Goal: Transaction & Acquisition: Purchase product/service

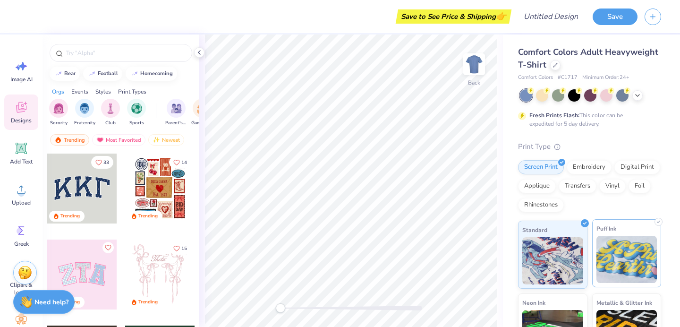
click at [616, 270] on img at bounding box center [626, 259] width 61 height 47
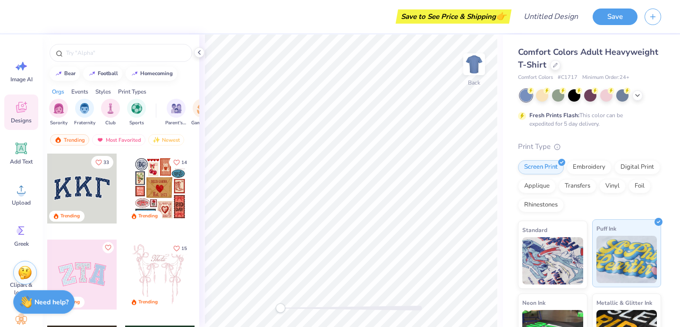
click at [617, 259] on img at bounding box center [626, 259] width 61 height 47
click at [614, 173] on div "Digital Print" at bounding box center [637, 166] width 46 height 14
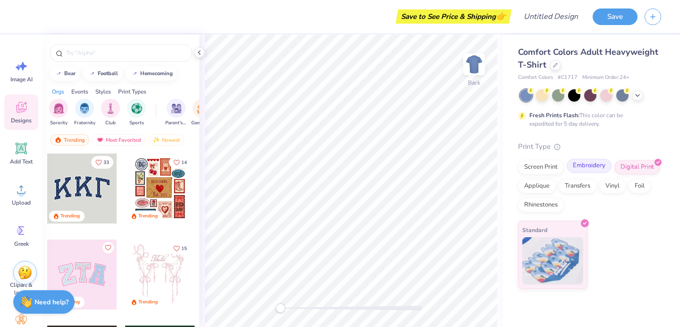
click at [591, 170] on div "Embroidery" at bounding box center [589, 166] width 45 height 14
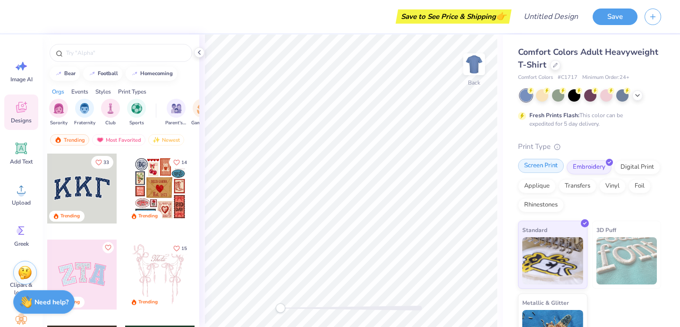
click at [541, 167] on div "Screen Print" at bounding box center [541, 166] width 46 height 14
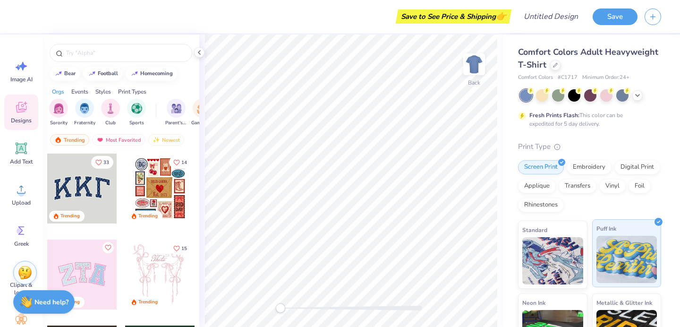
click at [607, 259] on img at bounding box center [626, 259] width 61 height 47
click at [568, 261] on img at bounding box center [552, 259] width 61 height 47
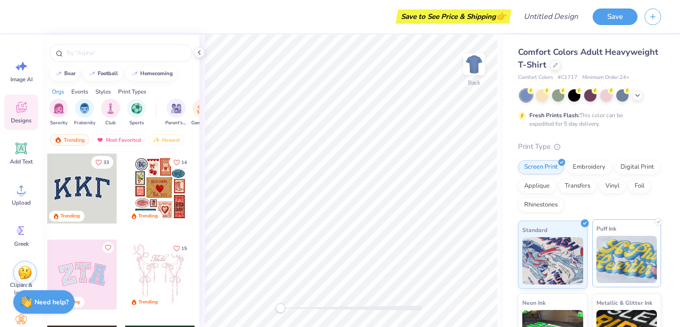
click at [627, 261] on img at bounding box center [626, 259] width 61 height 47
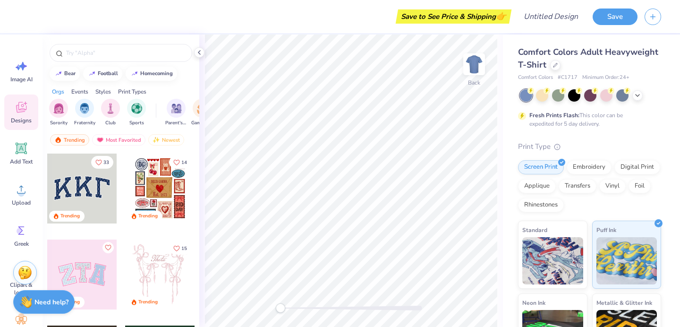
click at [20, 109] on icon at bounding box center [21, 107] width 10 height 11
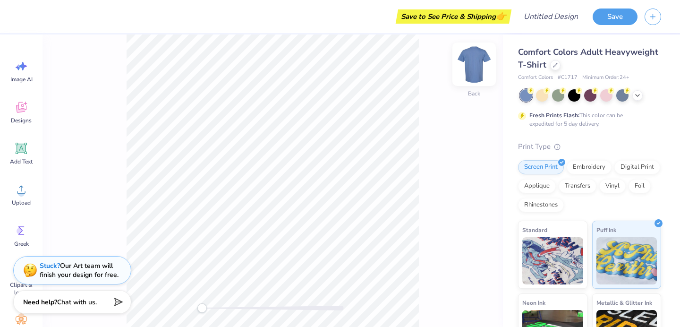
click at [476, 64] on img at bounding box center [474, 64] width 38 height 38
click at [64, 302] on span "Chat with us." at bounding box center [77, 300] width 40 height 9
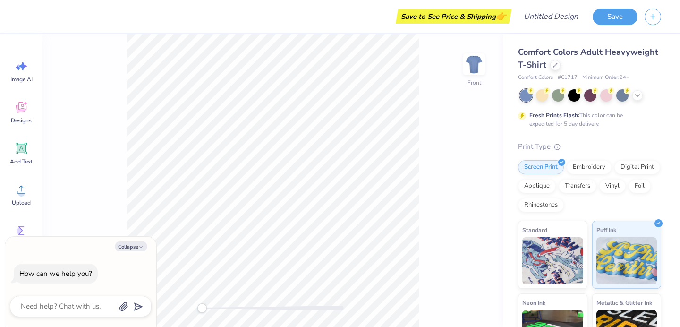
click at [89, 154] on div "Front" at bounding box center [273, 180] width 460 height 292
click at [140, 248] on icon "button" at bounding box center [141, 247] width 6 height 6
type textarea "x"
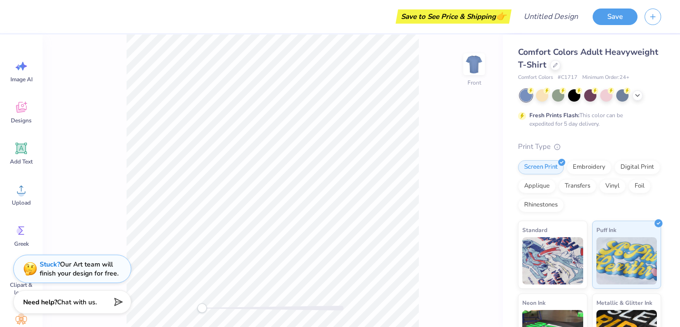
click at [56, 277] on div "Stuck? Our Art team will finish your design for free." at bounding box center [79, 269] width 79 height 18
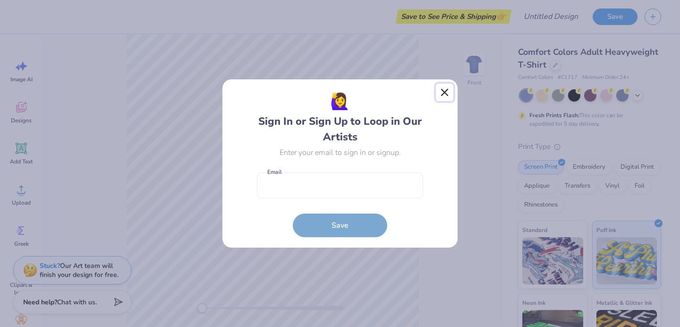
click at [445, 89] on button "Close" at bounding box center [445, 93] width 18 height 18
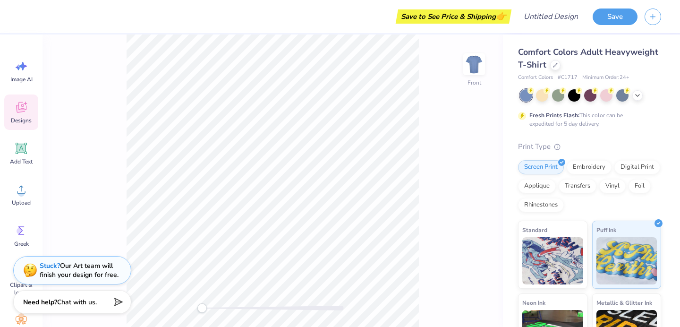
click at [23, 106] on icon at bounding box center [21, 107] width 10 height 11
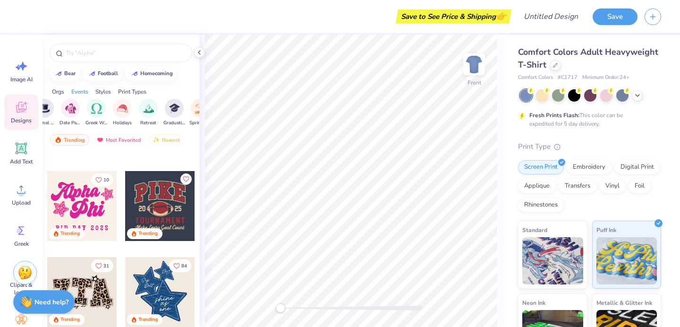
scroll to position [0, 290]
click at [99, 89] on div "Styles" at bounding box center [103, 91] width 16 height 9
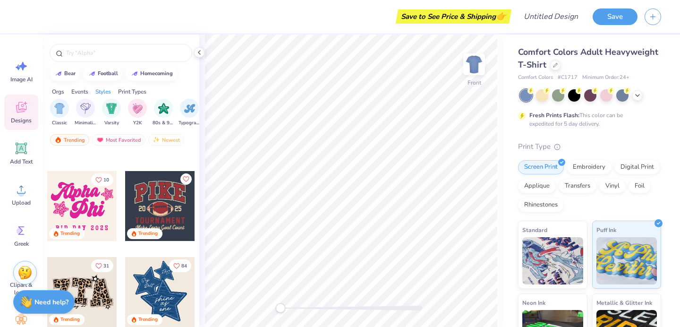
scroll to position [0, 495]
click at [112, 111] on img "filter for Varsity" at bounding box center [110, 107] width 11 height 11
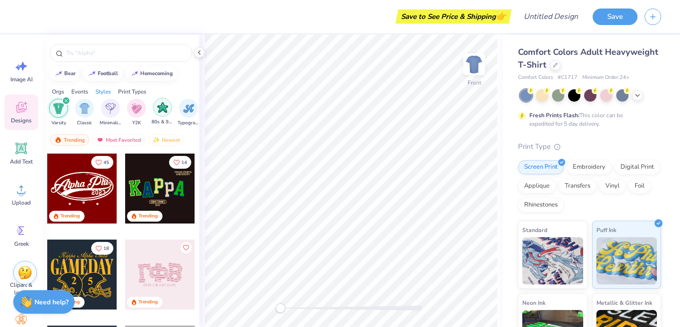
click at [167, 107] on img "filter for 80s & 90s" at bounding box center [162, 107] width 11 height 11
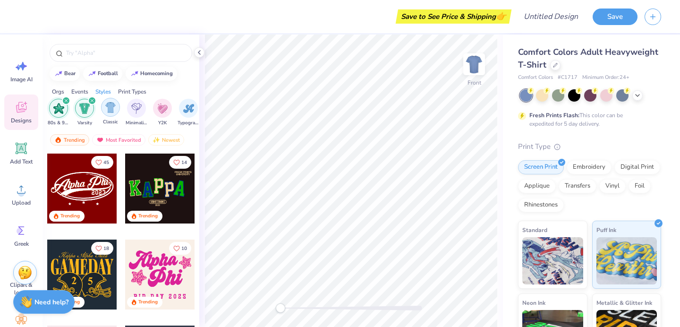
click at [108, 105] on img "filter for Classic" at bounding box center [110, 107] width 11 height 11
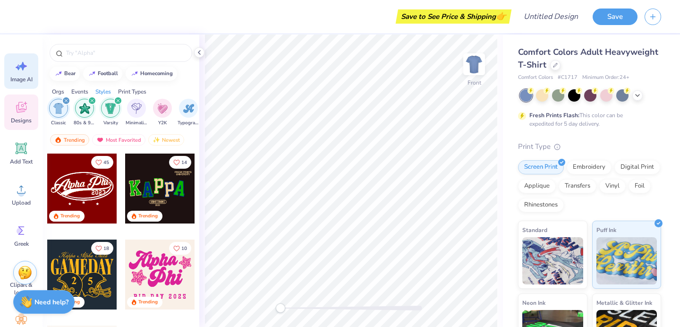
click at [20, 69] on icon at bounding box center [21, 66] width 14 height 14
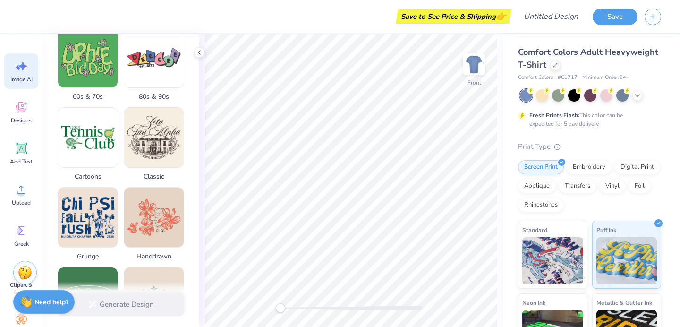
scroll to position [319, 0]
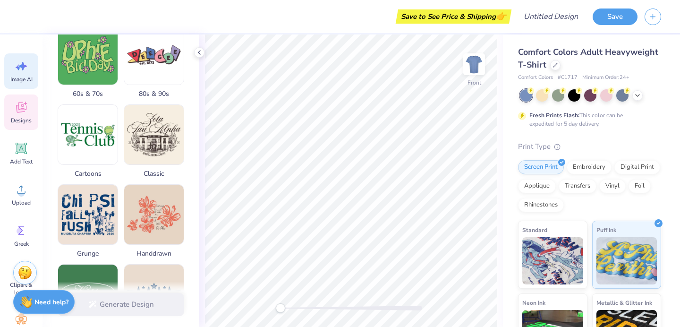
click at [25, 104] on icon at bounding box center [21, 107] width 14 height 14
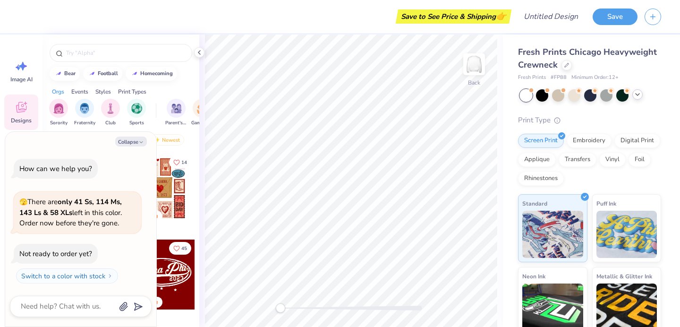
click at [638, 97] on icon at bounding box center [638, 95] width 8 height 8
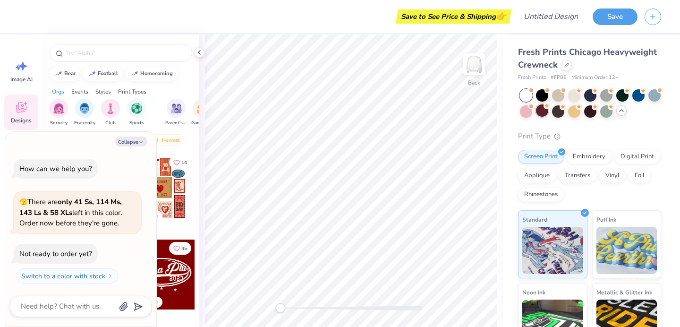
click at [548, 114] on div at bounding box center [542, 110] width 12 height 12
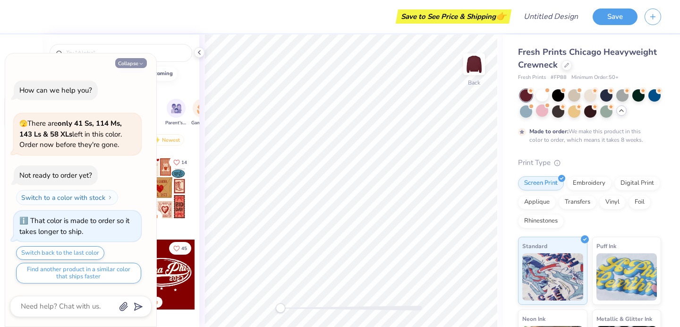
click at [133, 63] on button "Collapse" at bounding box center [131, 63] width 32 height 10
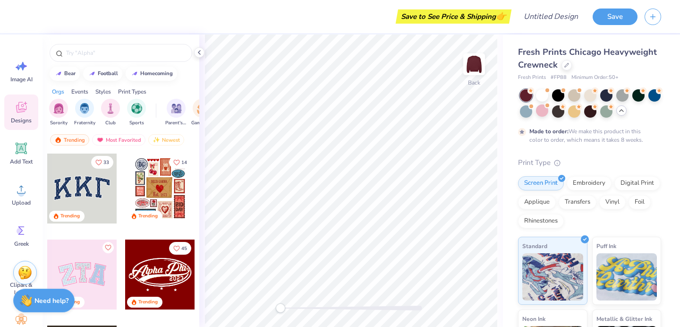
click at [52, 298] on strong "Need help?" at bounding box center [51, 300] width 34 height 9
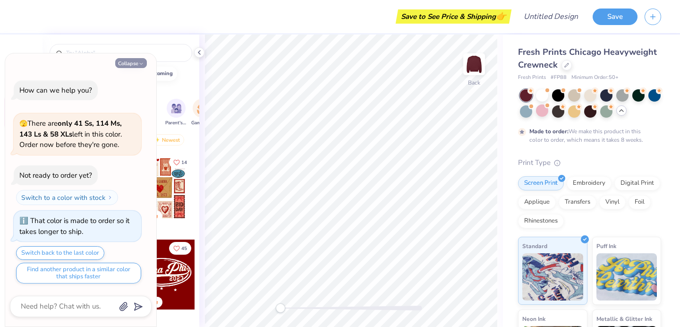
click at [136, 62] on button "Collapse" at bounding box center [131, 63] width 32 height 10
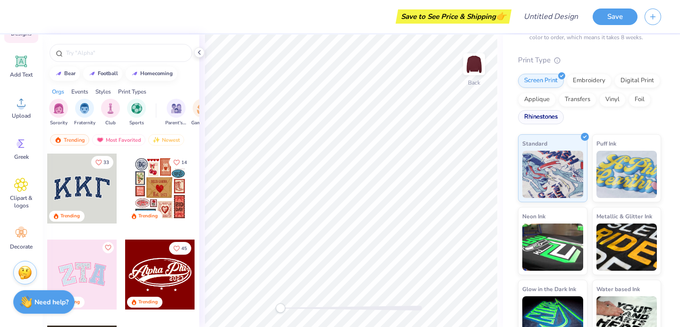
scroll to position [123, 0]
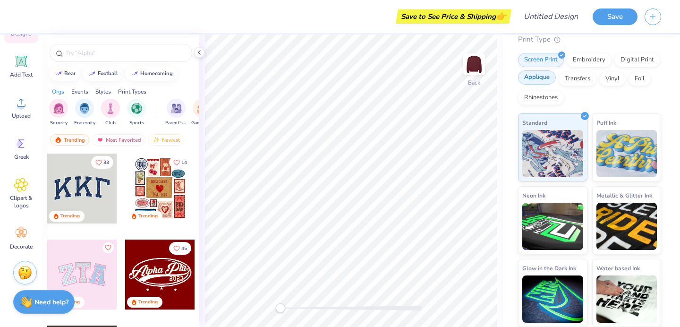
click at [556, 76] on div "Applique" at bounding box center [537, 77] width 38 height 14
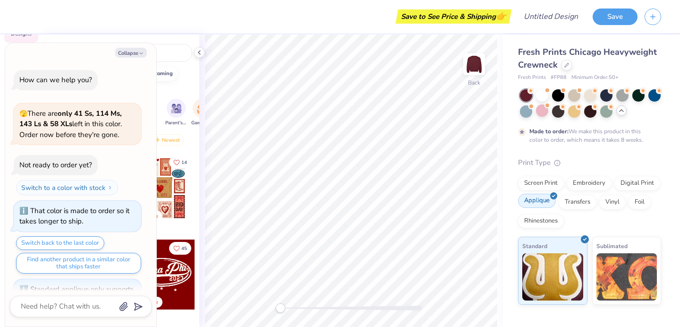
scroll to position [47, 0]
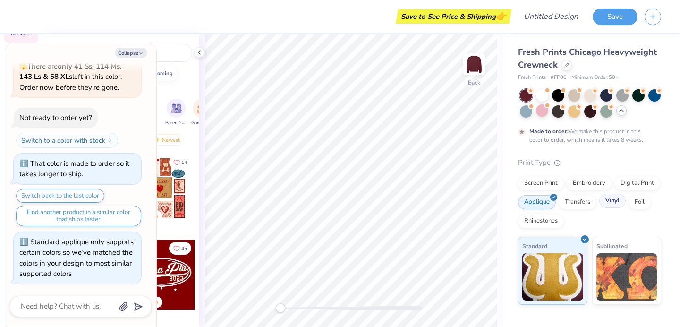
click at [603, 201] on div "Vinyl" at bounding box center [612, 201] width 26 height 14
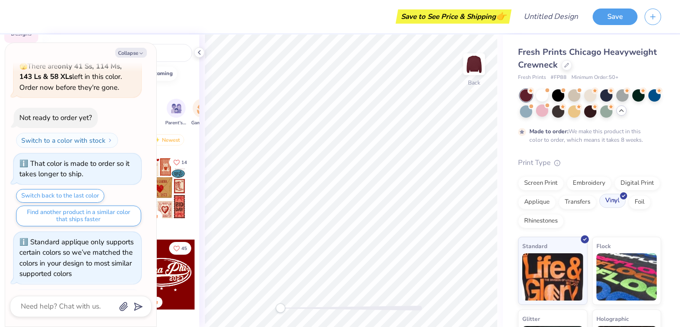
scroll to position [105, 0]
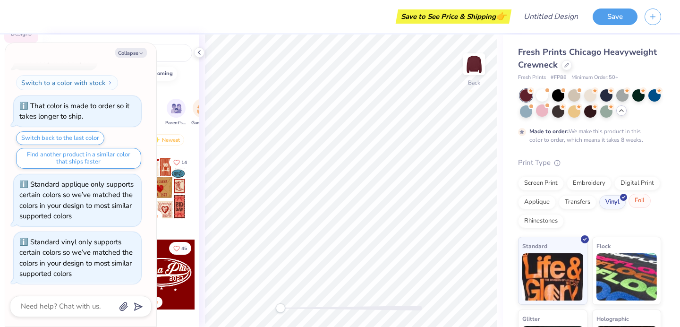
click at [629, 208] on div "Foil" at bounding box center [640, 201] width 22 height 14
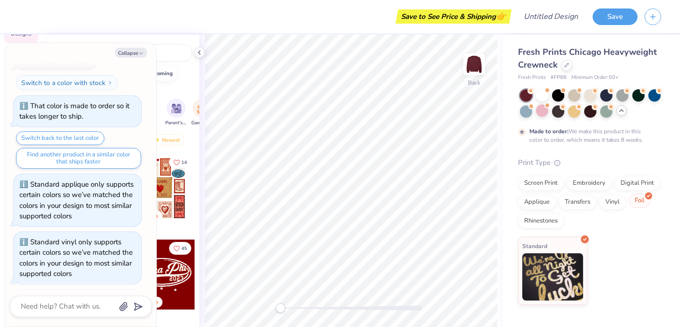
scroll to position [162, 0]
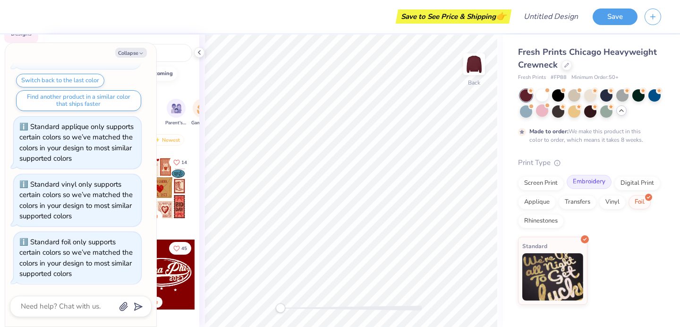
click at [589, 183] on div "Embroidery" at bounding box center [589, 182] width 45 height 14
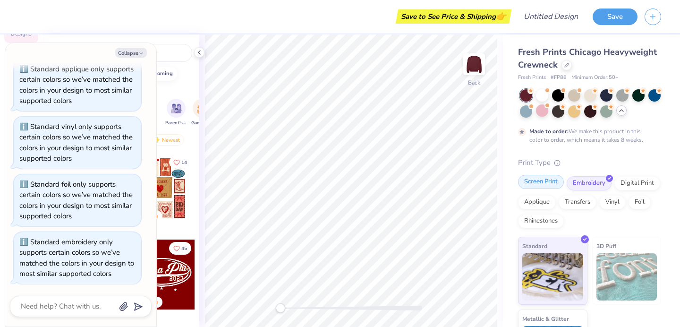
click at [543, 184] on div "Screen Print" at bounding box center [541, 182] width 46 height 14
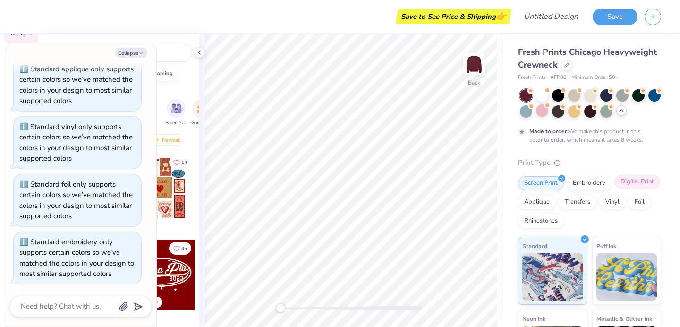
click at [614, 189] on div "Digital Print" at bounding box center [637, 182] width 46 height 14
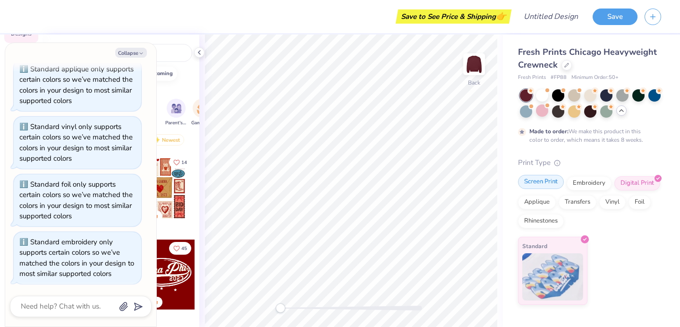
click at [547, 182] on div "Screen Print" at bounding box center [541, 182] width 46 height 14
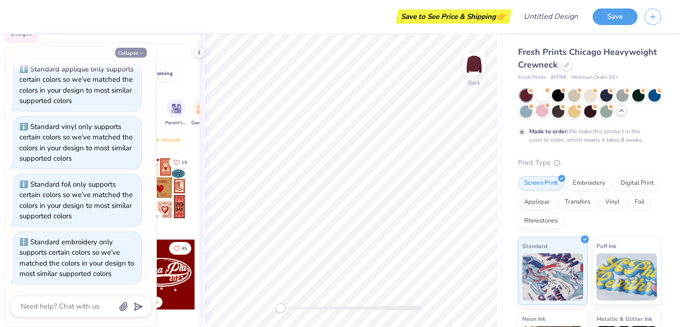
click at [139, 51] on icon "button" at bounding box center [141, 54] width 6 height 6
type textarea "x"
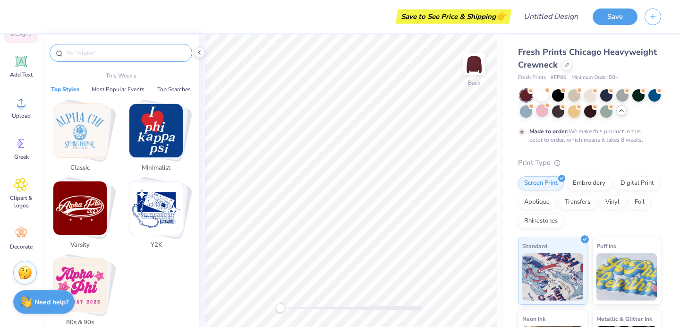
click at [127, 55] on input "text" at bounding box center [125, 52] width 121 height 9
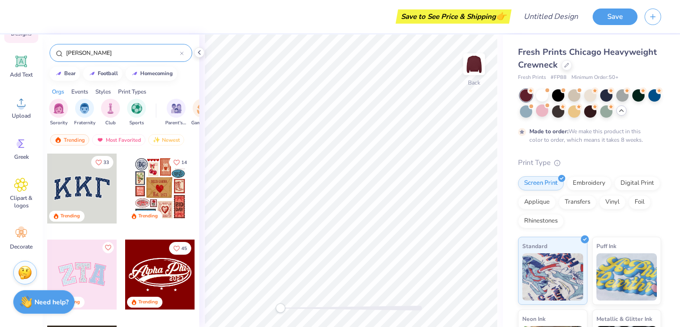
type input "ivy leaf"
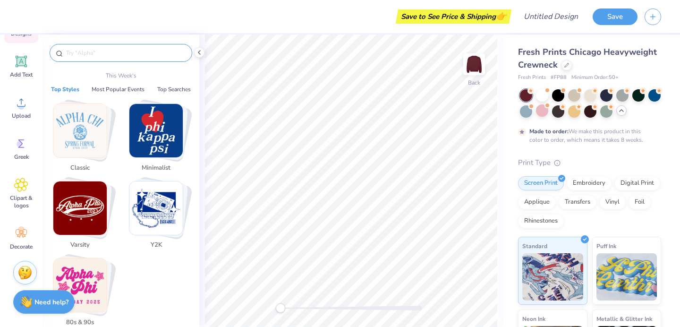
click at [79, 201] on img "Stack Card Button Varsity" at bounding box center [79, 207] width 53 height 53
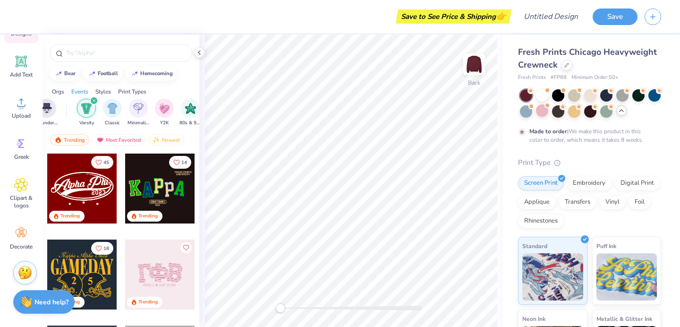
scroll to position [0, 495]
click at [80, 186] on div at bounding box center [82, 188] width 70 height 70
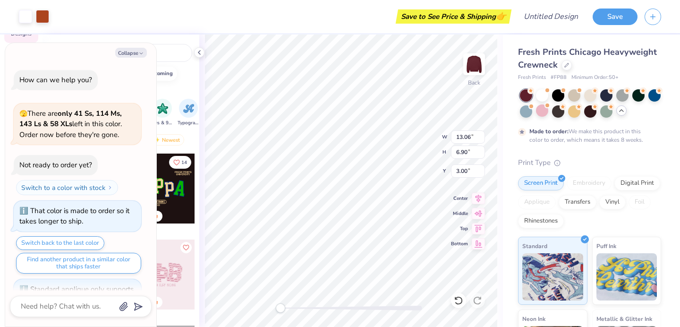
scroll to position [267, 0]
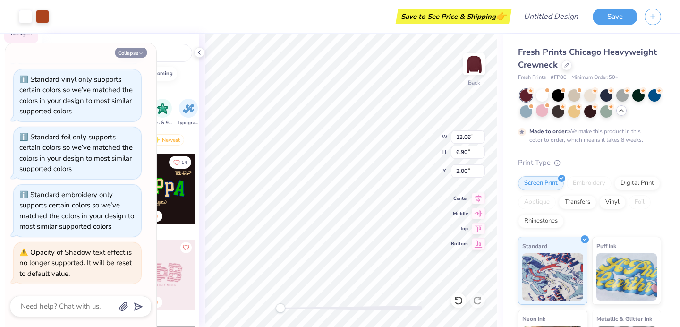
click at [141, 51] on icon "button" at bounding box center [141, 54] width 6 height 6
type textarea "x"
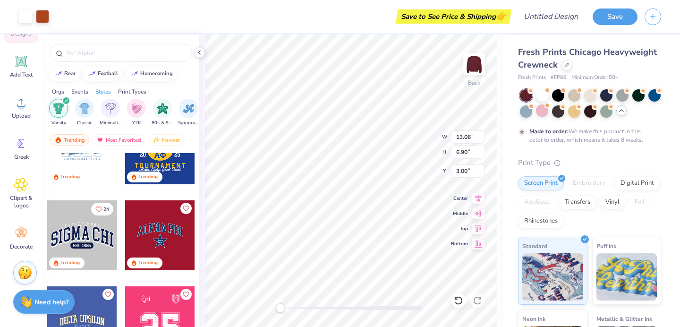
scroll to position [572, 0]
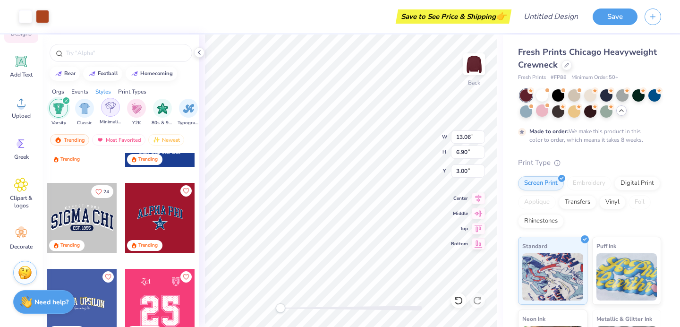
click at [117, 112] on div "filter for Minimalist" at bounding box center [110, 107] width 19 height 19
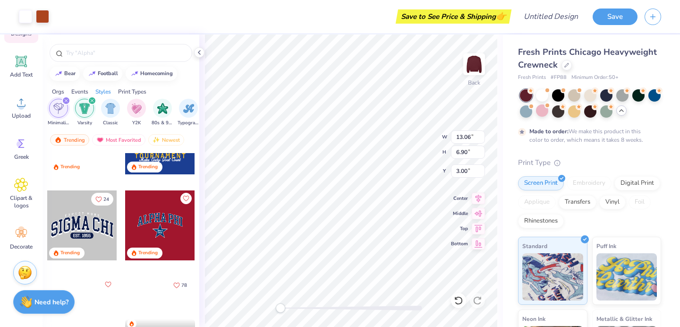
scroll to position [685, 0]
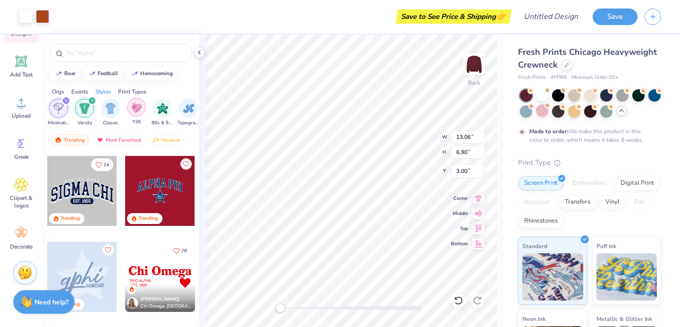
click at [136, 110] on img "filter for Y2K" at bounding box center [136, 107] width 10 height 11
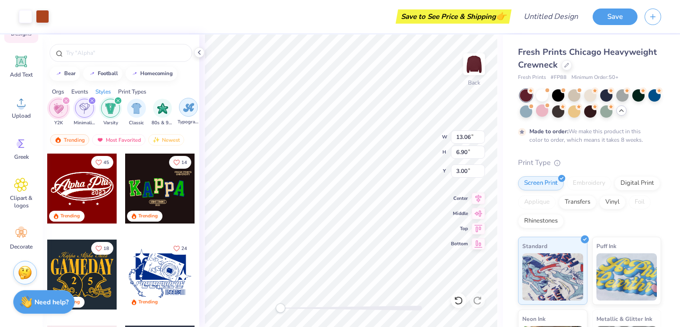
click at [185, 108] on img "filter for Typography" at bounding box center [188, 107] width 11 height 11
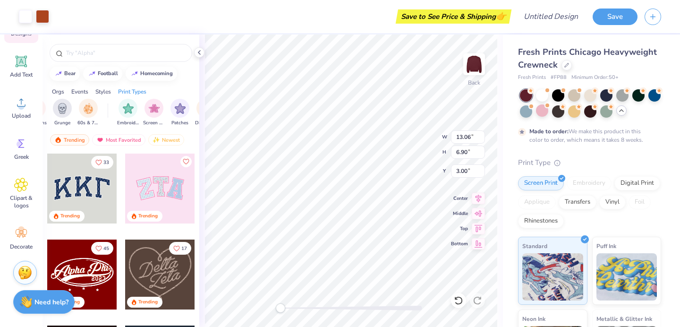
scroll to position [0, 714]
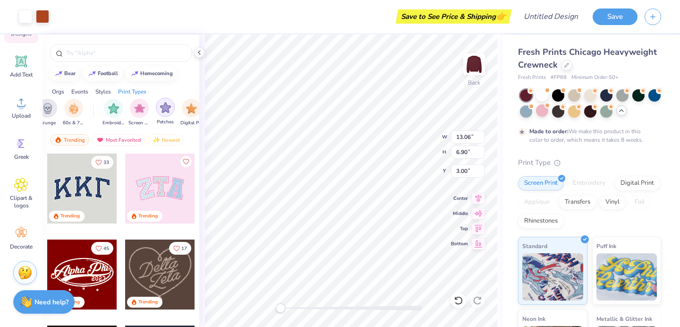
click at [161, 108] on img "filter for Patches" at bounding box center [165, 107] width 11 height 11
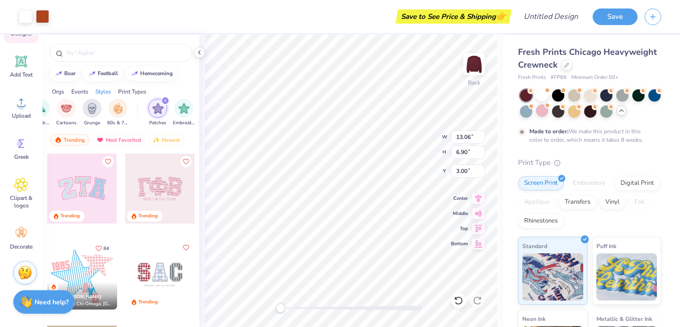
scroll to position [0, 668]
click at [113, 112] on div "filter for 60s & 70s" at bounding box center [119, 107] width 19 height 19
click at [77, 112] on div "Handdrawn" at bounding box center [67, 112] width 22 height 28
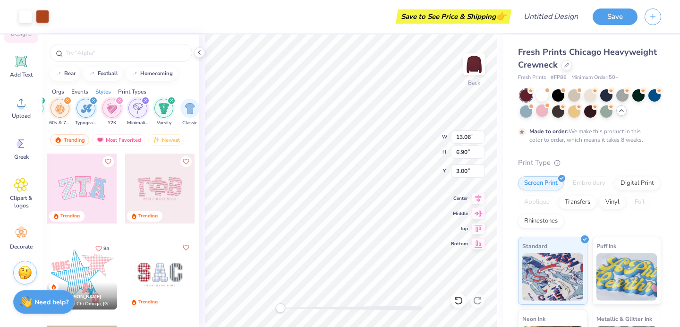
scroll to position [0, 397]
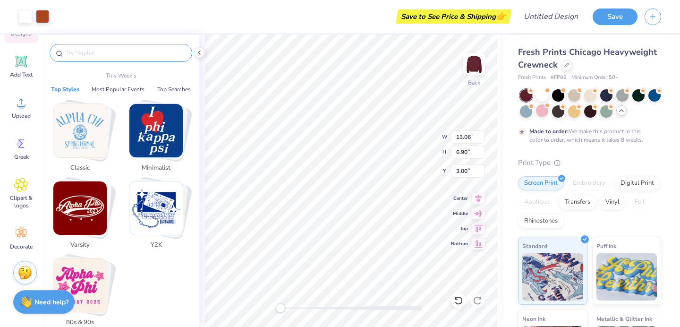
click at [79, 52] on input "text" at bounding box center [125, 52] width 121 height 9
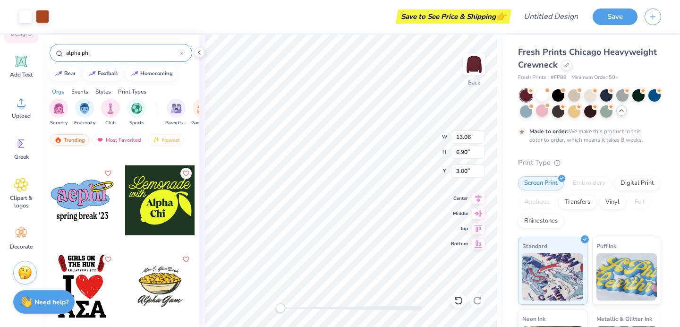
scroll to position [822, 0]
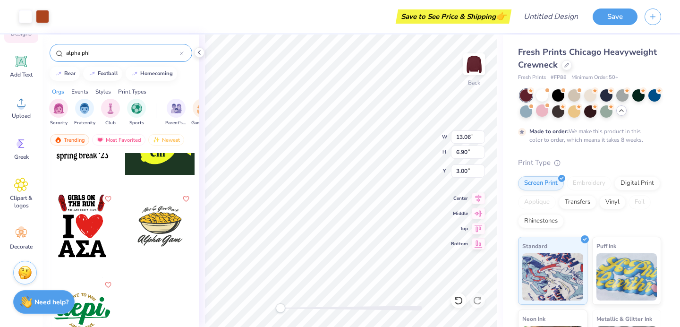
click at [108, 93] on div "Styles" at bounding box center [103, 91] width 16 height 9
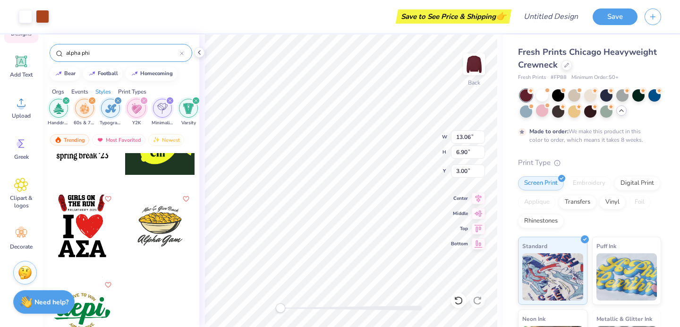
click at [124, 90] on div "Print Types" at bounding box center [132, 91] width 28 height 9
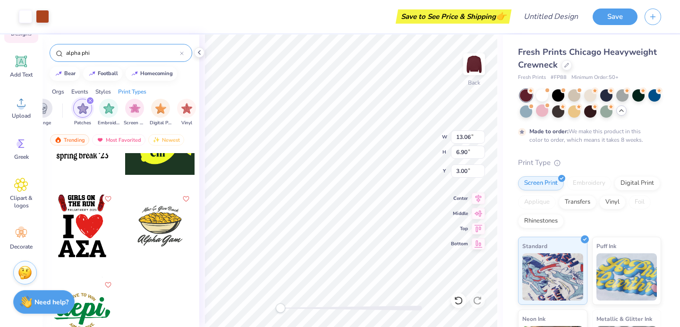
scroll to position [0, 768]
click at [82, 93] on div "Events" at bounding box center [79, 91] width 17 height 9
click at [84, 110] on img "filter for Game Day" at bounding box center [84, 107] width 11 height 11
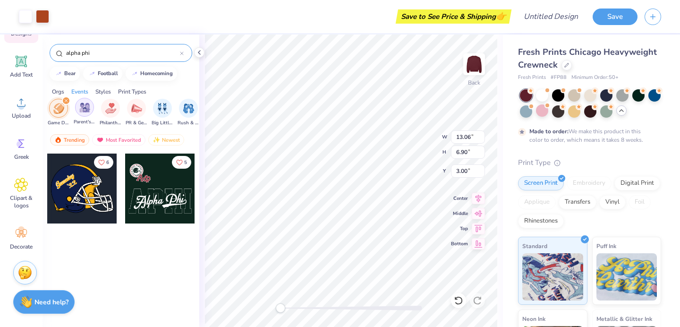
click at [80, 111] on img "filter for Parent's Weekend" at bounding box center [84, 107] width 11 height 11
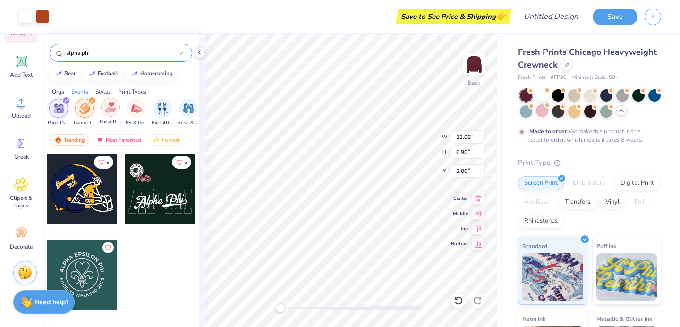
click at [109, 108] on img "filter for Philanthropy" at bounding box center [110, 107] width 11 height 11
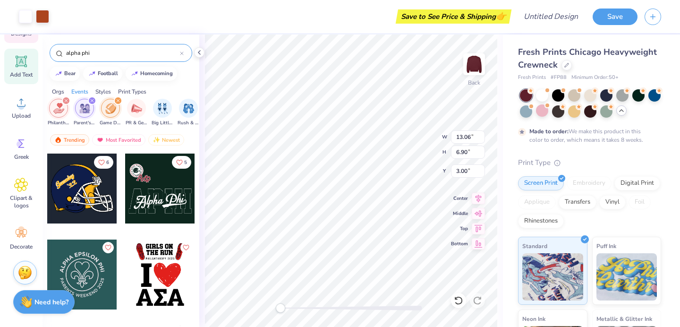
drag, startPoint x: 92, startPoint y: 55, endPoint x: 12, endPoint y: 53, distance: 80.3
click at [12, 53] on div "Art colors Save to See Price & Shipping 👉 Design Title Save Image AI Designs Ad…" at bounding box center [340, 163] width 680 height 327
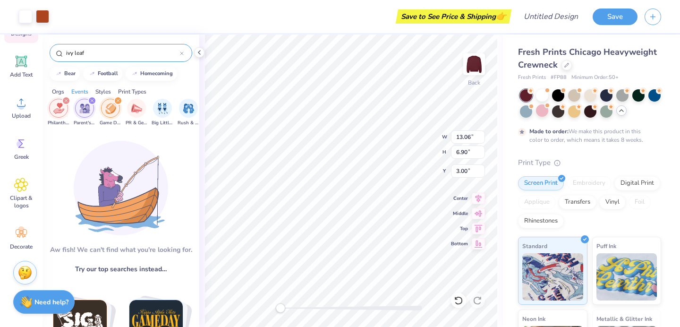
drag, startPoint x: 90, startPoint y: 49, endPoint x: 0, endPoint y: 48, distance: 89.7
click at [0, 48] on div "Art colors Save to See Price & Shipping 👉 Design Title Save Image AI Designs Ad…" at bounding box center [340, 163] width 680 height 327
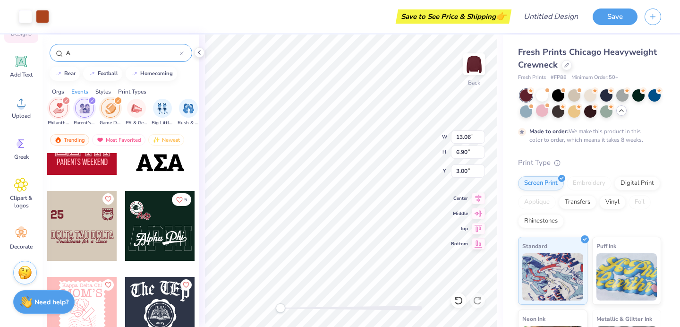
scroll to position [220, 0]
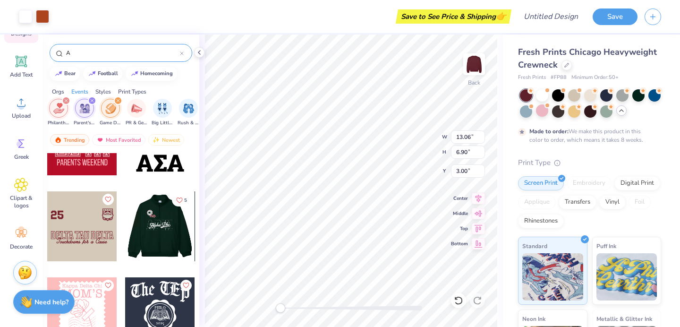
type input "A"
click at [141, 227] on div at bounding box center [160, 226] width 210 height 70
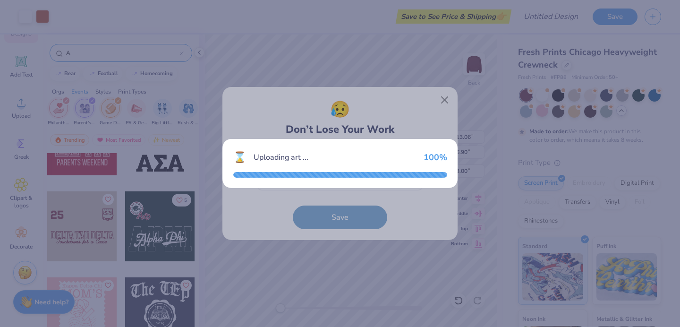
type input "11.88"
type input "9.40"
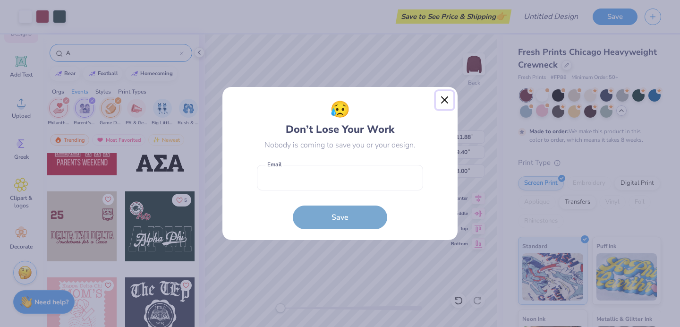
click at [445, 98] on button "Close" at bounding box center [445, 100] width 18 height 18
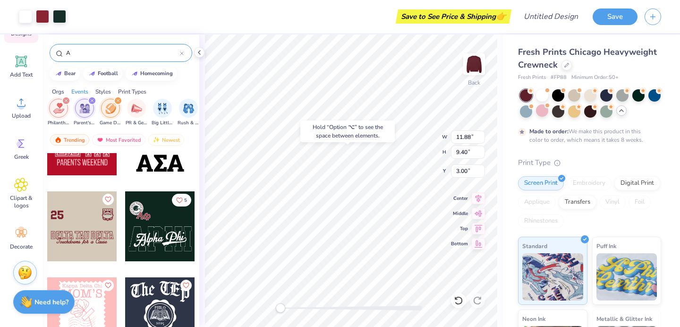
click at [364, 137] on div "Hold “Option ⌥” to see the space between elements." at bounding box center [347, 131] width 94 height 22
type input "13.06"
type input "6.90"
click at [121, 50] on input "A" at bounding box center [122, 52] width 115 height 9
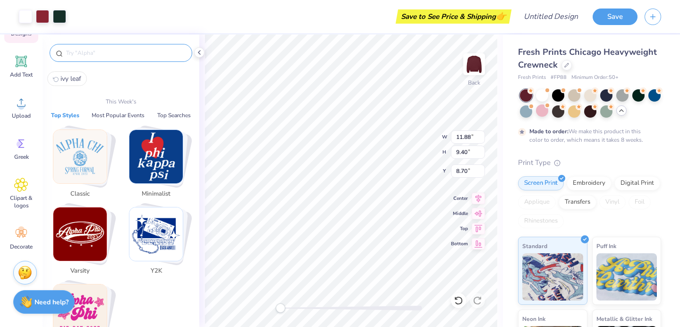
paste input "ΑΦ"
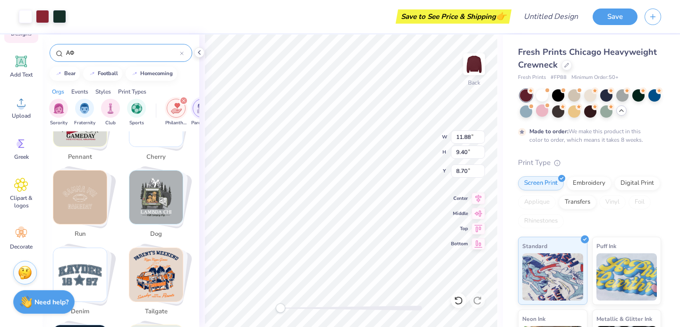
scroll to position [1134, 0]
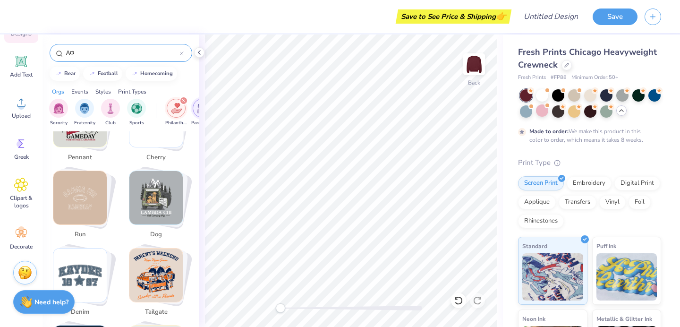
click at [94, 51] on input "ΑΦ" at bounding box center [122, 52] width 115 height 9
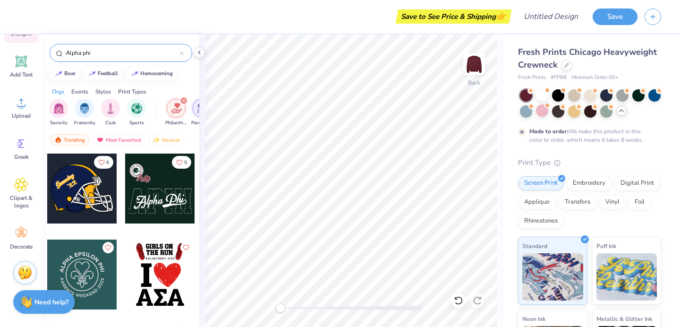
scroll to position [49, 0]
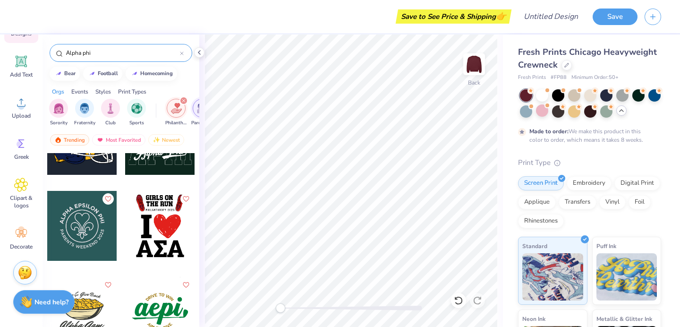
click at [96, 52] on input "Αlpha phi" at bounding box center [122, 52] width 115 height 9
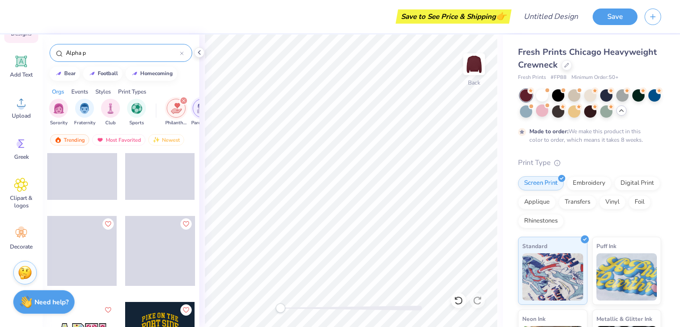
scroll to position [2274, 0]
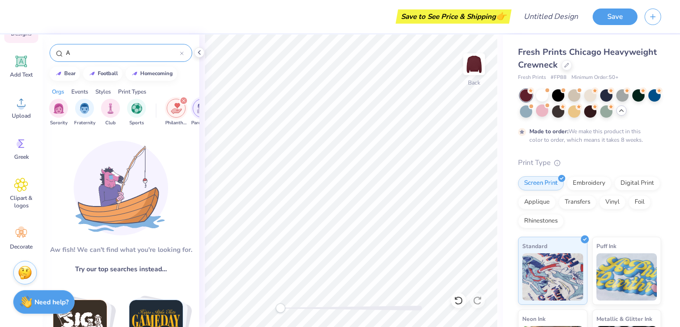
type input "ΑΦ"
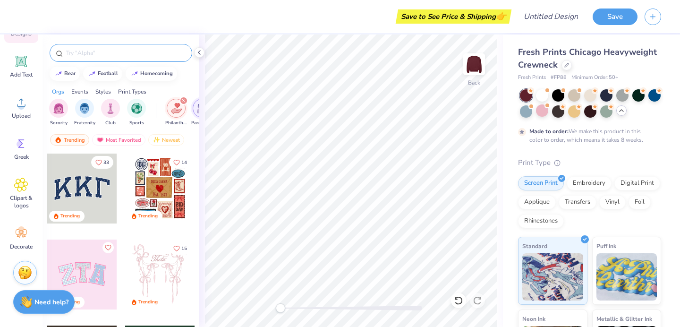
click at [88, 51] on input "text" at bounding box center [125, 52] width 121 height 9
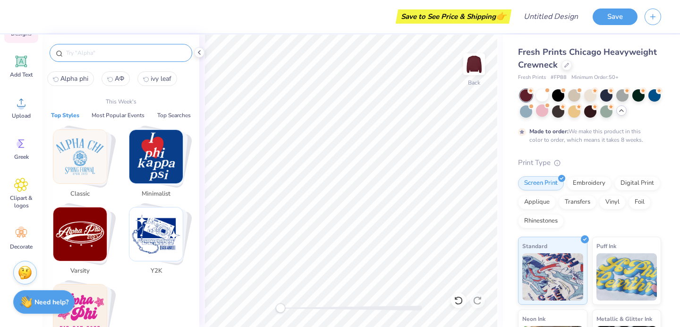
click at [81, 160] on img "Stack Card Button Classic" at bounding box center [79, 156] width 53 height 53
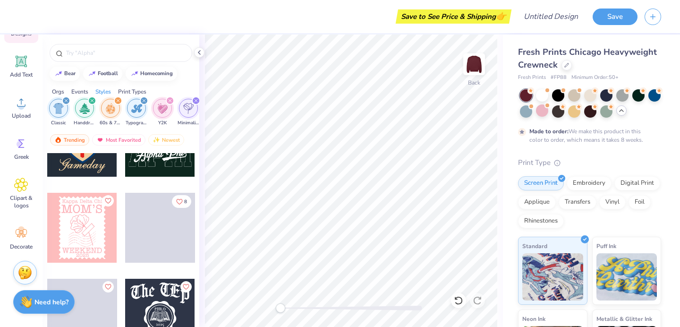
scroll to position [337, 0]
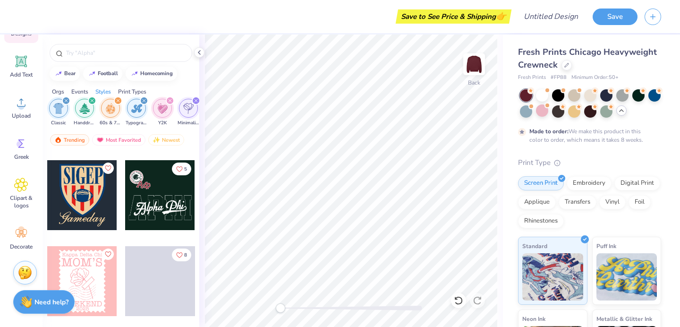
click at [145, 211] on div at bounding box center [160, 195] width 70 height 70
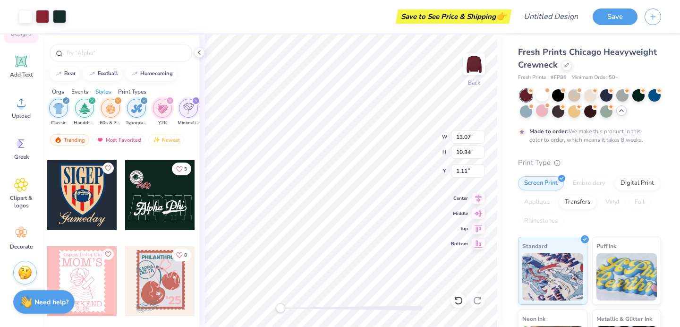
type input "13.07"
type input "10.34"
type input "1.11"
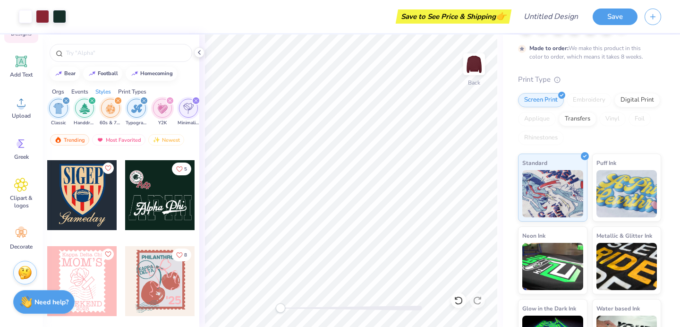
scroll to position [123, 0]
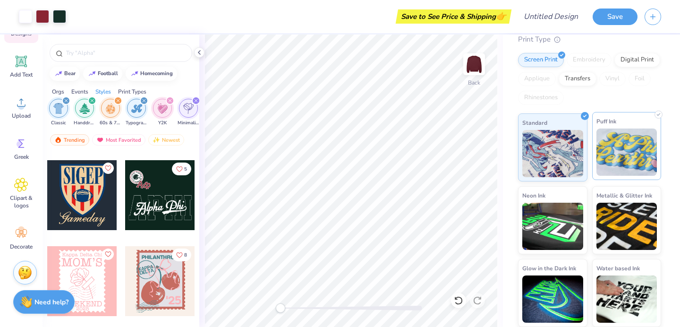
click at [632, 159] on img at bounding box center [626, 151] width 61 height 47
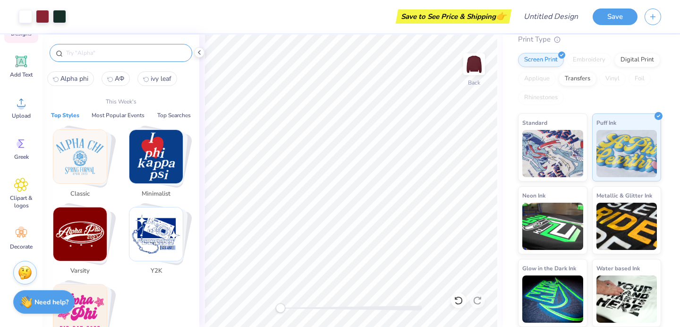
click at [100, 50] on input "text" at bounding box center [125, 52] width 121 height 9
click at [87, 235] on img "Stack Card Button Varsity" at bounding box center [79, 233] width 53 height 53
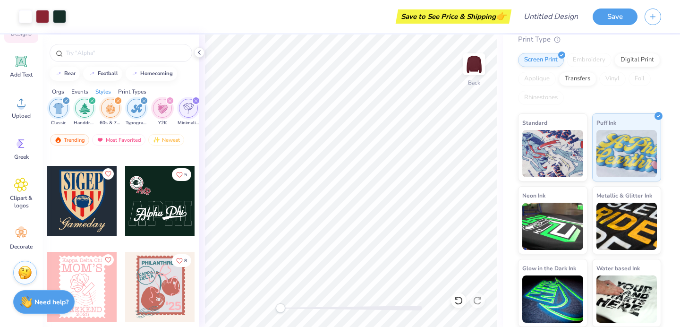
scroll to position [337, 0]
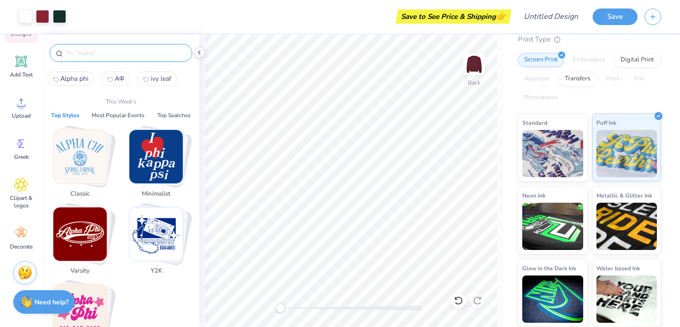
click at [94, 53] on input "text" at bounding box center [125, 52] width 121 height 9
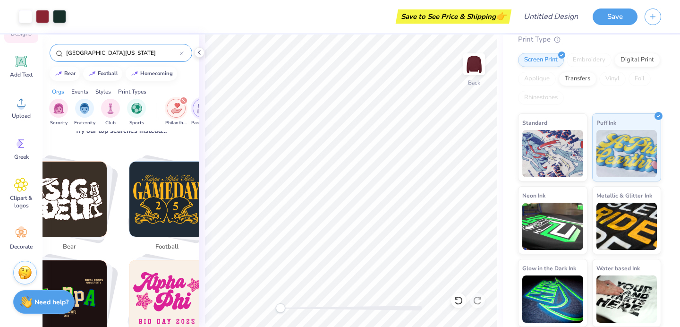
scroll to position [139, 0]
click at [124, 47] on div "[GEOGRAPHIC_DATA][US_STATE]" at bounding box center [121, 53] width 143 height 18
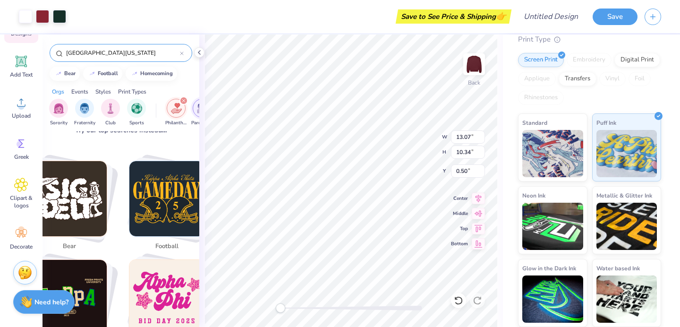
drag, startPoint x: 124, startPoint y: 52, endPoint x: 0, endPoint y: 51, distance: 123.8
click at [0, 51] on div "Art colors Save to See Price & Shipping 👉 Design Title Save Image AI Designs Ad…" at bounding box center [340, 163] width 680 height 327
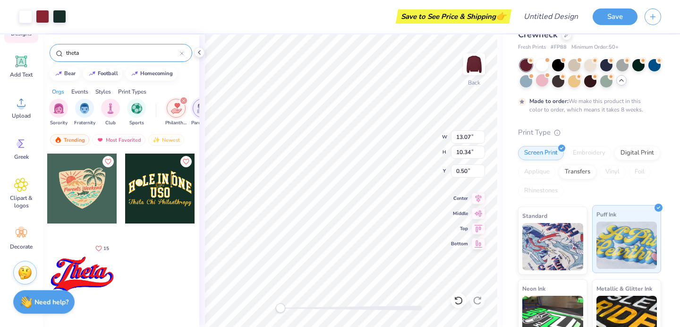
scroll to position [0, 0]
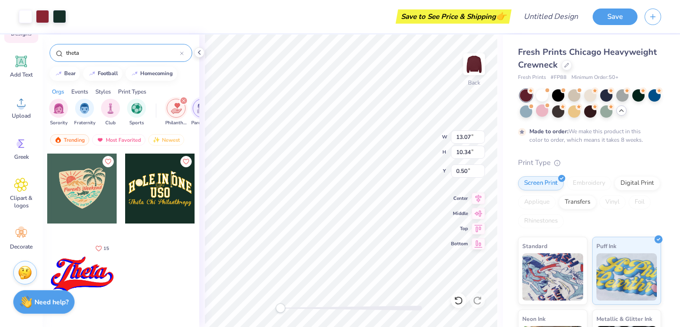
click at [620, 153] on div "Fresh Prints Chicago Heavyweight Crewneck Fresh Prints # FP88 Minimum Order: 50…" at bounding box center [589, 248] width 143 height 404
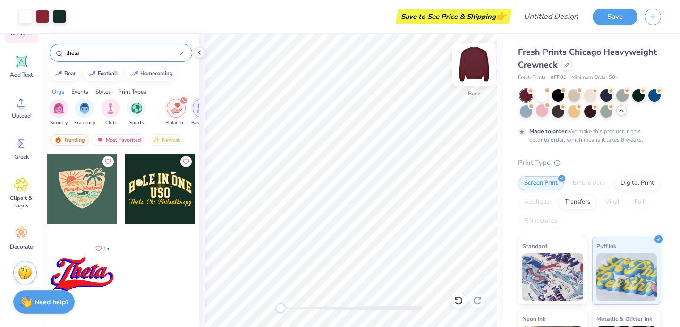
click at [481, 60] on img at bounding box center [474, 64] width 38 height 38
click at [99, 55] on input "theta" at bounding box center [122, 52] width 115 height 9
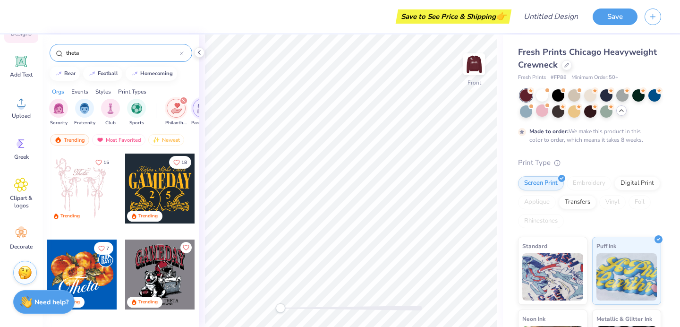
type input "a"
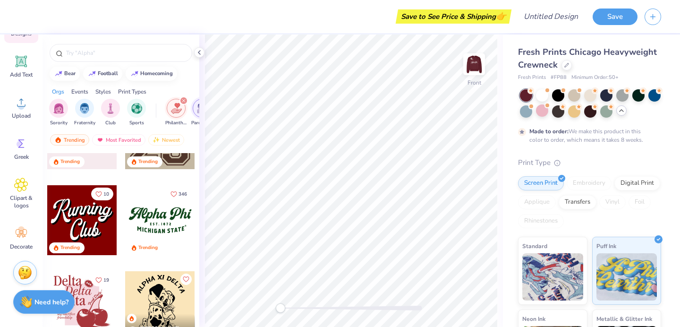
scroll to position [1005, 0]
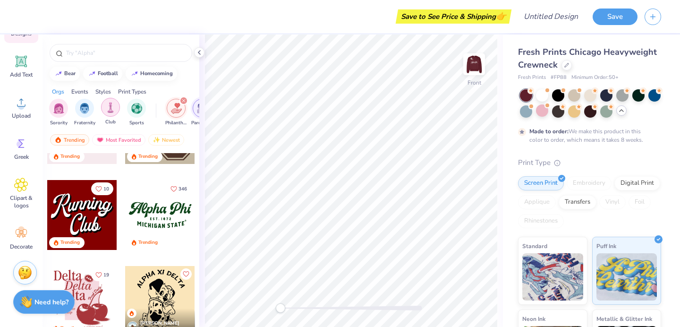
click at [116, 108] on div "filter for Club" at bounding box center [110, 107] width 19 height 19
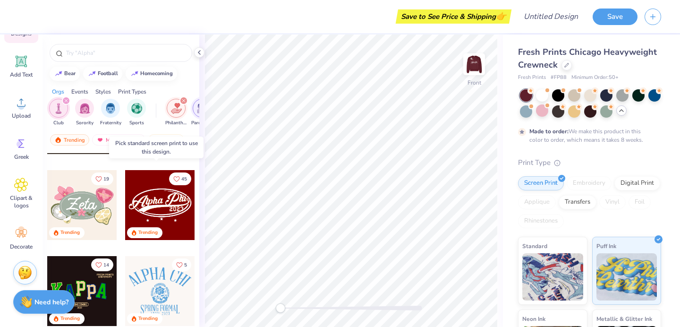
scroll to position [0, 0]
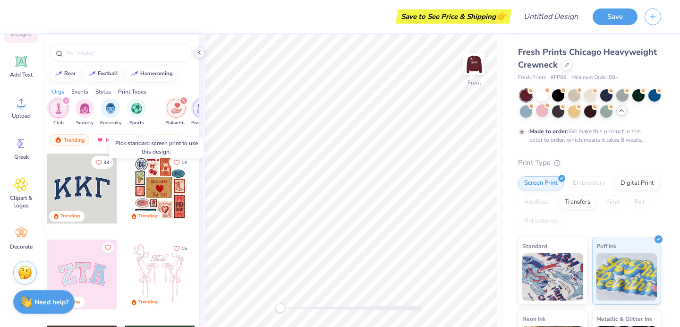
click at [182, 100] on icon "filter for Philanthropy" at bounding box center [184, 101] width 4 height 4
click at [182, 100] on icon "filter for Parent's Weekend" at bounding box center [184, 101] width 4 height 4
click at [182, 100] on icon "filter for Game Day" at bounding box center [184, 101] width 4 height 4
click at [68, 99] on div "filter for Club" at bounding box center [66, 100] width 9 height 9
click at [81, 91] on div "Events" at bounding box center [79, 91] width 17 height 9
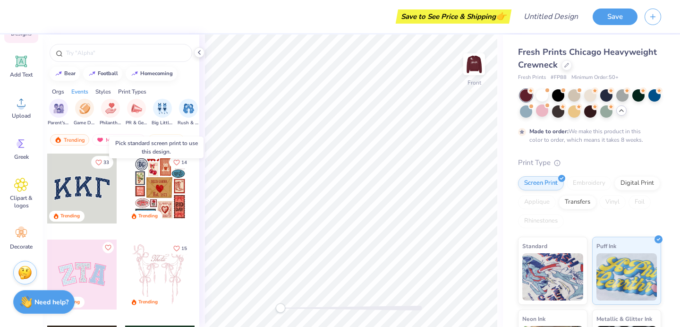
click at [120, 94] on div "Print Types" at bounding box center [132, 91] width 28 height 9
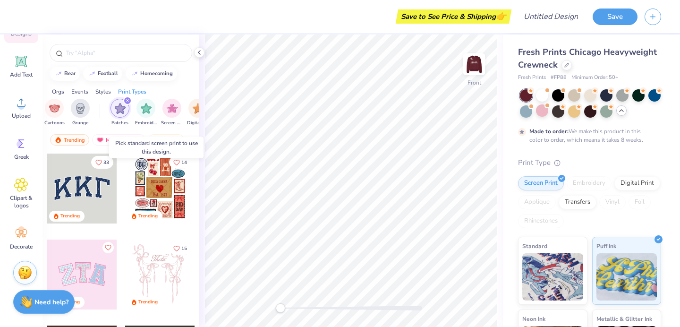
scroll to position [0, 768]
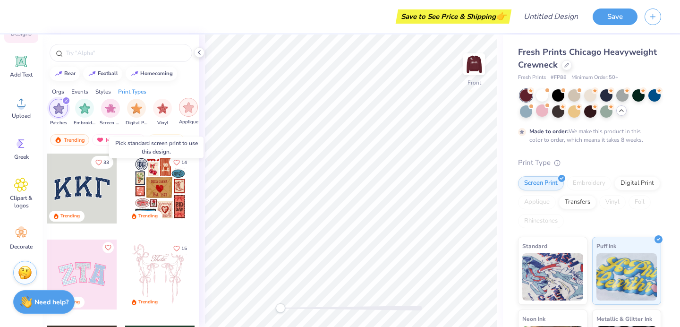
click at [187, 110] on img "filter for Applique" at bounding box center [188, 107] width 11 height 11
click at [92, 101] on icon "filter for Patches" at bounding box center [92, 101] width 4 height 4
click at [66, 101] on icon "filter for Applique" at bounding box center [66, 100] width 3 height 3
click at [60, 91] on div "Orgs" at bounding box center [58, 91] width 12 height 9
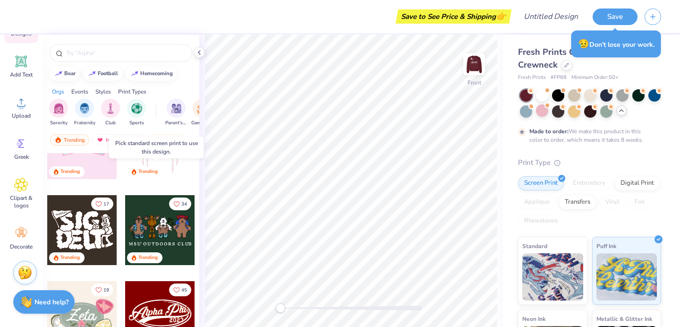
scroll to position [273, 0]
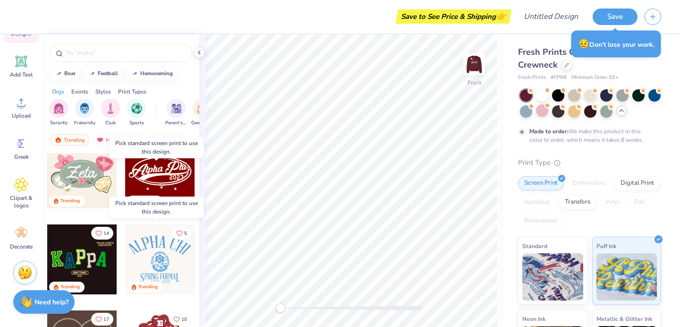
click at [172, 269] on div at bounding box center [160, 259] width 70 height 70
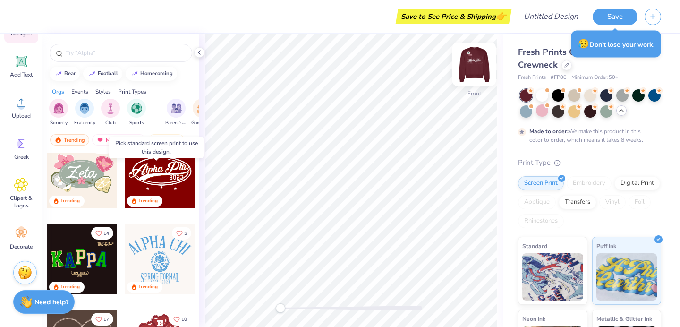
click at [477, 66] on img at bounding box center [474, 64] width 38 height 38
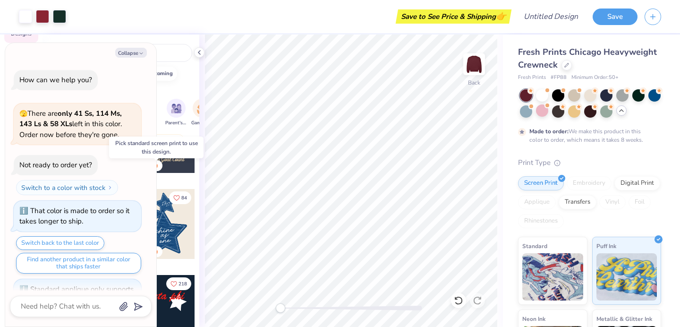
scroll to position [325, 0]
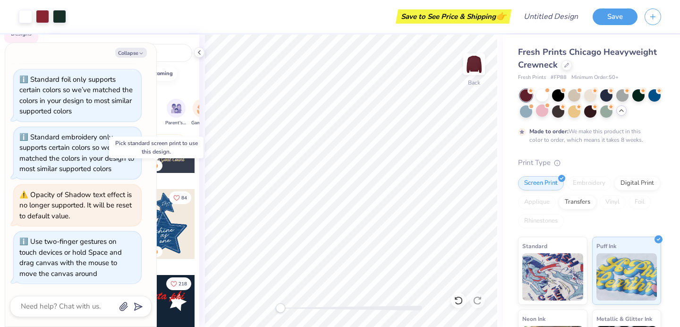
click at [264, 310] on div "Back" at bounding box center [351, 180] width 304 height 292
click at [76, 301] on textarea at bounding box center [68, 306] width 96 height 13
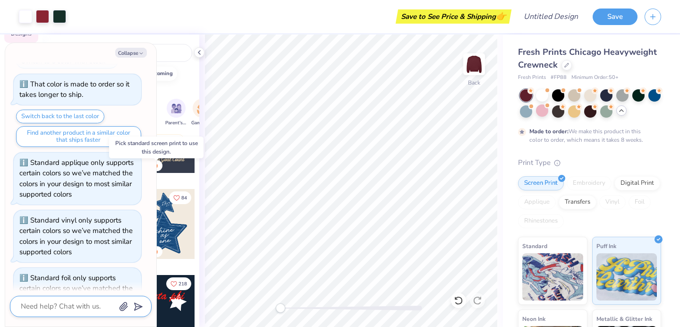
scroll to position [126, 0]
click at [131, 53] on button "Collapse" at bounding box center [131, 53] width 32 height 10
type textarea "x"
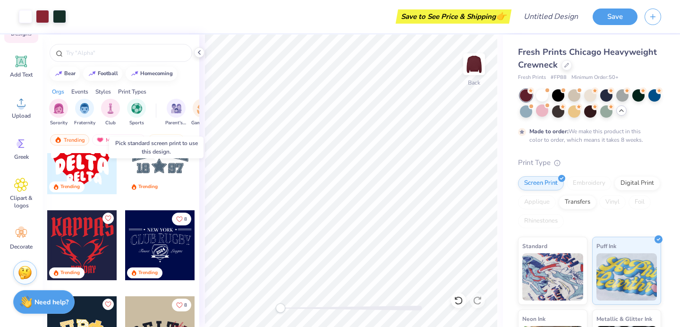
scroll to position [1593, 0]
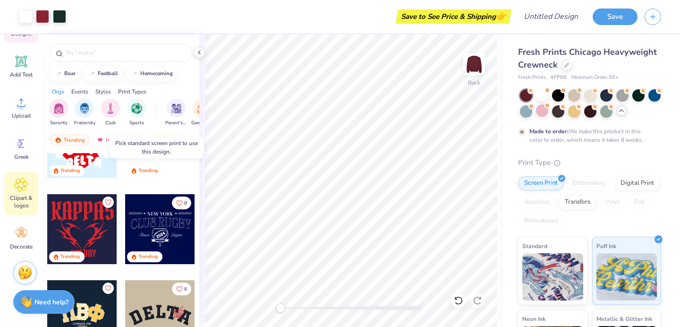
click at [20, 200] on span "Clipart & logos" at bounding box center [21, 201] width 31 height 15
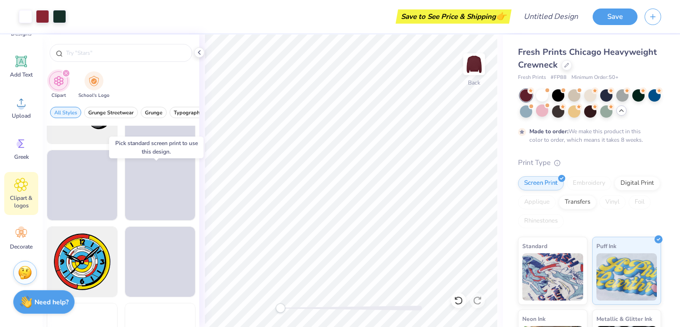
scroll to position [589, 0]
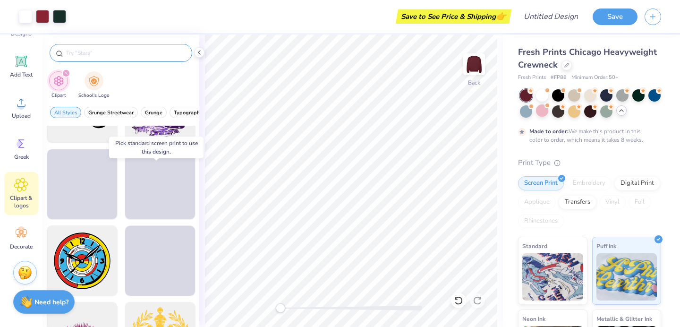
click at [113, 47] on div at bounding box center [121, 53] width 143 height 18
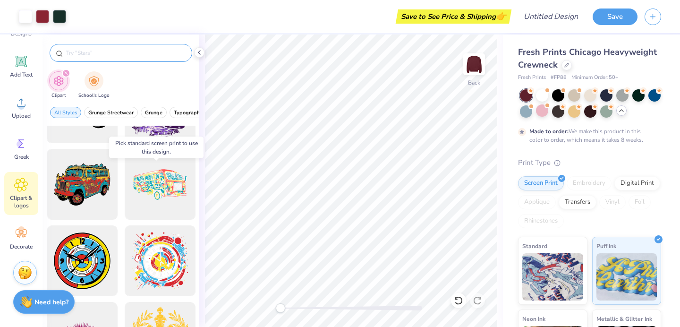
click at [112, 56] on input "text" at bounding box center [125, 52] width 121 height 9
paste input "ΑΦ"
type input "ΑΦ"
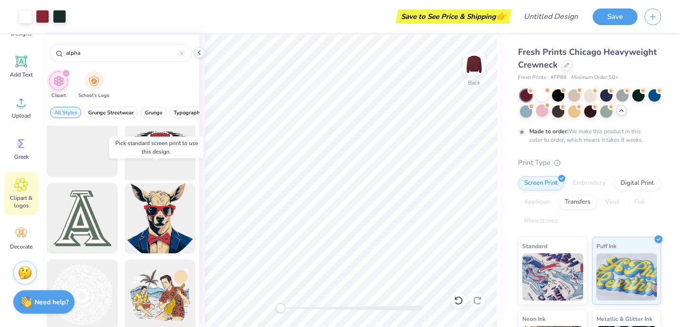
scroll to position [104, 0]
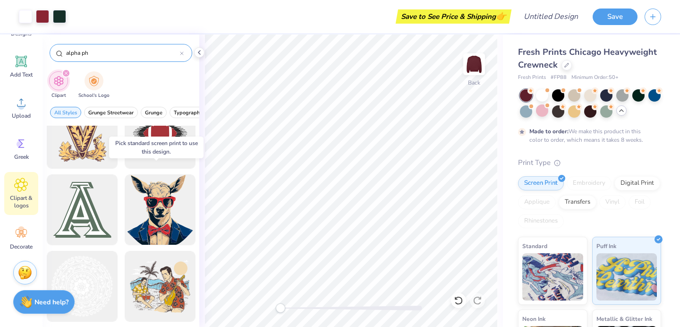
type input "alpha phi"
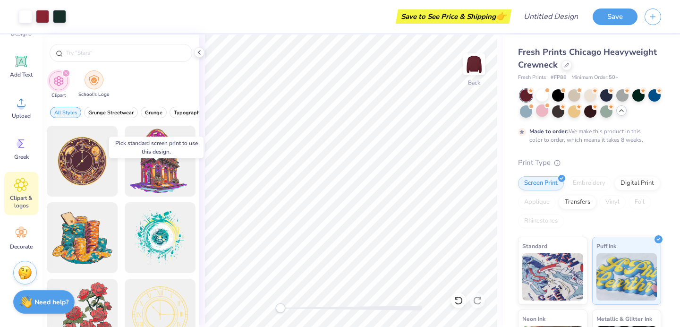
click at [96, 84] on img "filter for School's Logo" at bounding box center [94, 80] width 10 height 11
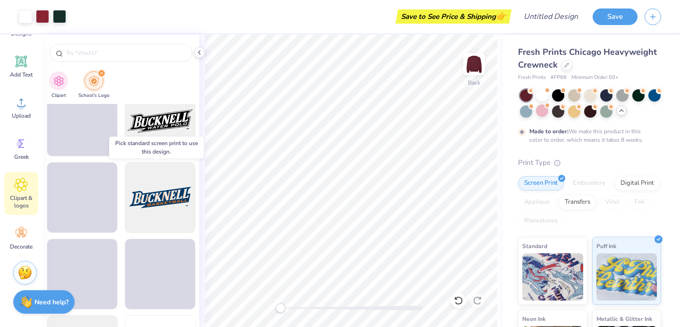
scroll to position [863, 0]
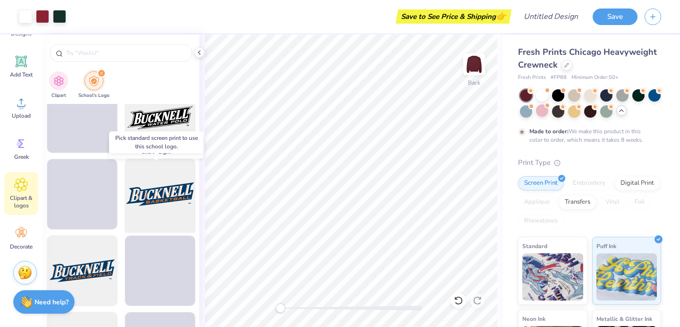
click at [146, 195] on div at bounding box center [160, 194] width 78 height 78
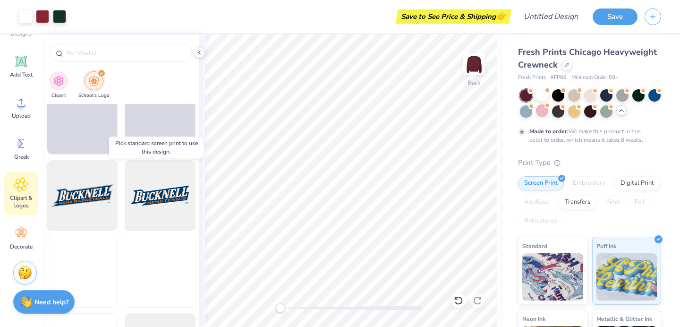
scroll to position [1316, 0]
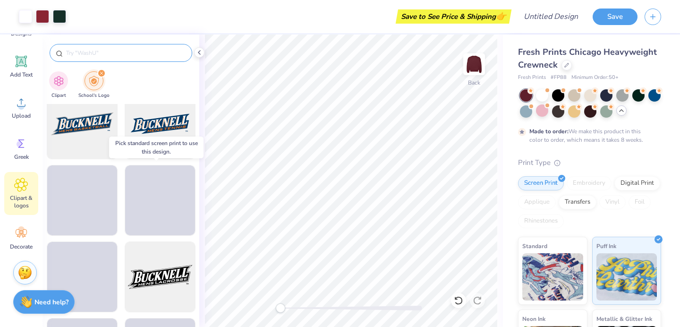
click at [88, 53] on input "text" at bounding box center [125, 52] width 121 height 9
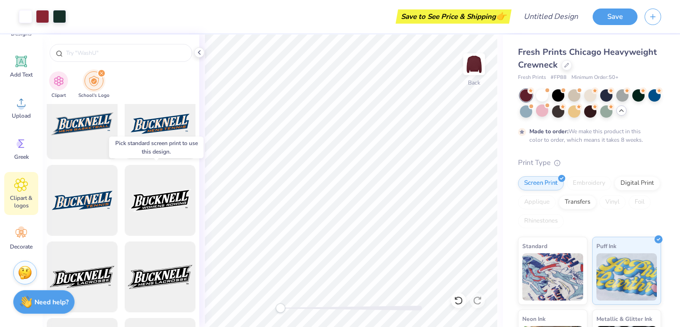
click at [101, 71] on icon "filter for School's Logo" at bounding box center [102, 73] width 4 height 4
click at [101, 74] on icon "filter for School's Logo" at bounding box center [102, 73] width 4 height 4
click at [24, 239] on icon at bounding box center [21, 233] width 14 height 14
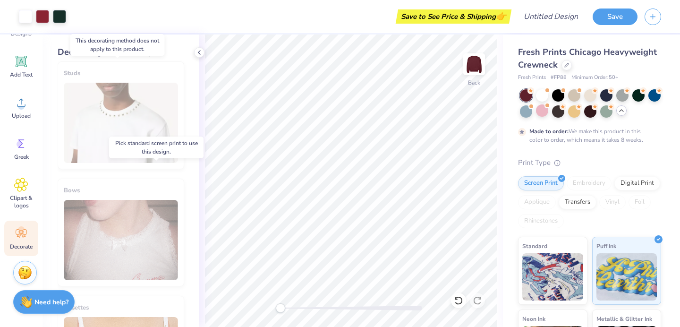
scroll to position [473, 0]
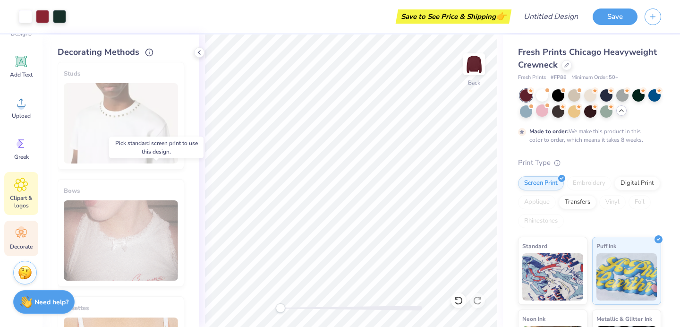
click at [17, 195] on span "Clipart & logos" at bounding box center [21, 201] width 31 height 15
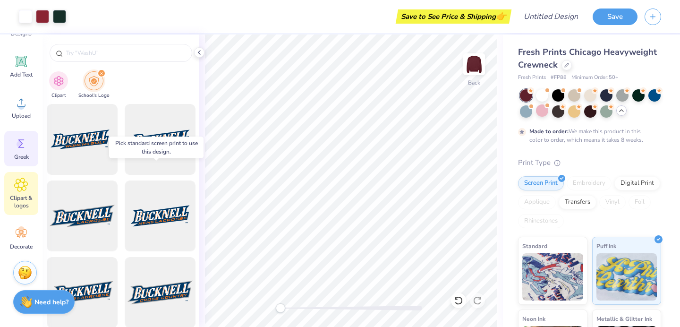
click at [17, 143] on circle at bounding box center [20, 144] width 7 height 7
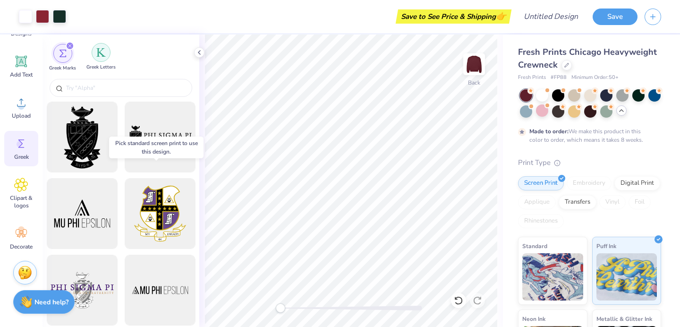
click at [103, 58] on div "filter for Greek Letters" at bounding box center [101, 52] width 19 height 19
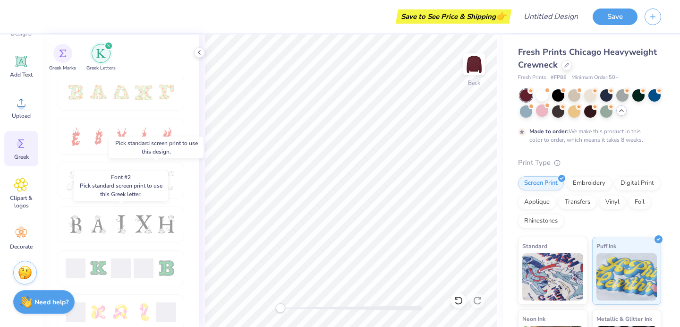
scroll to position [0, 0]
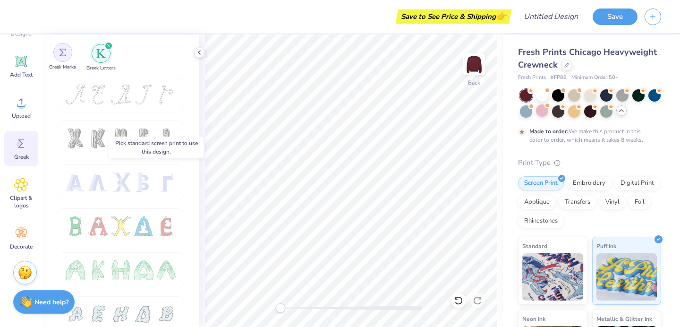
click at [60, 53] on img "filter for Greek Marks" at bounding box center [63, 53] width 8 height 8
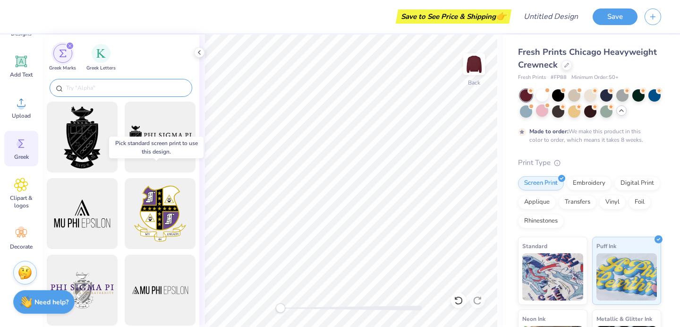
click at [136, 89] on input "text" at bounding box center [125, 87] width 121 height 9
paste input "ΑΦ"
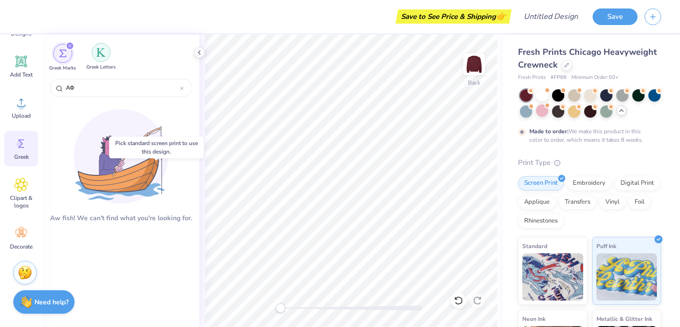
type input "ΑΦ"
click at [97, 50] on img "filter for Greek Letters" at bounding box center [100, 52] width 9 height 9
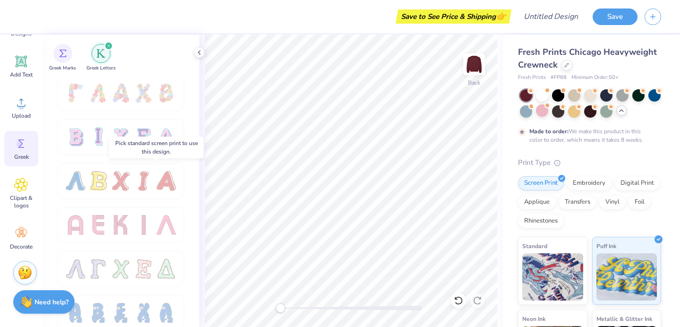
scroll to position [747, 0]
click at [152, 182] on div at bounding box center [144, 182] width 20 height 20
click at [128, 180] on div at bounding box center [121, 182] width 20 height 20
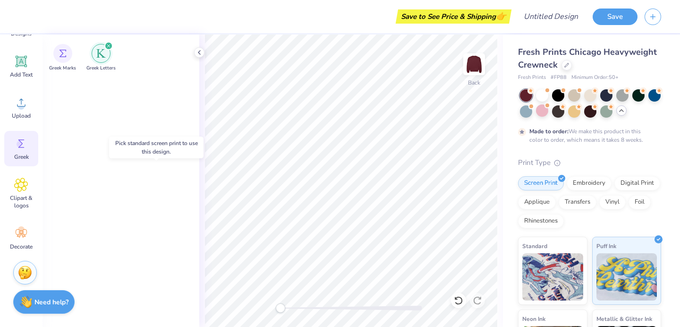
scroll to position [0, 0]
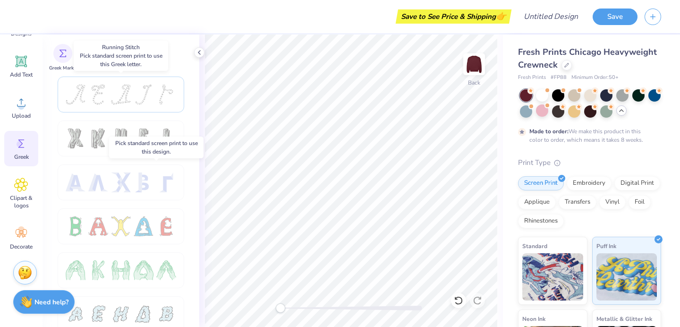
click at [117, 81] on div at bounding box center [121, 95] width 127 height 36
click at [65, 62] on div "Greek Marks" at bounding box center [62, 57] width 27 height 28
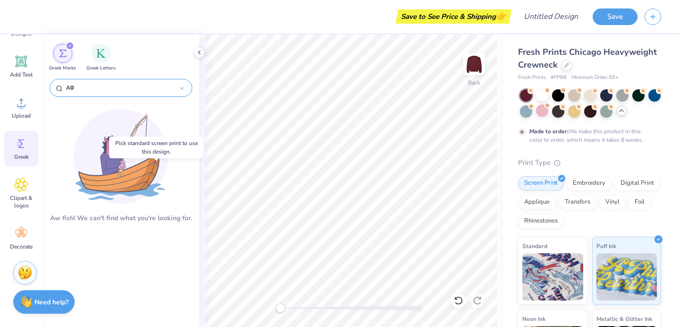
click at [183, 87] on icon at bounding box center [182, 88] width 4 height 4
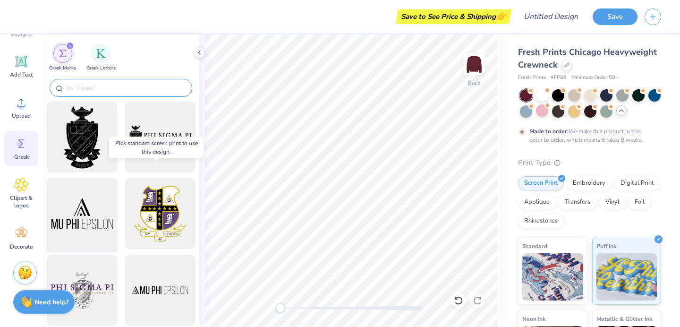
click at [74, 220] on div at bounding box center [82, 214] width 78 height 78
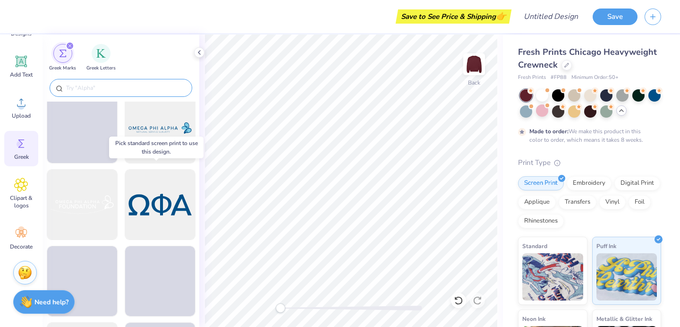
scroll to position [1768, 0]
click at [165, 209] on div at bounding box center [160, 206] width 78 height 78
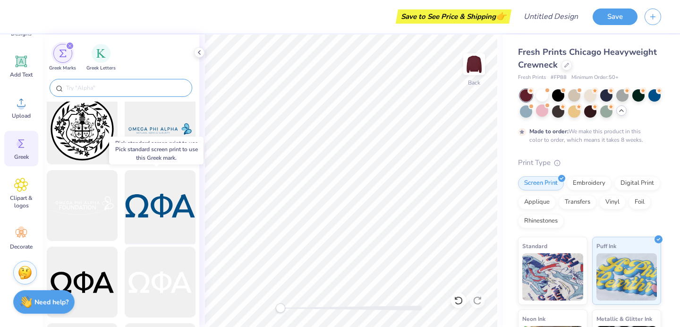
click at [165, 209] on div at bounding box center [160, 206] width 78 height 78
click at [171, 186] on div at bounding box center [160, 206] width 78 height 78
click at [174, 230] on div at bounding box center [160, 206] width 78 height 78
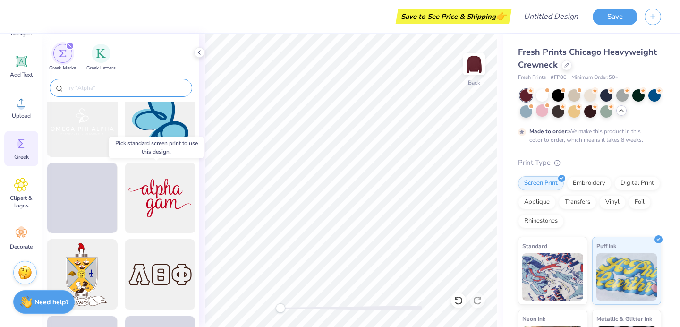
scroll to position [2390, 0]
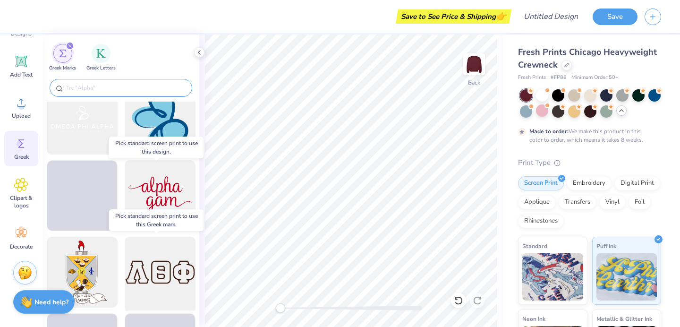
click at [144, 285] on div at bounding box center [160, 272] width 78 height 78
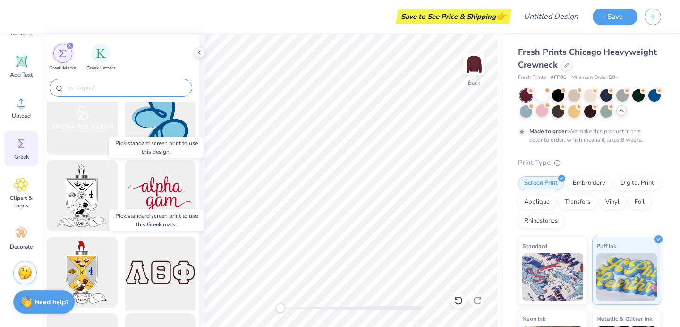
click at [144, 285] on div at bounding box center [160, 272] width 78 height 78
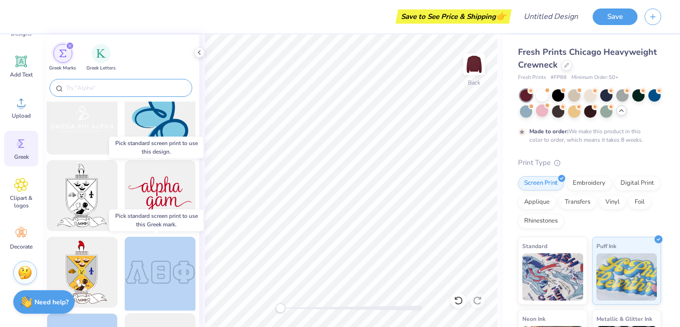
click at [144, 285] on div at bounding box center [160, 272] width 78 height 78
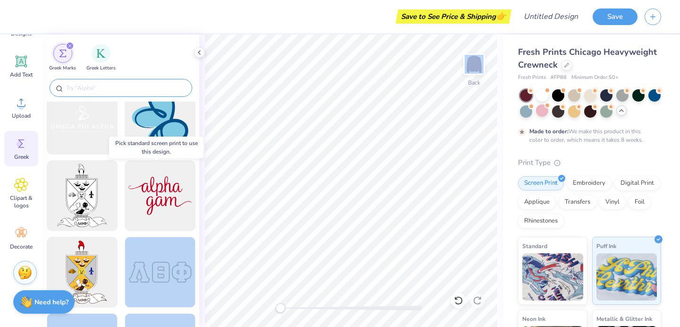
click at [354, 187] on div "Save to See Price & Shipping 👉 Design Title Save Image AI Designs Add Text Uplo…" at bounding box center [340, 163] width 680 height 327
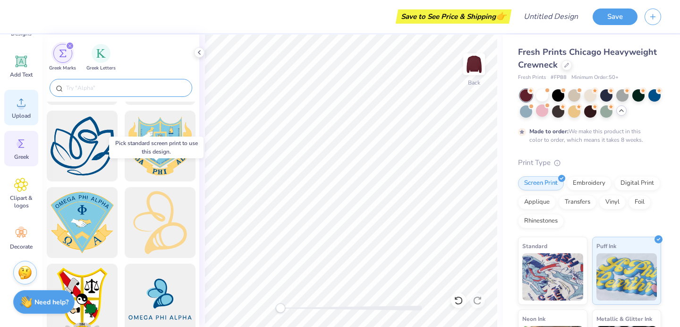
click at [18, 105] on circle at bounding box center [21, 106] width 7 height 7
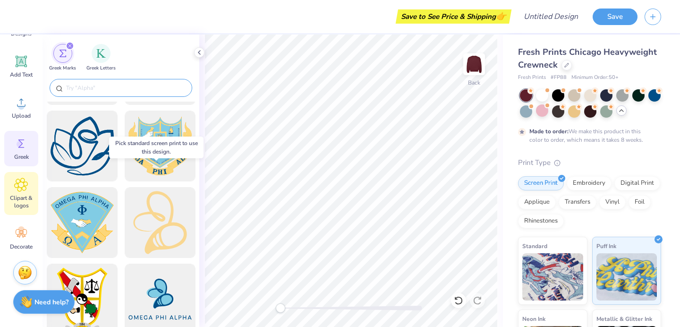
click at [32, 198] on span "Clipart & logos" at bounding box center [21, 201] width 31 height 15
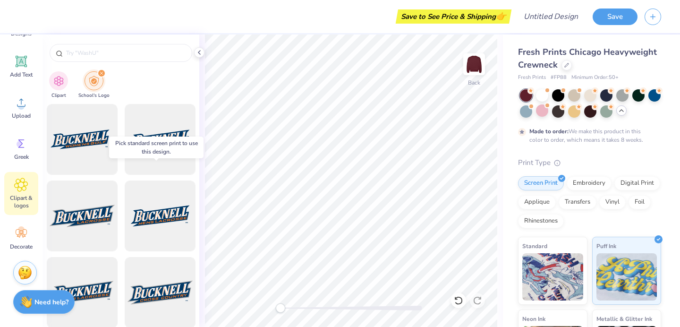
scroll to position [0, 0]
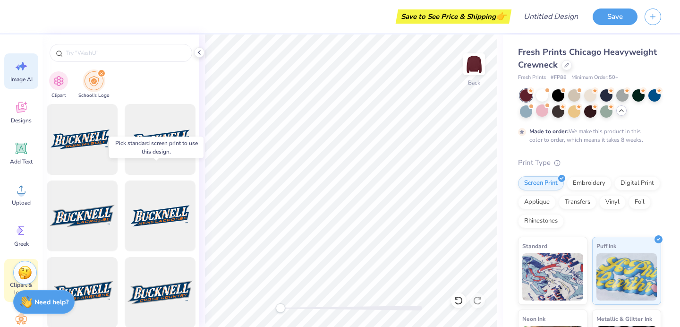
click at [22, 67] on icon at bounding box center [23, 66] width 8 height 9
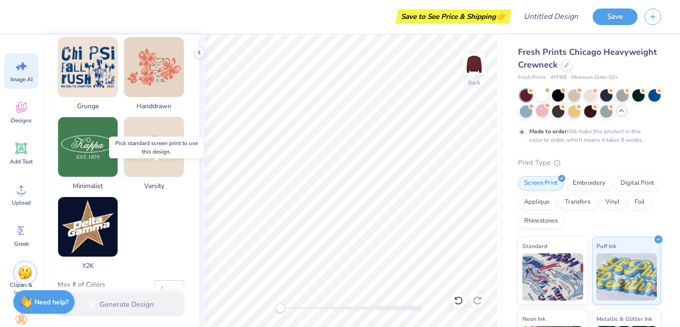
scroll to position [488, 0]
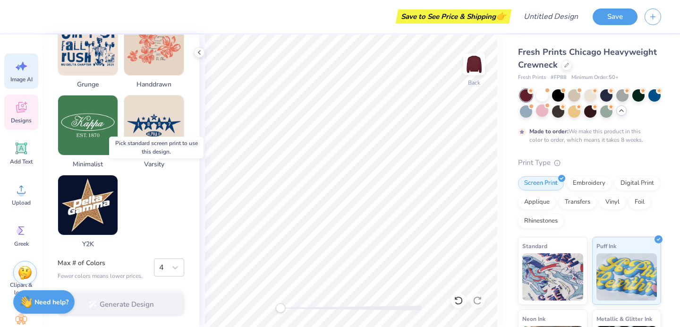
click at [20, 116] on div "Designs" at bounding box center [21, 111] width 34 height 35
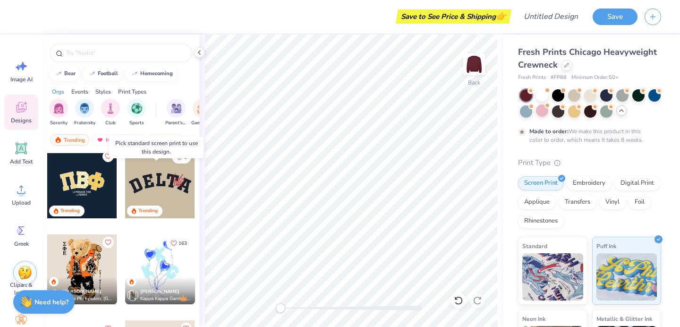
scroll to position [1726, 0]
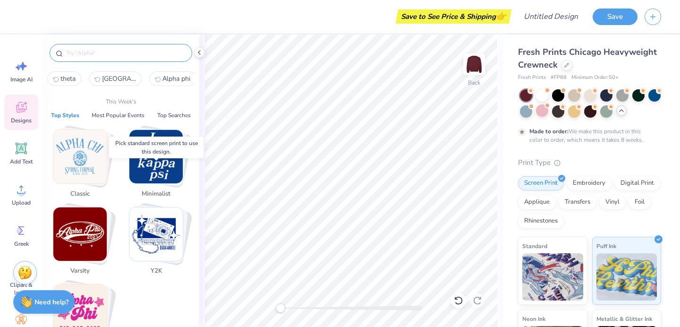
click at [126, 53] on input "text" at bounding box center [125, 52] width 121 height 9
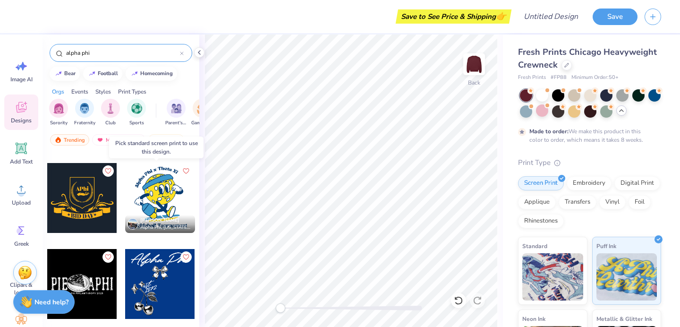
scroll to position [4029, 0]
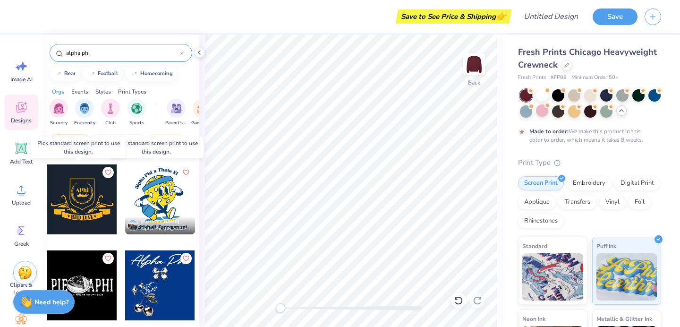
type input "alpha phi"
click at [72, 187] on div at bounding box center [82, 199] width 70 height 70
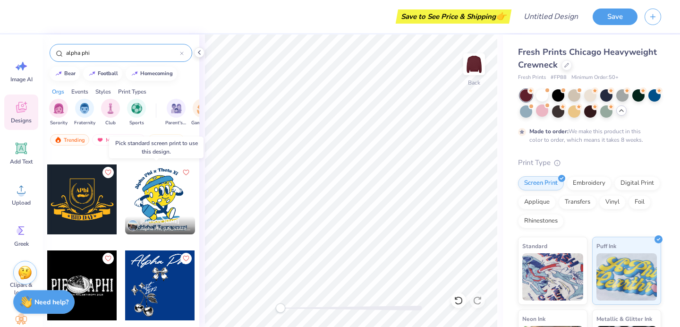
click at [181, 51] on div at bounding box center [182, 53] width 4 height 9
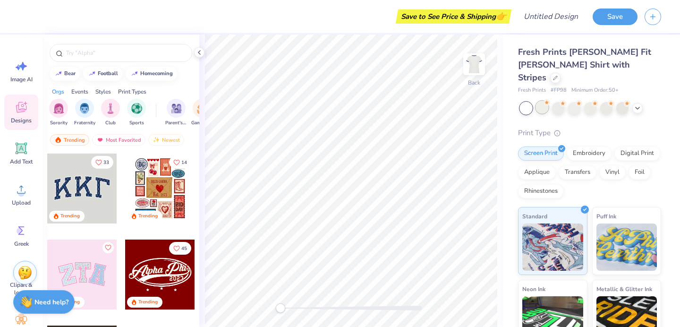
click at [544, 101] on div at bounding box center [542, 107] width 12 height 12
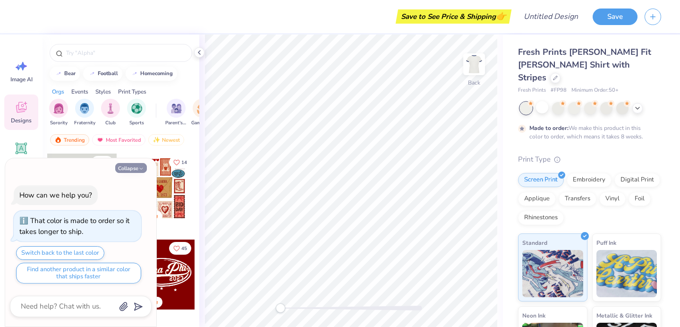
click at [136, 166] on button "Collapse" at bounding box center [131, 168] width 32 height 10
type textarea "x"
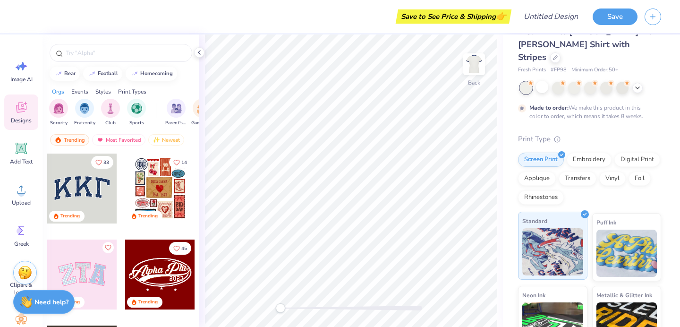
scroll to position [21, 0]
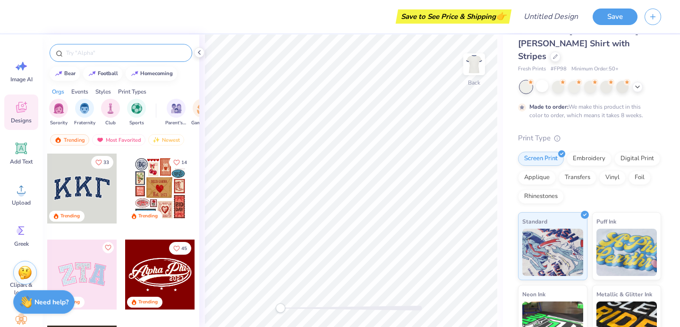
click at [86, 51] on input "text" at bounding box center [125, 52] width 121 height 9
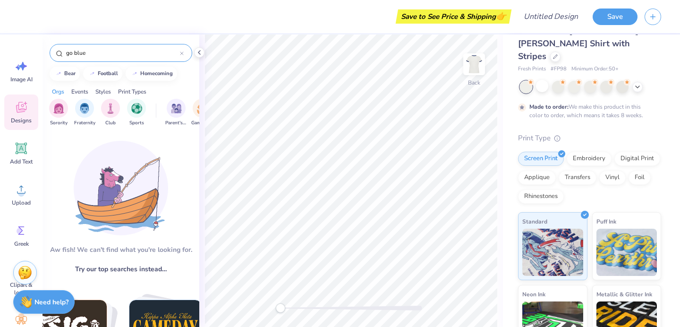
type input "go blue"
click at [557, 80] on div at bounding box center [558, 86] width 12 height 12
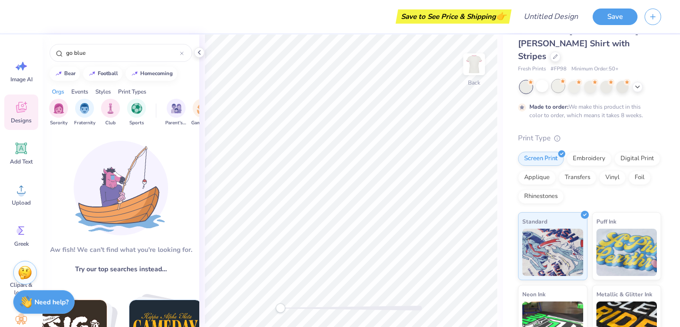
click at [556, 80] on div at bounding box center [558, 86] width 12 height 12
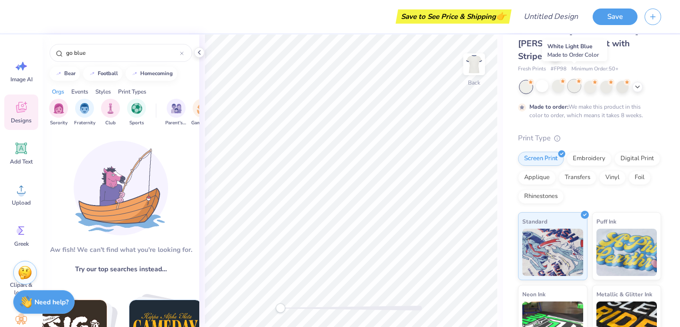
click at [576, 80] on div at bounding box center [574, 86] width 12 height 12
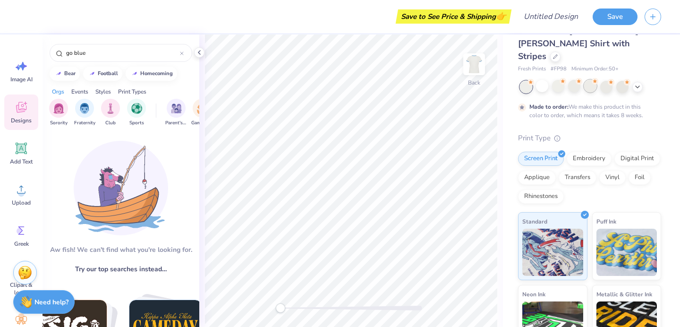
click at [591, 80] on div at bounding box center [590, 86] width 12 height 12
click at [609, 80] on div at bounding box center [606, 86] width 12 height 12
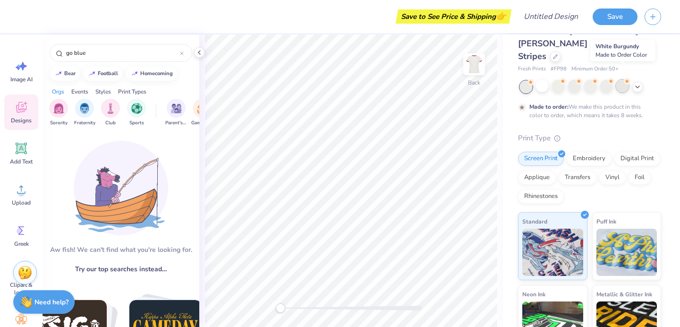
click at [623, 80] on div at bounding box center [622, 86] width 12 height 12
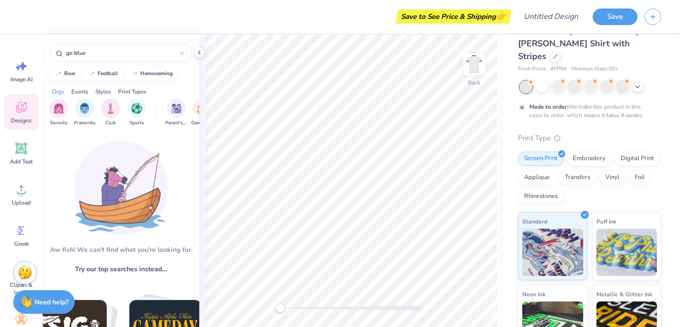
click at [21, 110] on icon at bounding box center [21, 109] width 9 height 8
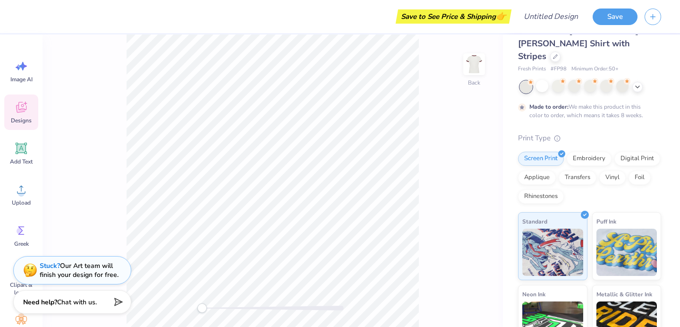
click at [21, 111] on icon at bounding box center [21, 107] width 10 height 11
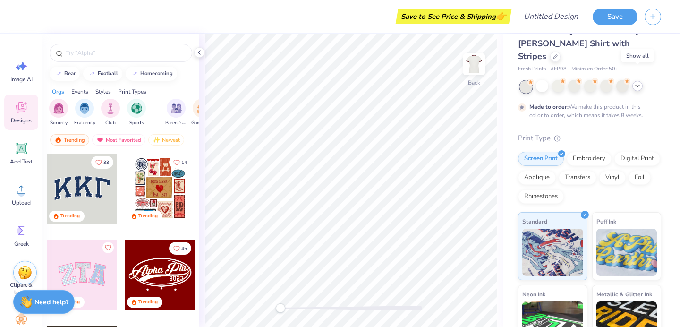
click at [642, 81] on div at bounding box center [637, 86] width 10 height 10
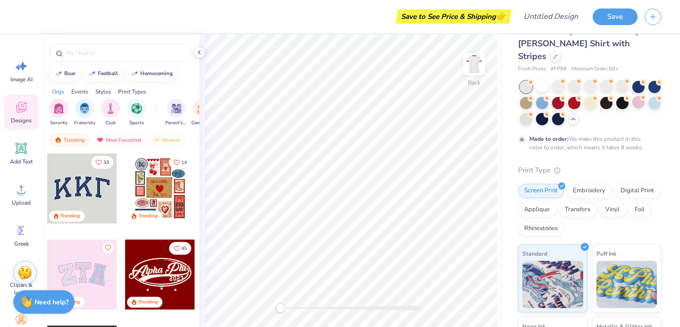
click at [521, 111] on div at bounding box center [590, 103] width 141 height 44
click at [632, 108] on div at bounding box center [638, 102] width 12 height 12
click at [522, 81] on div at bounding box center [526, 87] width 12 height 12
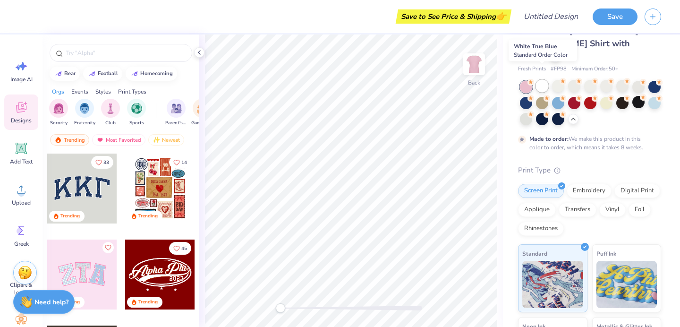
click at [543, 80] on div at bounding box center [542, 86] width 12 height 12
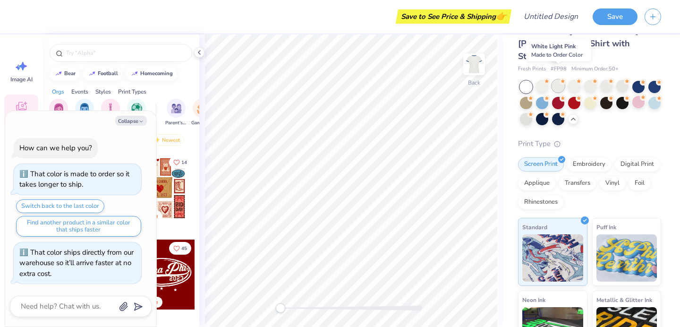
click at [561, 80] on div at bounding box center [558, 86] width 12 height 12
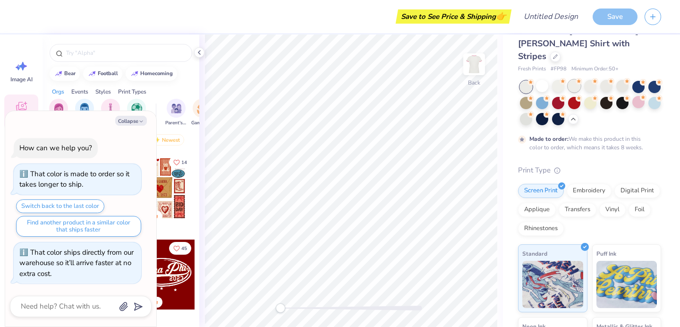
scroll to position [10, 0]
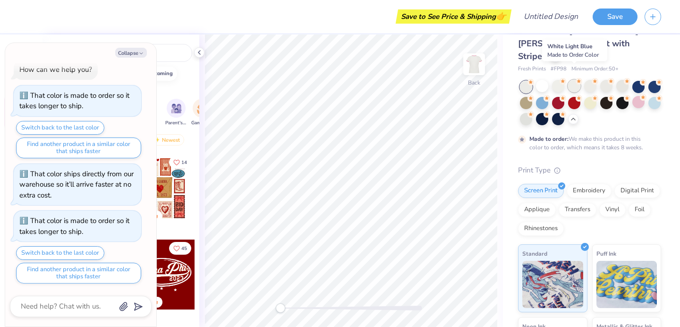
click at [578, 80] on div at bounding box center [574, 86] width 12 height 12
click at [625, 80] on div at bounding box center [622, 86] width 12 height 12
click at [610, 80] on div at bounding box center [606, 86] width 12 height 12
click at [590, 80] on div at bounding box center [590, 86] width 12 height 12
click at [575, 80] on div at bounding box center [574, 86] width 12 height 12
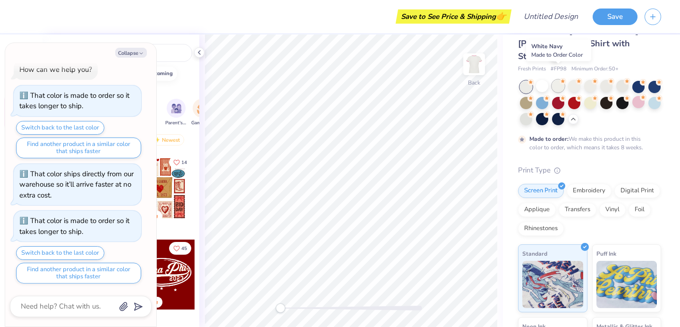
click at [556, 80] on div at bounding box center [558, 86] width 12 height 12
click at [564, 97] on div at bounding box center [558, 103] width 12 height 12
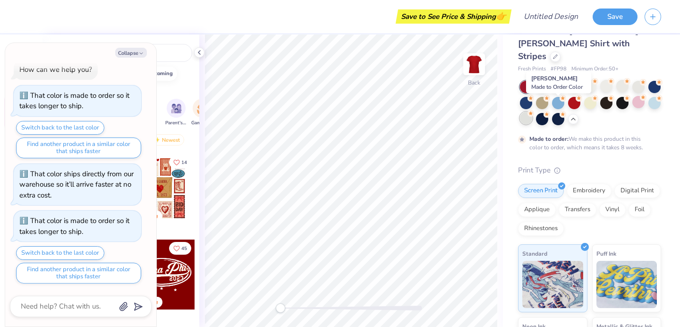
click at [532, 112] on div at bounding box center [526, 118] width 12 height 12
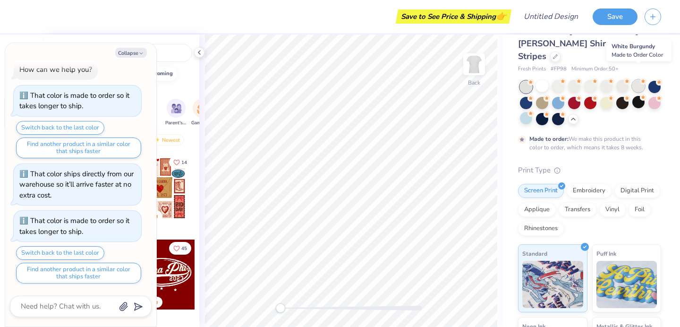
click at [639, 80] on div at bounding box center [638, 86] width 12 height 12
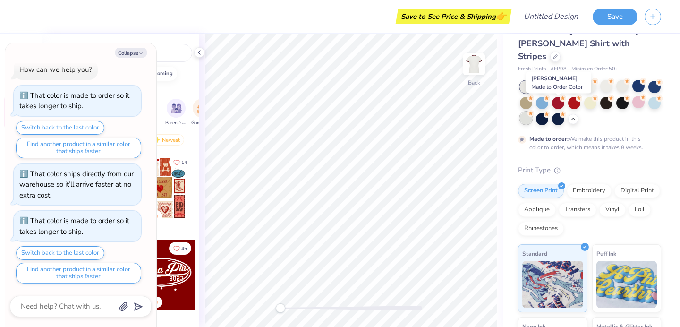
click at [532, 112] on div at bounding box center [526, 118] width 12 height 12
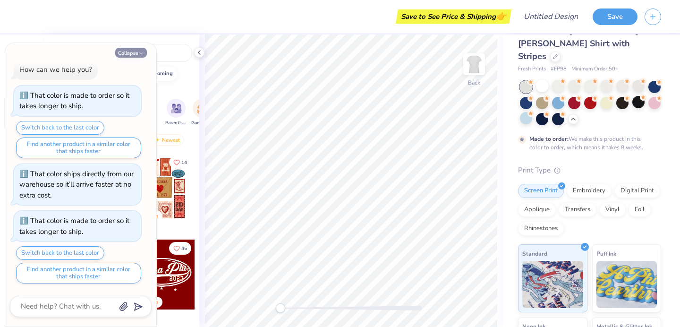
click at [130, 48] on button "Collapse" at bounding box center [131, 53] width 32 height 10
type textarea "x"
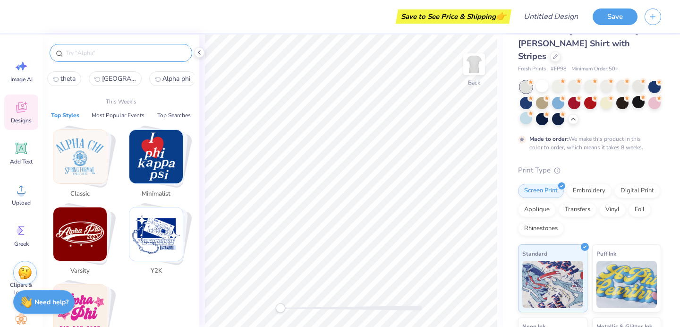
click at [149, 51] on input "text" at bounding box center [125, 52] width 121 height 9
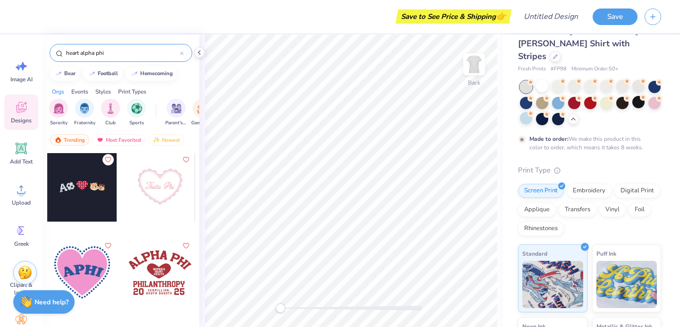
scroll to position [89, 0]
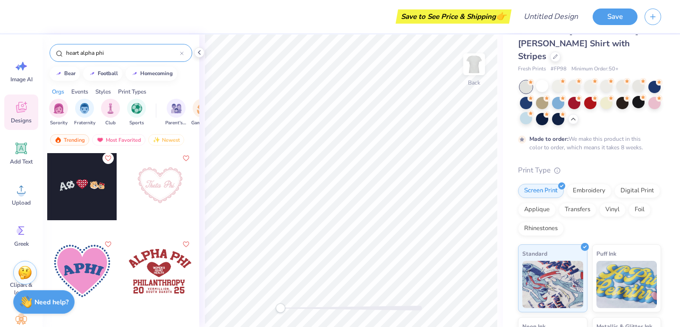
type input "heart alpha phi"
click at [75, 274] on div at bounding box center [82, 271] width 70 height 70
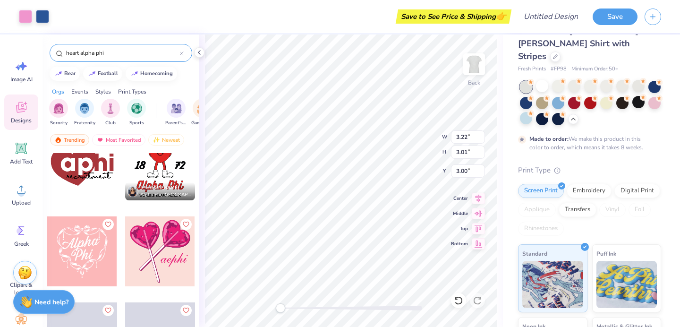
scroll to position [372, 0]
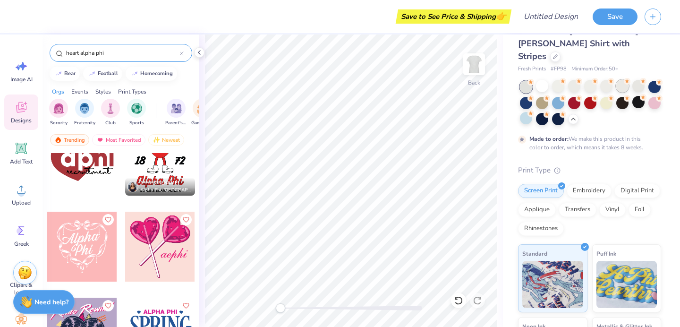
click at [624, 80] on div at bounding box center [622, 86] width 12 height 12
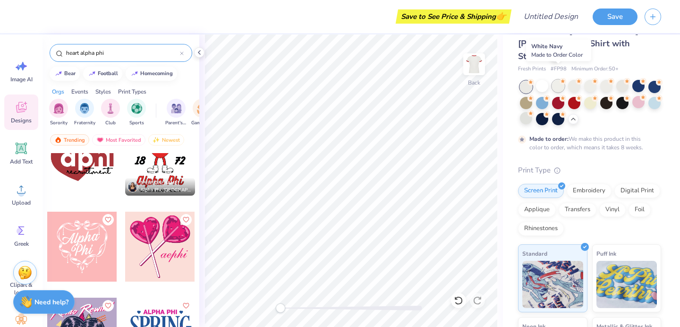
click at [557, 80] on div at bounding box center [558, 86] width 12 height 12
click at [572, 80] on div at bounding box center [574, 86] width 12 height 12
click at [592, 80] on div at bounding box center [590, 86] width 12 height 12
click at [602, 80] on div at bounding box center [606, 86] width 12 height 12
click at [522, 81] on div at bounding box center [526, 87] width 12 height 12
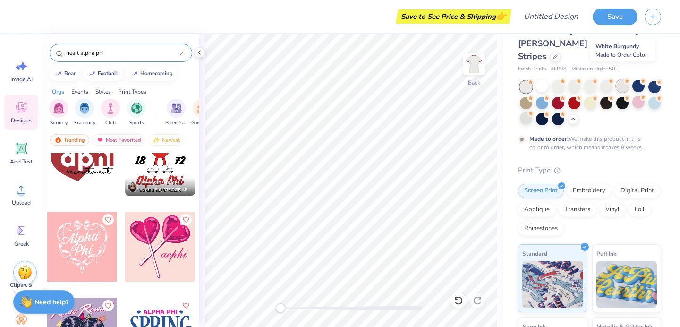
click at [623, 80] on div at bounding box center [622, 86] width 12 height 12
click at [632, 108] on div at bounding box center [638, 102] width 12 height 12
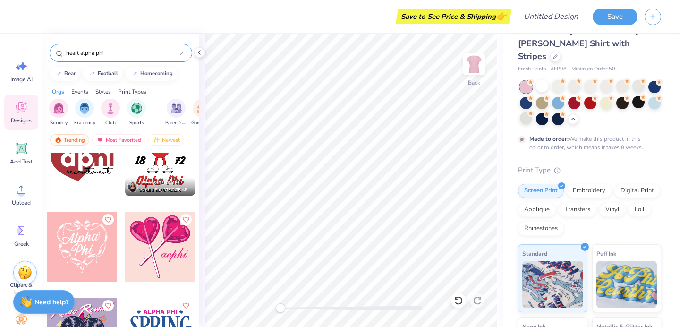
click at [163, 257] on div at bounding box center [160, 247] width 70 height 70
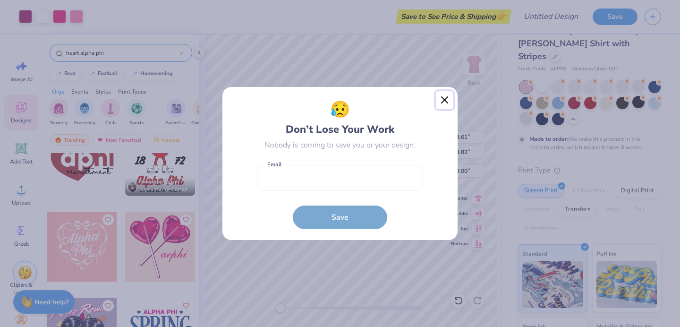
click at [442, 100] on button "Close" at bounding box center [445, 100] width 18 height 18
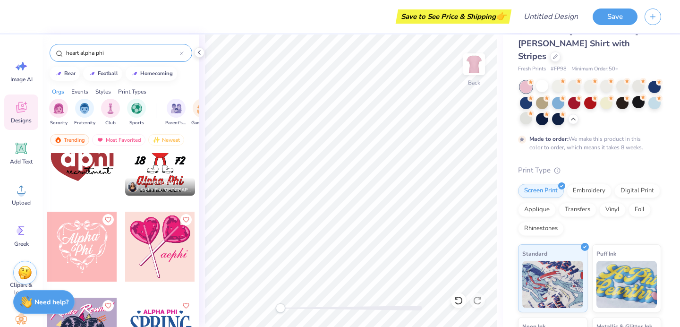
click at [74, 277] on div at bounding box center [82, 247] width 70 height 70
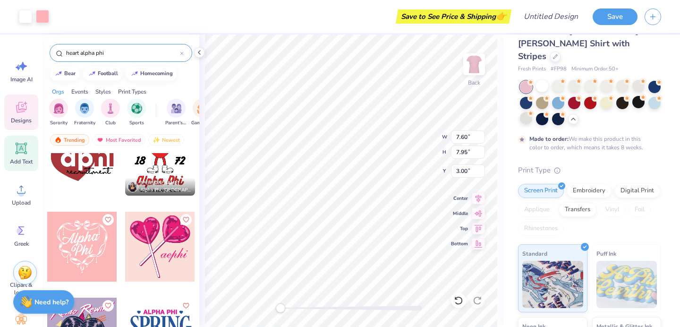
click at [17, 153] on icon at bounding box center [21, 148] width 11 height 11
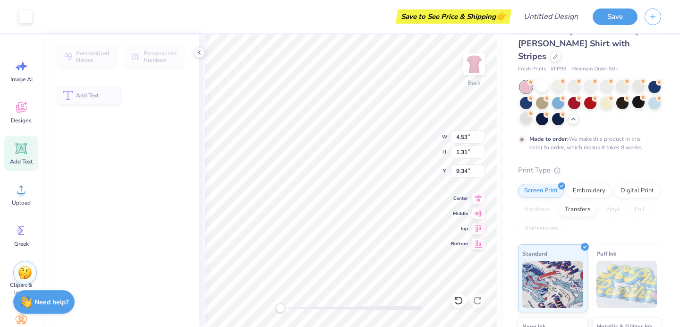
type input "4.53"
type input "1.31"
type input "9.34"
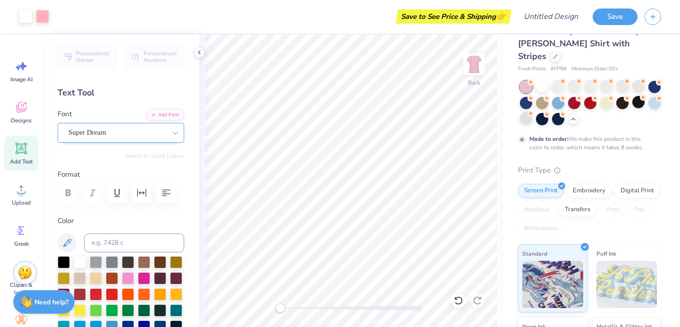
click at [98, 128] on div "Super Dream" at bounding box center [117, 132] width 99 height 15
paste input "Q2. It is November, and one of your accounts, Alpha Phi at the University of Mi…"
type input "Q2. It is November, and one of your accounts, Alpha Phi at the University of Mi…"
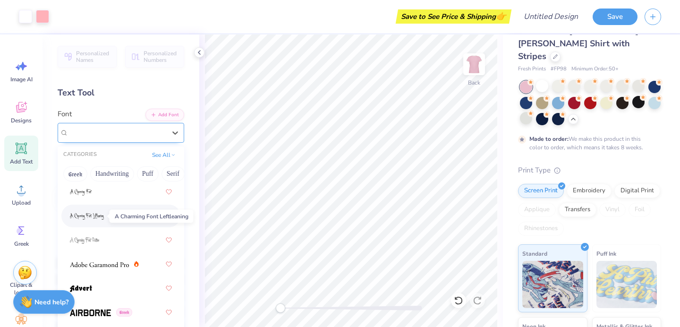
scroll to position [0, 0]
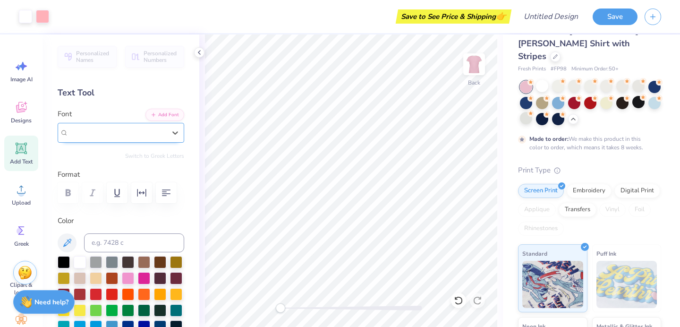
click at [106, 134] on span "Super Dream" at bounding box center [87, 132] width 38 height 11
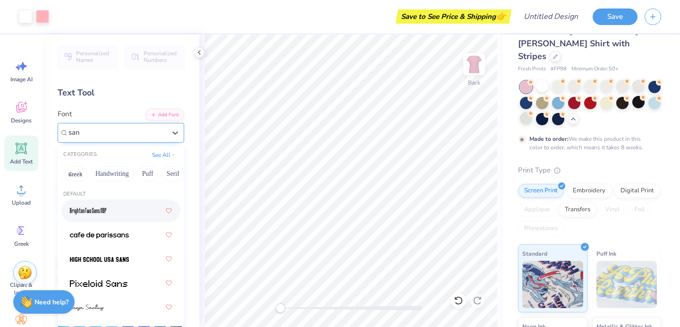
type input "sans"
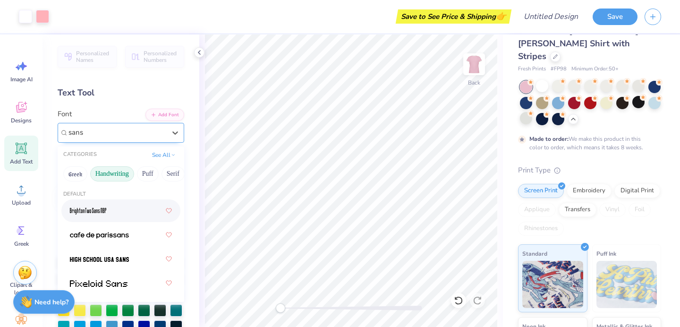
click at [119, 172] on button "Handwriting" at bounding box center [112, 173] width 44 height 15
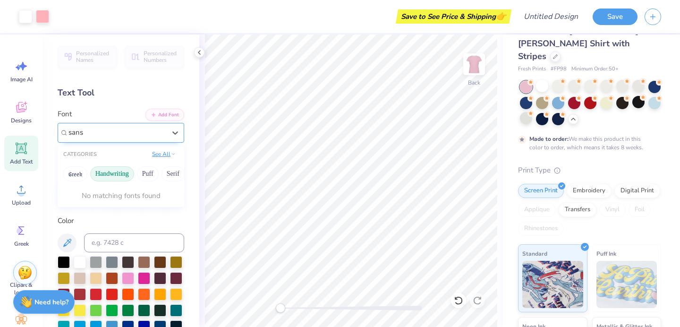
click at [163, 153] on button "See All" at bounding box center [163, 153] width 29 height 9
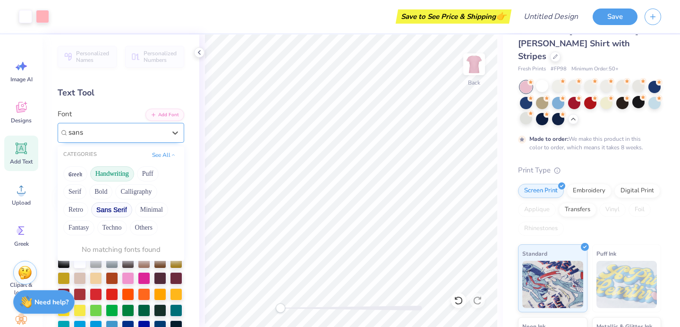
click at [104, 206] on button "Sans Serif" at bounding box center [111, 209] width 41 height 15
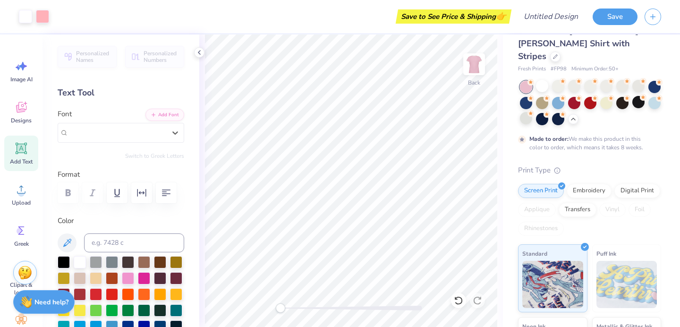
drag, startPoint x: 88, startPoint y: 135, endPoint x: 37, endPoint y: 135, distance: 51.5
click at [37, 135] on div "Art colors Save to See Price & Shipping 👉 Design Title Save Image AI Designs Ad…" at bounding box center [340, 163] width 680 height 327
type input "modern sans"
click at [171, 152] on icon at bounding box center [173, 154] width 5 height 5
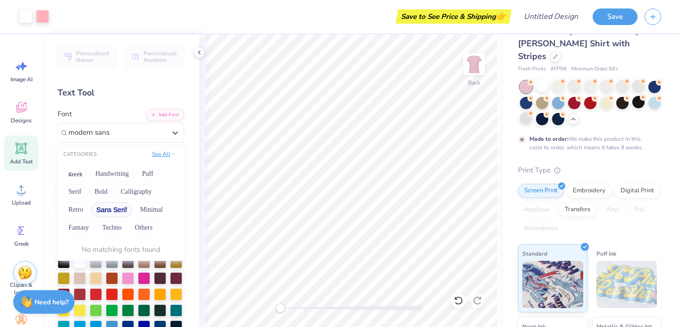
scroll to position [0, 0]
click at [119, 208] on button "Sans Serif" at bounding box center [111, 209] width 41 height 15
click at [106, 209] on button "Sans Serif" at bounding box center [111, 209] width 41 height 15
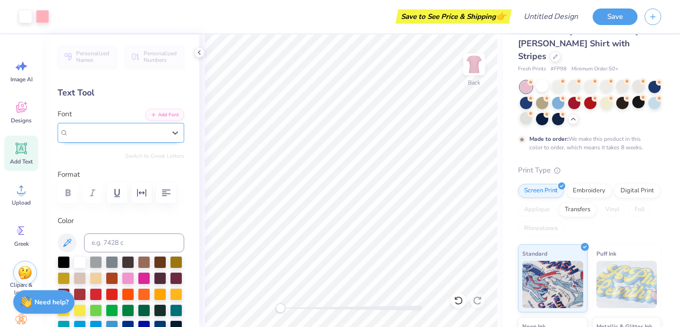
click at [122, 136] on div "Super Dream" at bounding box center [117, 132] width 99 height 15
click at [153, 135] on div "Super Dream" at bounding box center [116, 132] width 97 height 11
click at [162, 113] on button "Add Font" at bounding box center [164, 114] width 39 height 12
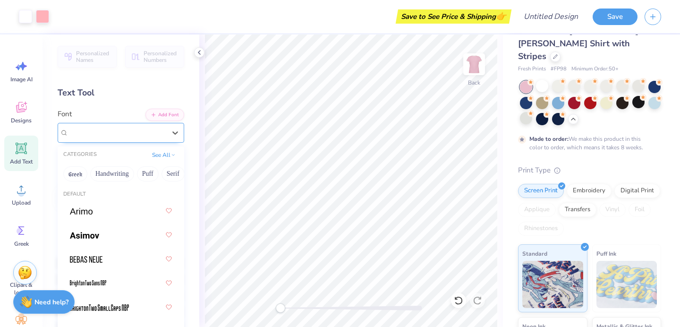
click at [138, 129] on div "Super Dream" at bounding box center [117, 132] width 99 height 15
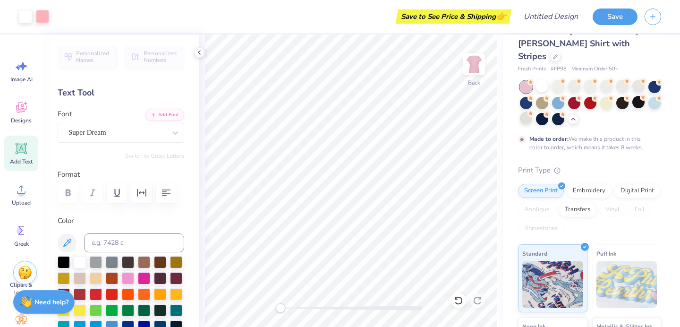
click at [190, 160] on div "Personalized Names Personalized Numbers Text Tool Add Font Font Super Dream Swi…" at bounding box center [121, 180] width 157 height 292
click at [122, 247] on input at bounding box center [134, 242] width 100 height 19
paste input "Q2. It is November, and one of your accounts, Alpha Phi at the University of Mi…"
type input "Q2. It is November, and one of your accounts, Alpha Phi at the University of Mi…"
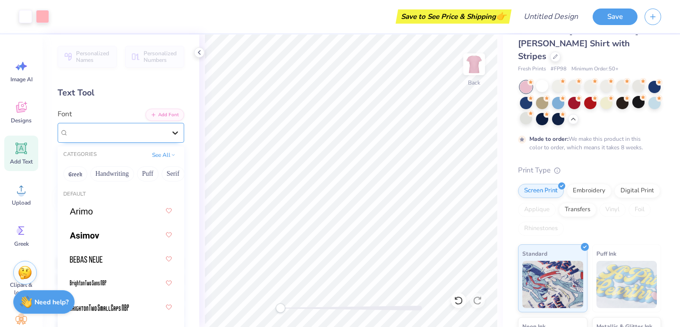
click at [170, 134] on icon at bounding box center [174, 132] width 9 height 9
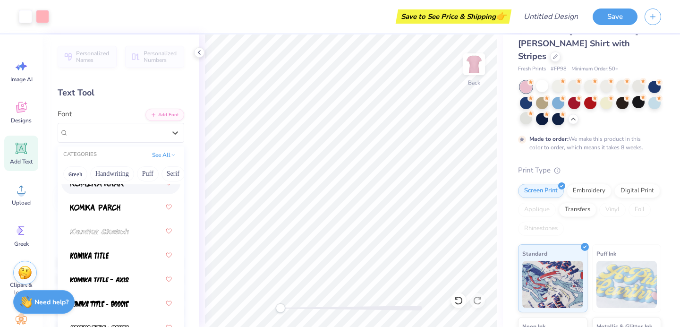
scroll to position [682, 0]
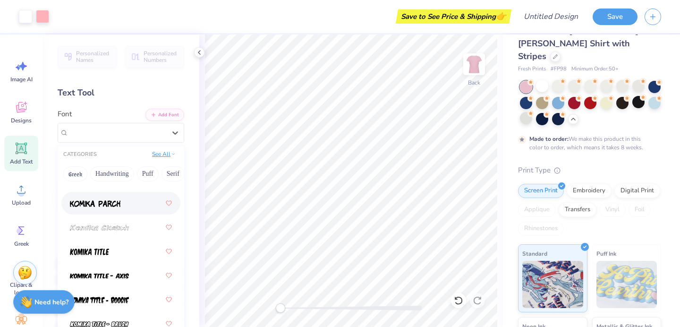
click at [156, 153] on button "See All" at bounding box center [163, 153] width 29 height 9
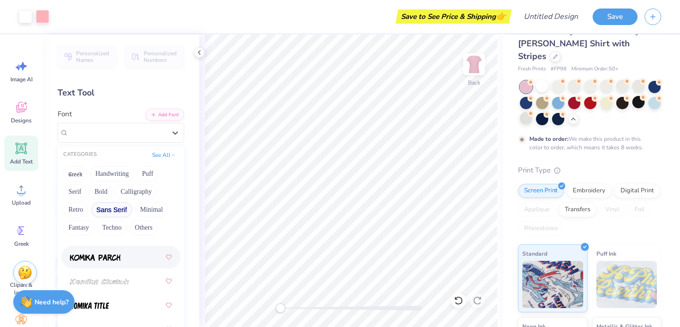
click at [106, 209] on button "Sans Serif" at bounding box center [111, 209] width 41 height 15
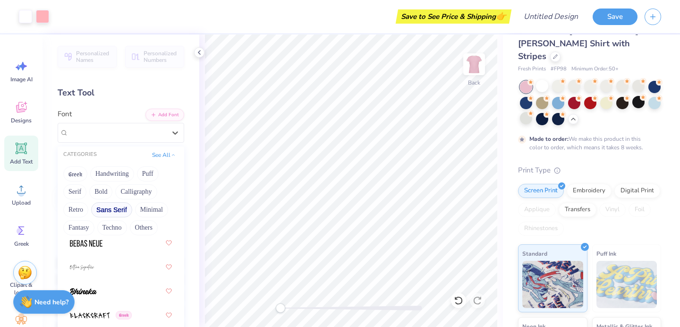
scroll to position [4064, 0]
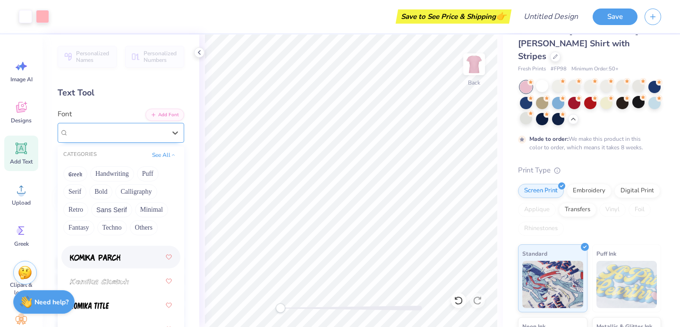
click at [115, 134] on div "Super Dream" at bounding box center [116, 132] width 97 height 11
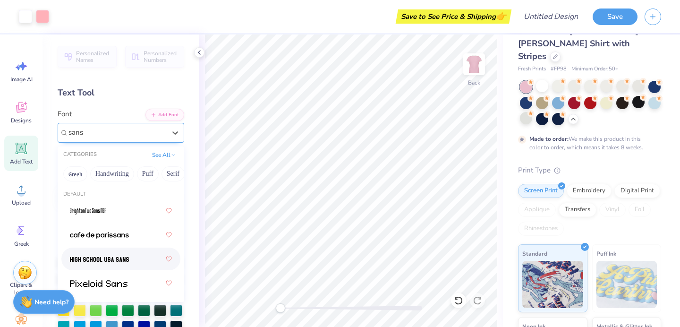
type input "sans"
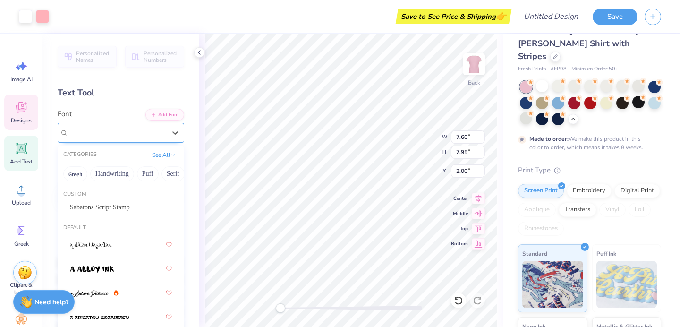
click at [119, 137] on div at bounding box center [116, 132] width 97 height 13
click at [109, 177] on button "Handwriting" at bounding box center [112, 173] width 44 height 15
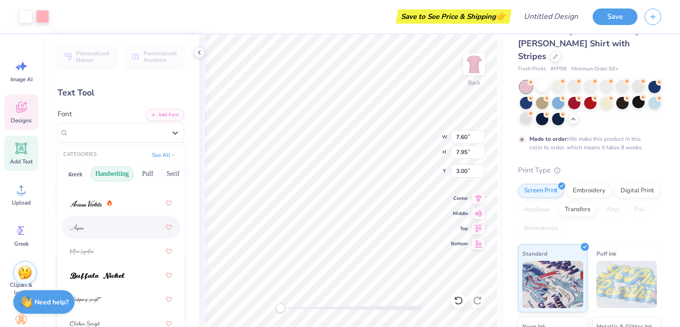
scroll to position [48, 0]
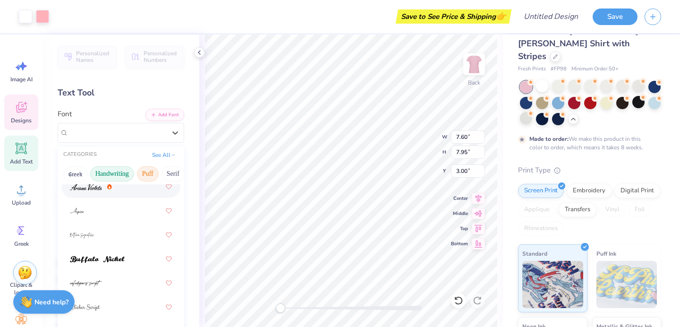
click at [153, 172] on button "Puff" at bounding box center [148, 173] width 22 height 15
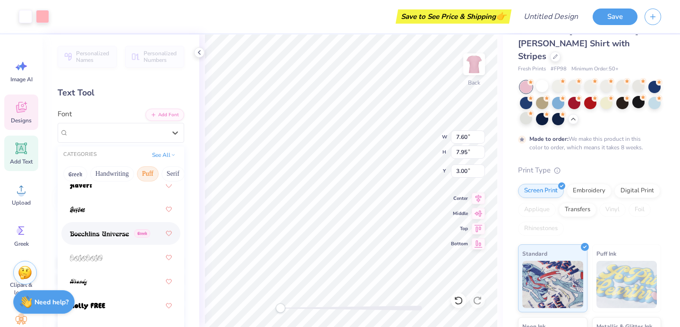
scroll to position [46, 0]
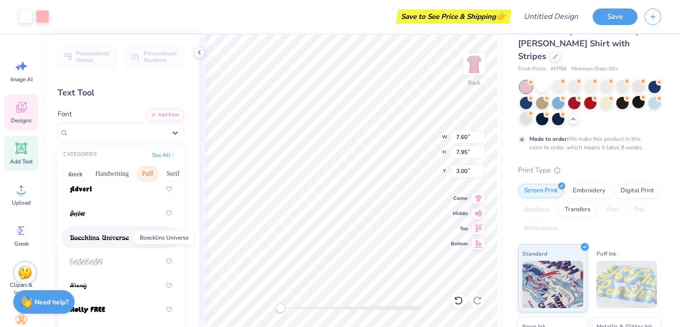
click at [114, 241] on span at bounding box center [99, 237] width 59 height 10
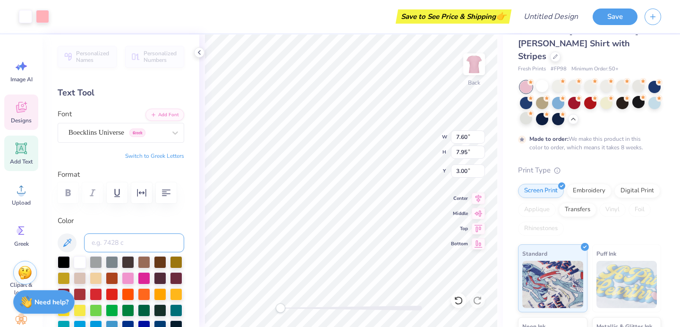
click at [114, 241] on input at bounding box center [134, 242] width 100 height 19
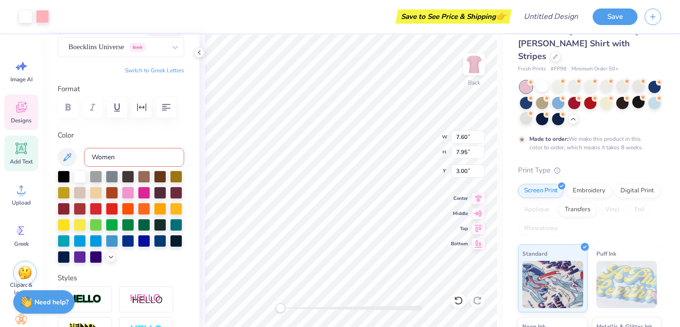
scroll to position [76, 0]
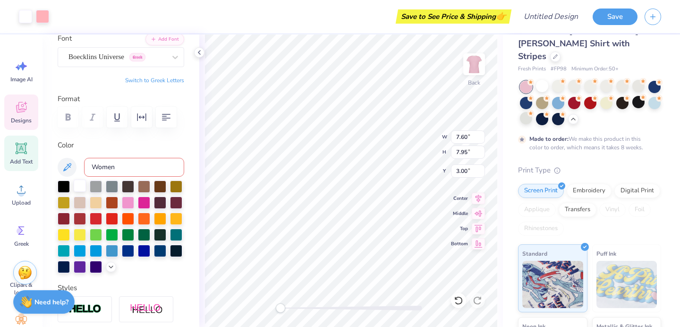
type input "Women"
click at [77, 186] on div at bounding box center [80, 185] width 12 height 12
click at [124, 162] on input at bounding box center [134, 167] width 100 height 19
click at [19, 141] on icon at bounding box center [21, 148] width 14 height 14
type input "4.53"
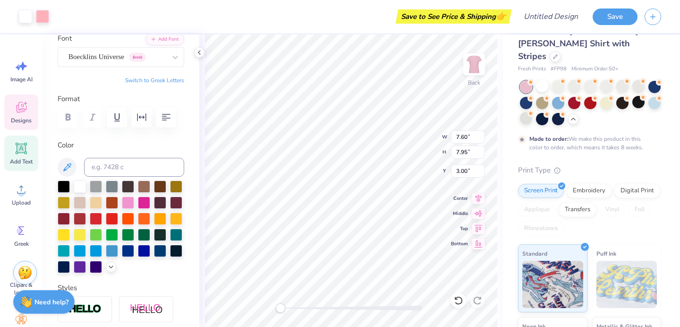
type input "1.31"
type input "9.34"
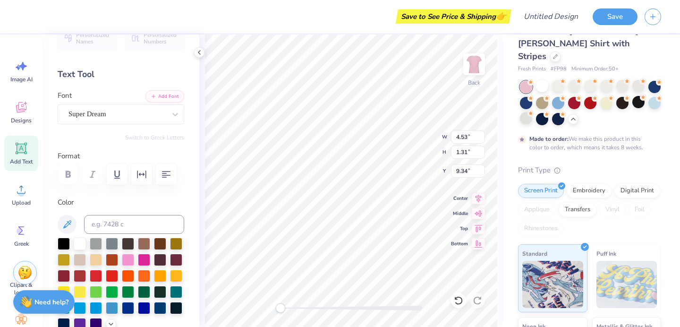
scroll to position [14, 0]
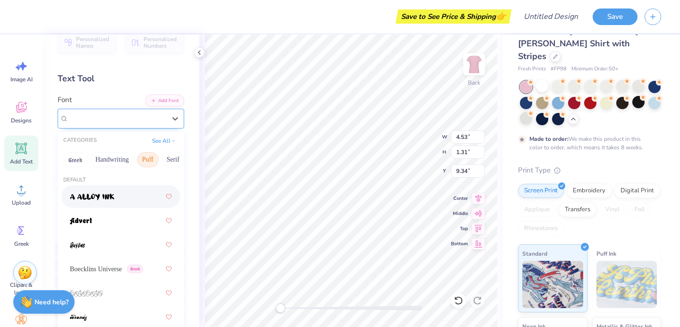
click at [152, 117] on div "Super Dream" at bounding box center [117, 118] width 99 height 15
click at [171, 139] on icon at bounding box center [173, 139] width 5 height 5
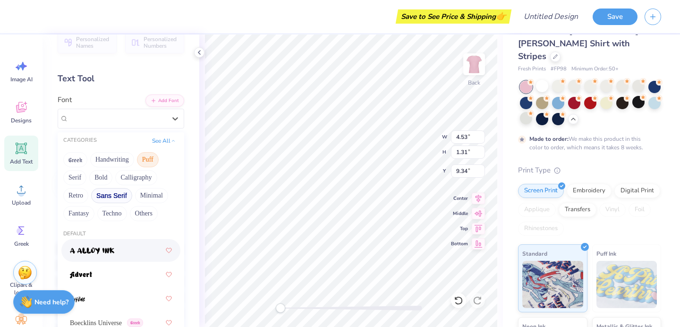
click at [118, 195] on button "Sans Serif" at bounding box center [111, 195] width 41 height 15
click at [144, 152] on button "Puff" at bounding box center [148, 159] width 22 height 15
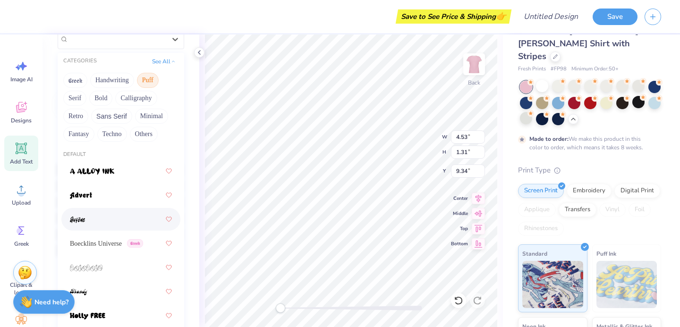
scroll to position [87, 0]
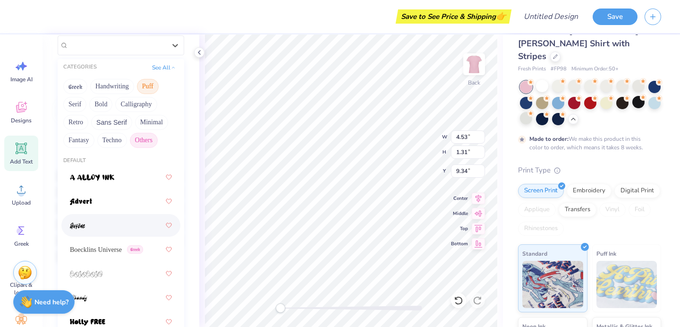
click at [145, 135] on button "Others" at bounding box center [144, 140] width 28 height 15
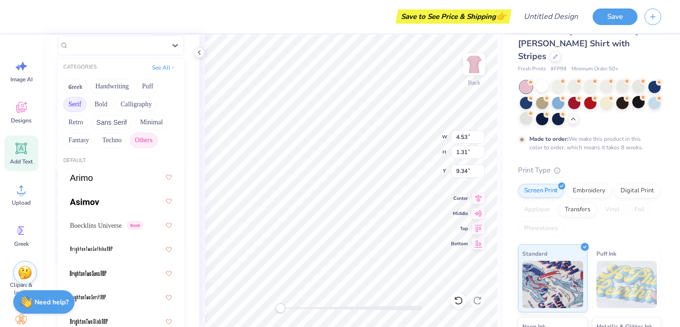
click at [75, 107] on button "Serif" at bounding box center [74, 104] width 23 height 15
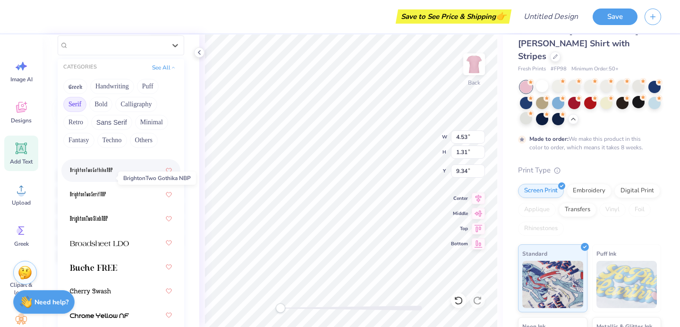
scroll to position [60, 0]
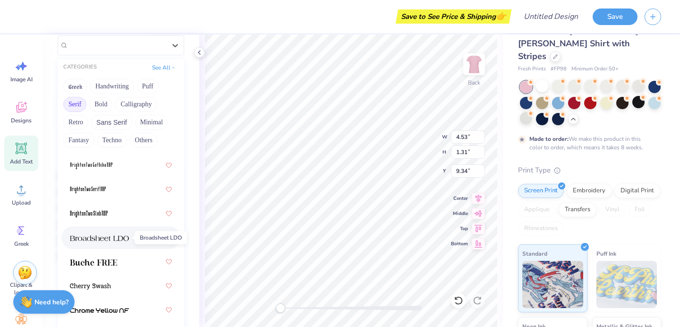
click at [106, 233] on span at bounding box center [99, 238] width 59 height 10
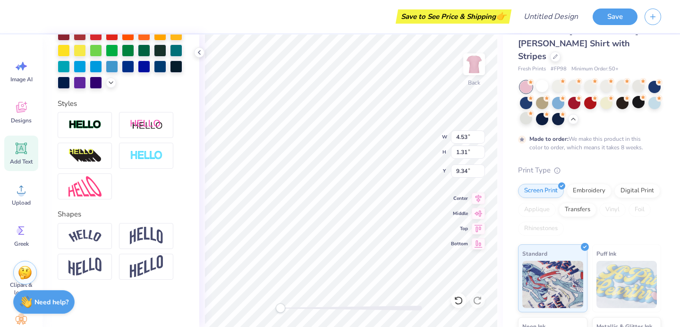
scroll to position [0, 0]
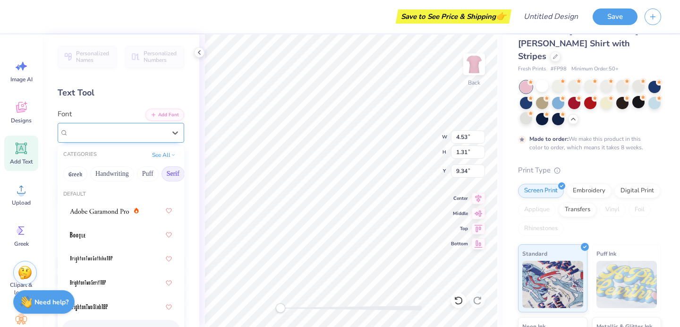
click at [137, 132] on div "Broadsheet LDO" at bounding box center [117, 132] width 99 height 15
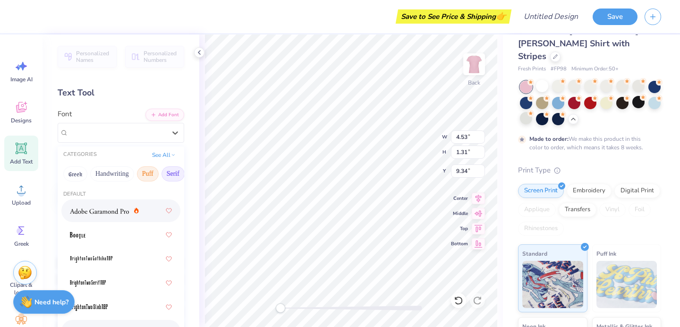
click at [144, 172] on button "Puff" at bounding box center [148, 173] width 22 height 15
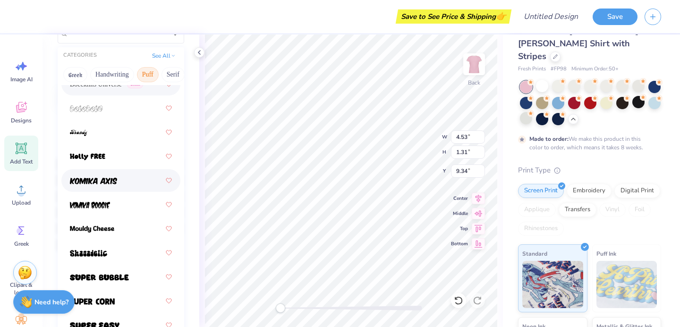
scroll to position [101, 0]
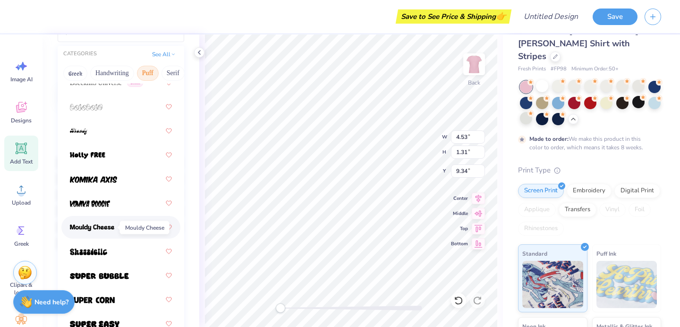
click at [107, 223] on span at bounding box center [92, 227] width 44 height 10
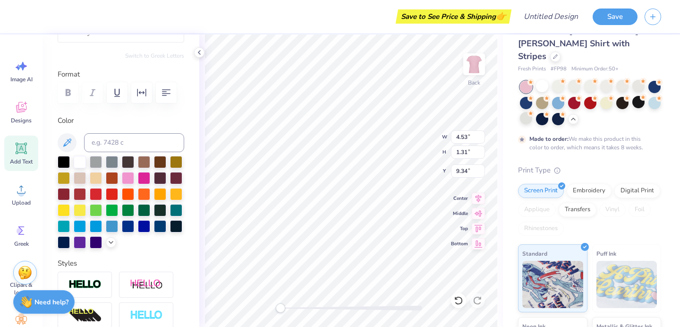
scroll to position [8, 1]
type textarea "T"
type textarea "WOMEN'S HEART HEALTH"
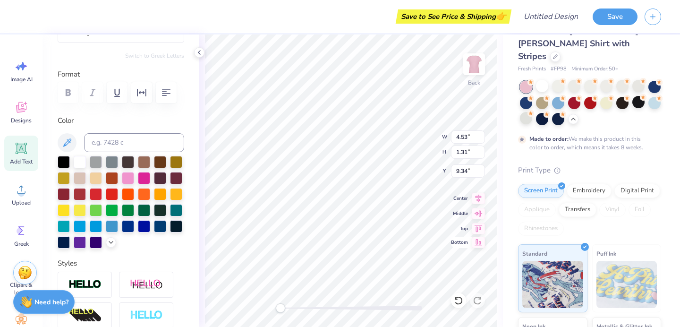
click at [482, 245] on icon at bounding box center [478, 242] width 13 height 11
click at [479, 212] on icon at bounding box center [479, 212] width 8 height 6
click at [458, 151] on input "0.84" at bounding box center [468, 151] width 34 height 13
type input "1.84"
type input "11.80"
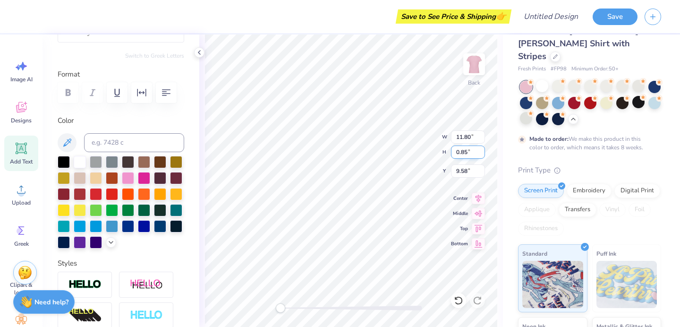
type input "0.85"
click at [482, 149] on input "0.85" at bounding box center [468, 151] width 34 height 13
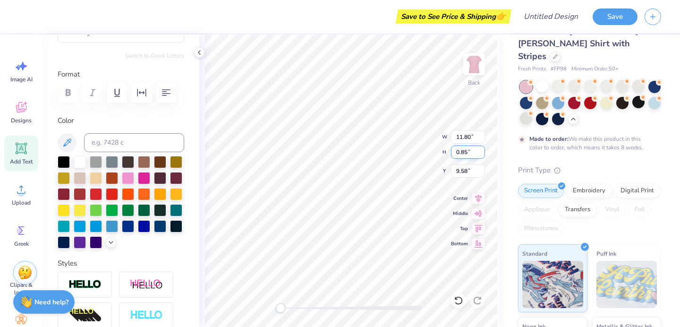
click at [482, 149] on input "0.85" at bounding box center [468, 151] width 34 height 13
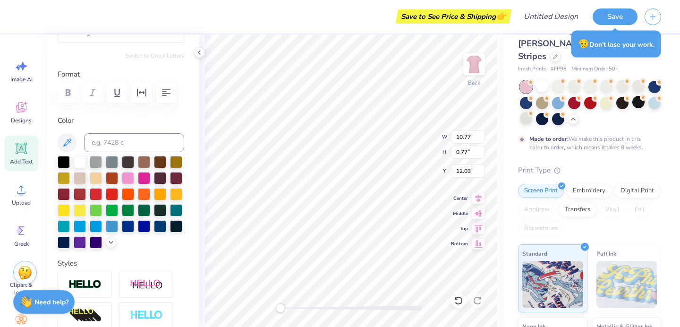
type input "10.77"
type input "0.77"
type input "12.03"
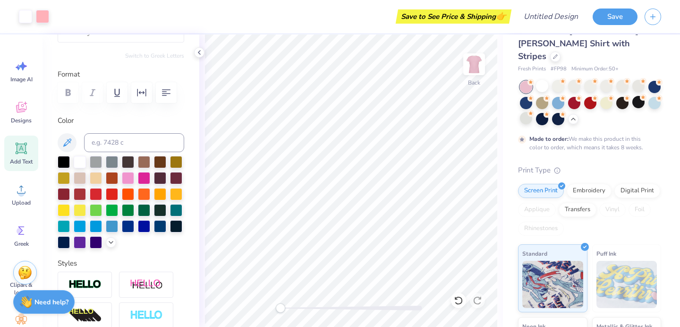
click at [263, 309] on div "Back" at bounding box center [351, 180] width 304 height 292
click at [477, 64] on img at bounding box center [474, 64] width 38 height 38
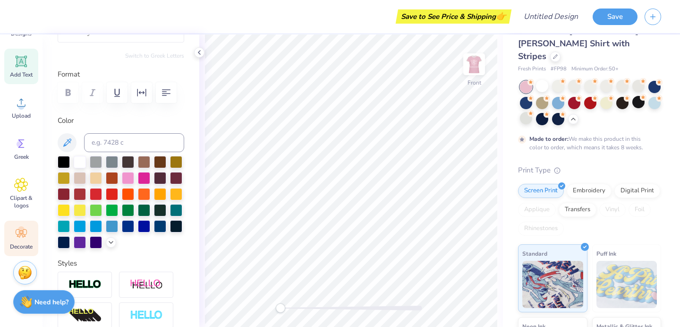
click at [17, 236] on icon at bounding box center [21, 233] width 11 height 9
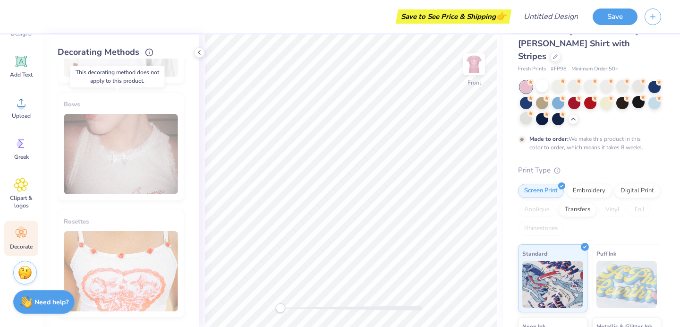
scroll to position [559, 0]
click at [478, 72] on img at bounding box center [474, 64] width 38 height 38
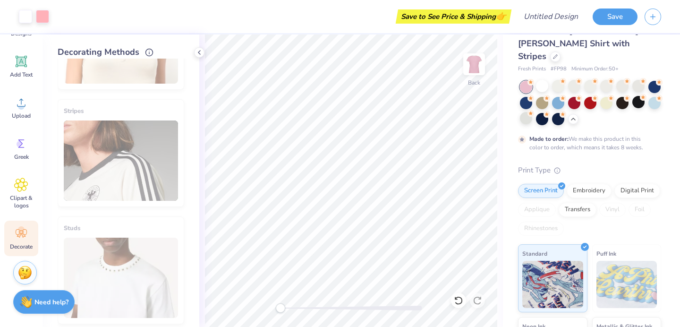
scroll to position [0, 0]
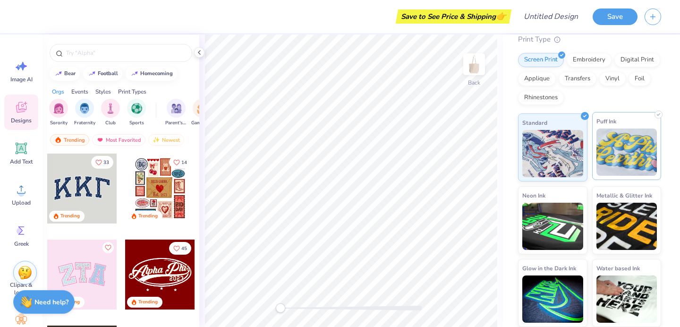
scroll to position [81, 0]
click at [584, 59] on div "Embroidery" at bounding box center [589, 58] width 45 height 14
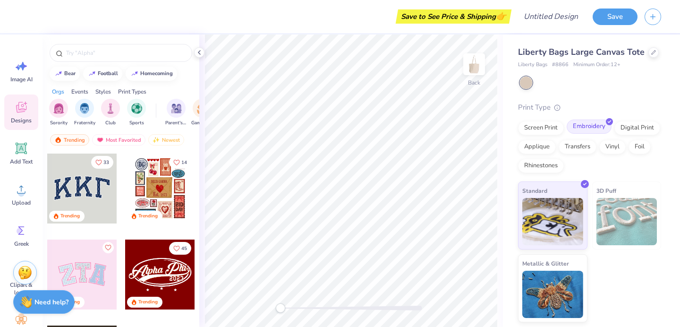
scroll to position [8, 0]
click at [613, 234] on img at bounding box center [626, 221] width 61 height 47
click at [552, 225] on img at bounding box center [552, 219] width 61 height 47
click at [16, 145] on icon at bounding box center [21, 148] width 14 height 14
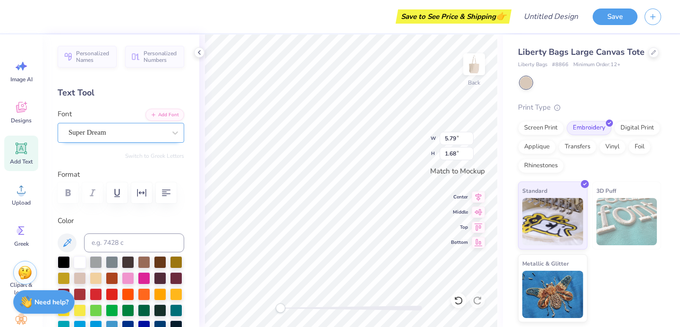
click at [97, 137] on div "Super Dream" at bounding box center [117, 132] width 99 height 15
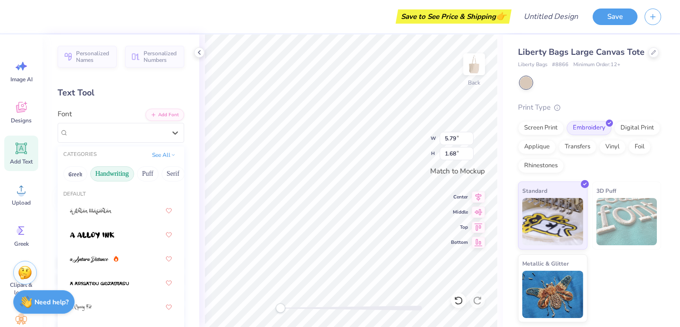
click at [108, 176] on button "Handwriting" at bounding box center [112, 173] width 44 height 15
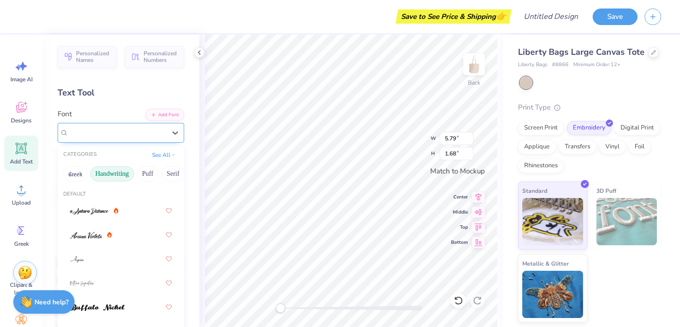
click at [106, 132] on span "Super Dream" at bounding box center [87, 132] width 38 height 11
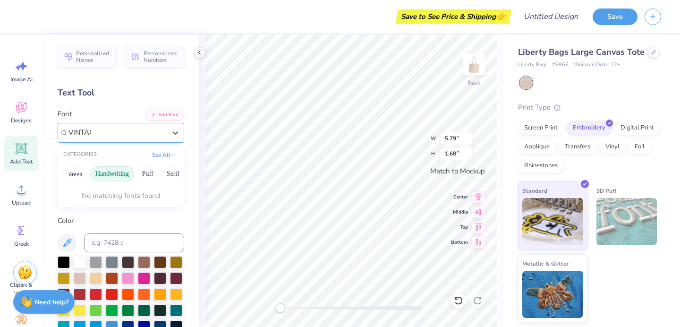
type input "VINTAGE"
click at [78, 179] on button "Greek" at bounding box center [75, 173] width 24 height 15
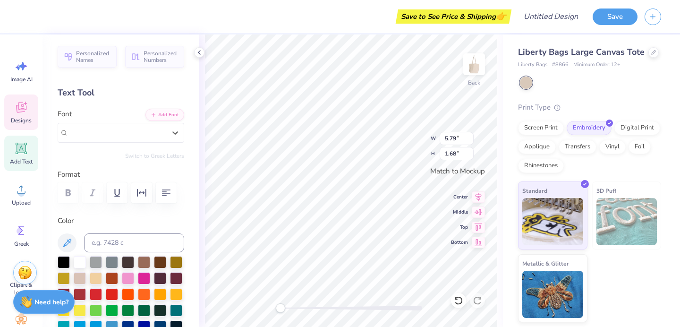
drag, startPoint x: 110, startPoint y: 130, endPoint x: 34, endPoint y: 129, distance: 75.6
click at [34, 129] on div "Save to See Price & Shipping 👉 Design Title Save Image AI Designs Add Text Uplo…" at bounding box center [340, 163] width 680 height 327
click at [158, 129] on div "Super Dream" at bounding box center [116, 132] width 97 height 11
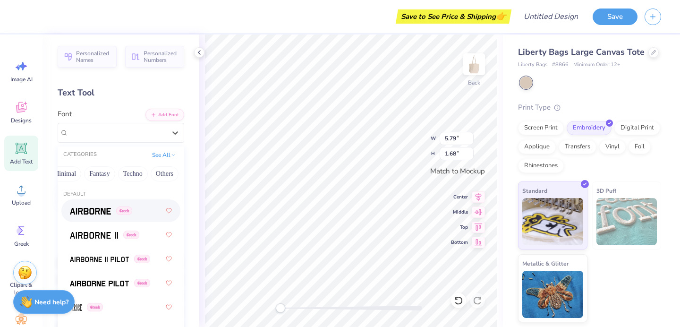
scroll to position [0, 285]
click at [162, 173] on button "Others" at bounding box center [165, 173] width 28 height 15
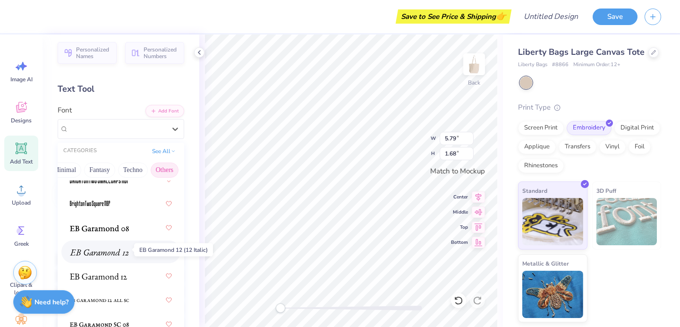
scroll to position [6, 0]
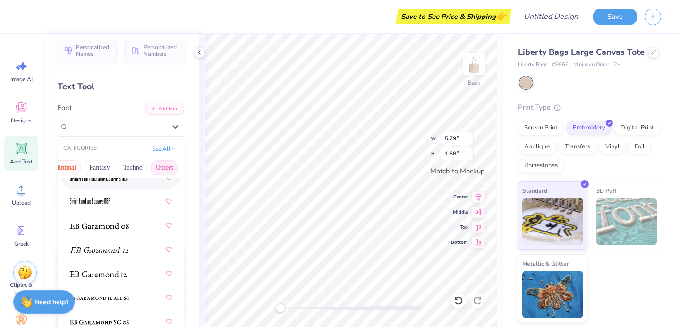
click at [67, 166] on button "Minimal" at bounding box center [64, 167] width 33 height 15
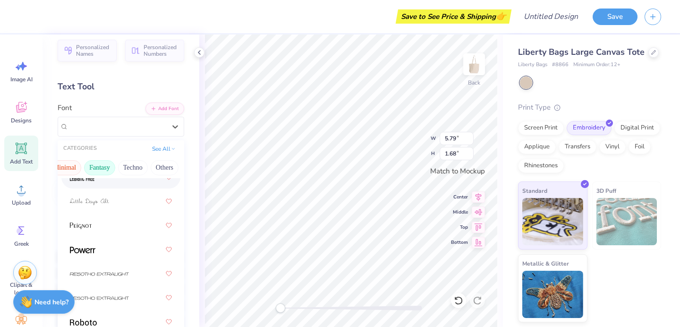
scroll to position [0, 0]
click at [80, 164] on button "Greek" at bounding box center [75, 167] width 24 height 15
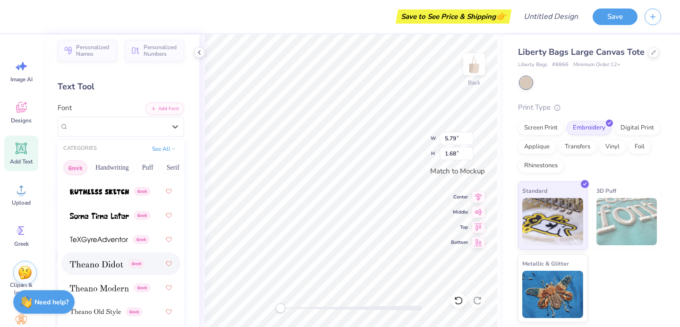
scroll to position [919, 0]
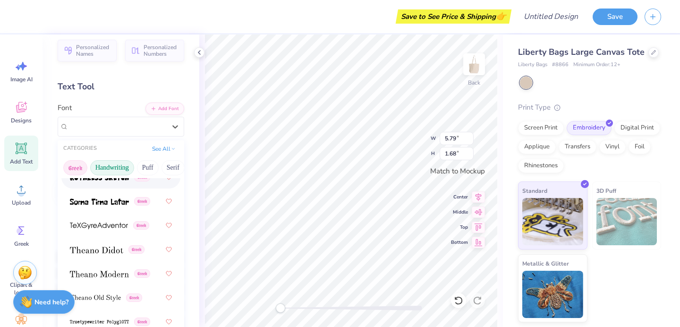
click at [109, 169] on button "Handwriting" at bounding box center [112, 167] width 44 height 15
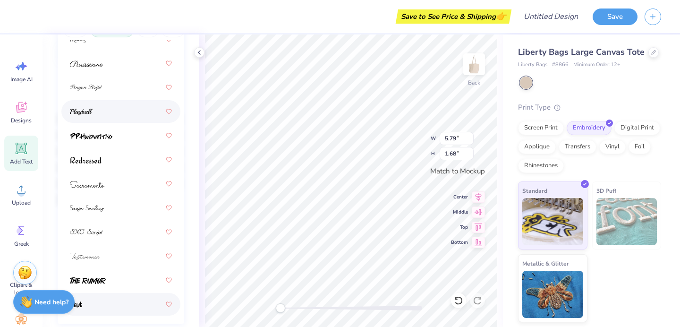
scroll to position [0, 0]
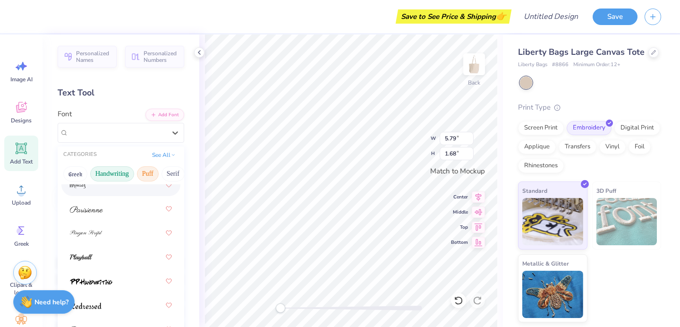
click at [142, 171] on button "Puff" at bounding box center [148, 173] width 22 height 15
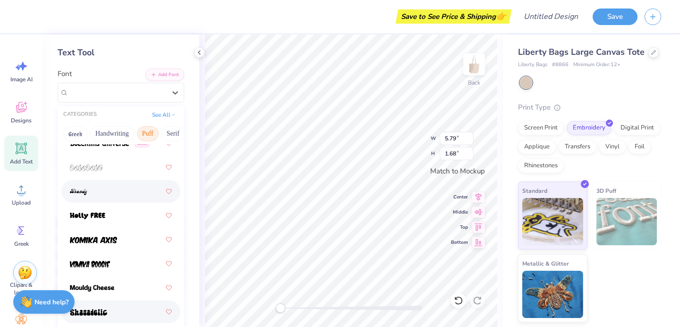
scroll to position [29, 0]
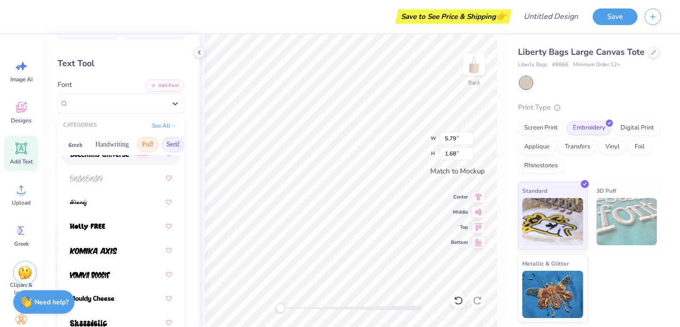
click at [170, 144] on button "Serif" at bounding box center [173, 144] width 23 height 15
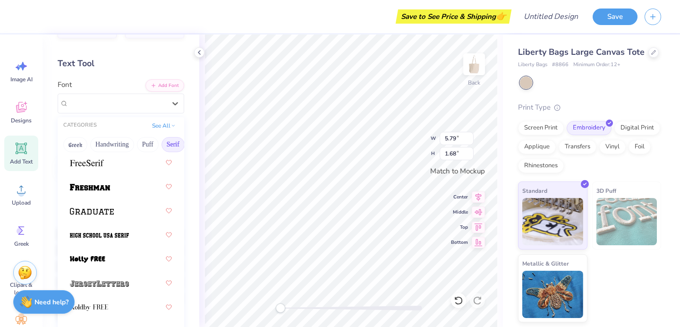
scroll to position [1152, 0]
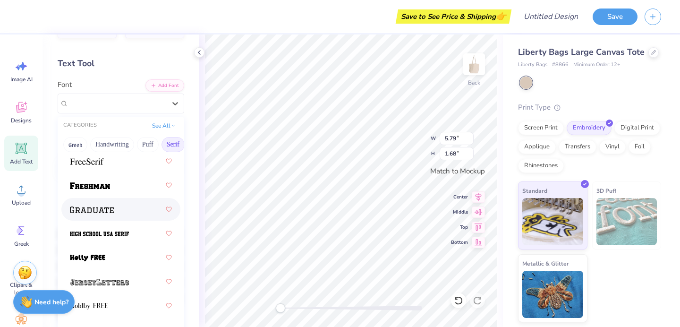
click at [133, 211] on div at bounding box center [121, 209] width 102 height 17
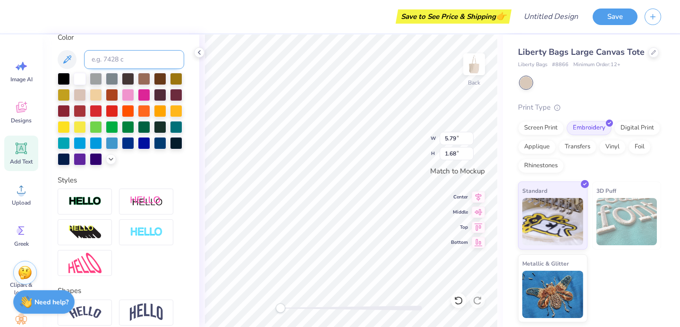
scroll to position [275, 0]
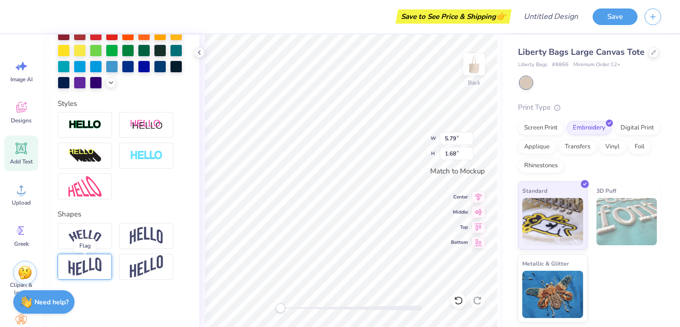
click at [99, 266] on img at bounding box center [84, 266] width 33 height 18
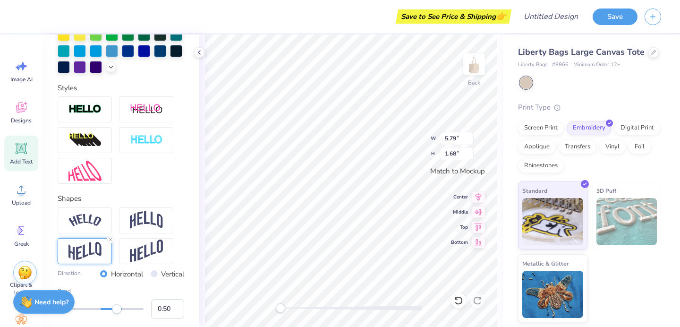
scroll to position [8, 7]
type textarea "ALPHA PHI THETA CHAPTER"
click at [478, 196] on icon at bounding box center [478, 195] width 13 height 11
click at [479, 196] on icon at bounding box center [478, 195] width 13 height 11
click at [480, 212] on icon at bounding box center [478, 210] width 13 height 11
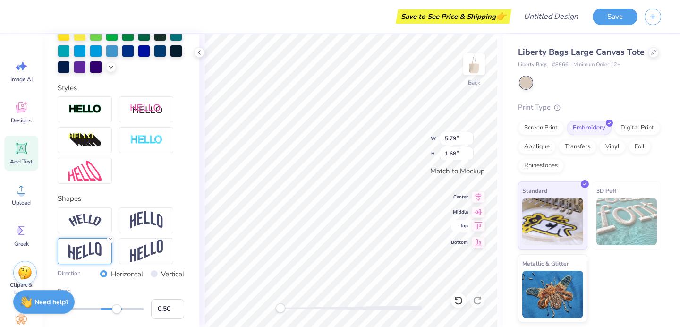
click at [480, 228] on icon at bounding box center [478, 225] width 13 height 11
click at [477, 242] on icon at bounding box center [479, 241] width 8 height 7
click at [478, 228] on icon at bounding box center [478, 225] width 13 height 11
click at [480, 214] on icon at bounding box center [478, 210] width 13 height 11
click at [479, 198] on icon at bounding box center [479, 196] width 6 height 8
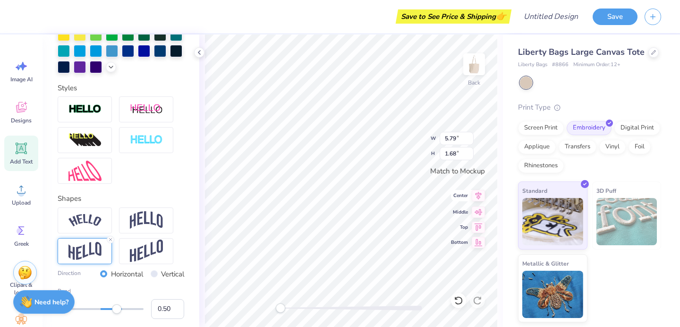
click at [479, 195] on icon at bounding box center [478, 195] width 13 height 11
click at [476, 209] on icon at bounding box center [479, 211] width 8 height 6
type input "11.97"
type input "0.97"
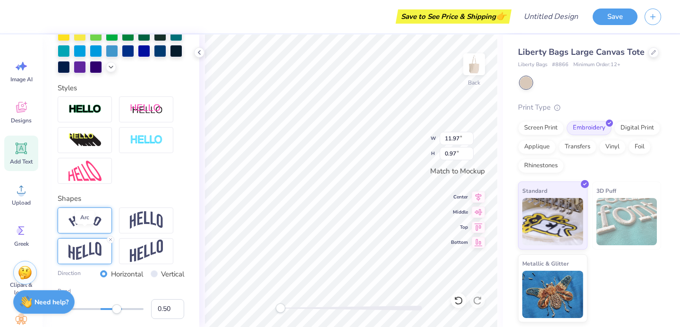
click at [86, 227] on img at bounding box center [84, 220] width 33 height 13
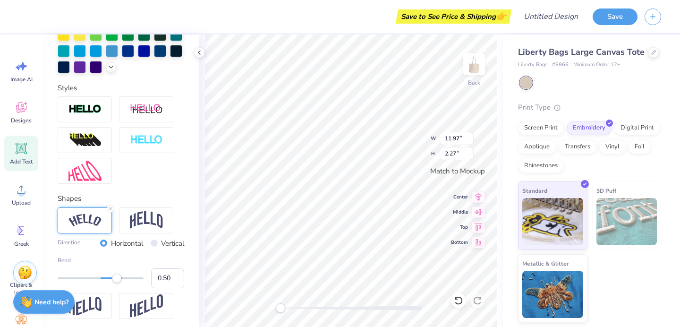
type input "2.29"
click at [477, 224] on icon at bounding box center [479, 225] width 8 height 7
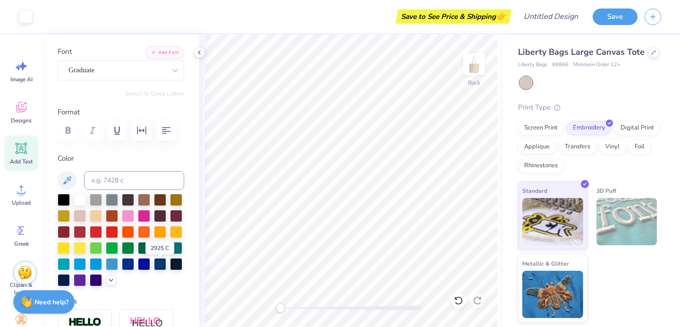
scroll to position [58, 0]
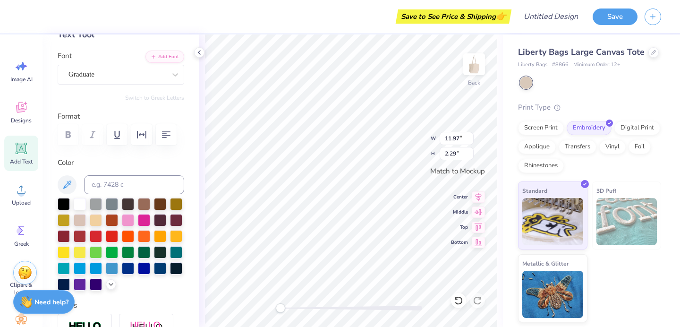
click at [68, 134] on div at bounding box center [121, 134] width 127 height 21
click at [66, 134] on div at bounding box center [121, 134] width 127 height 21
click at [99, 136] on div at bounding box center [121, 134] width 127 height 21
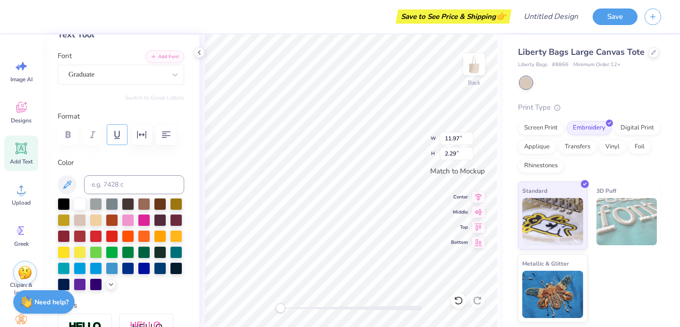
click at [120, 136] on icon "button" at bounding box center [116, 134] width 11 height 11
click at [141, 136] on icon "button" at bounding box center [141, 134] width 11 height 11
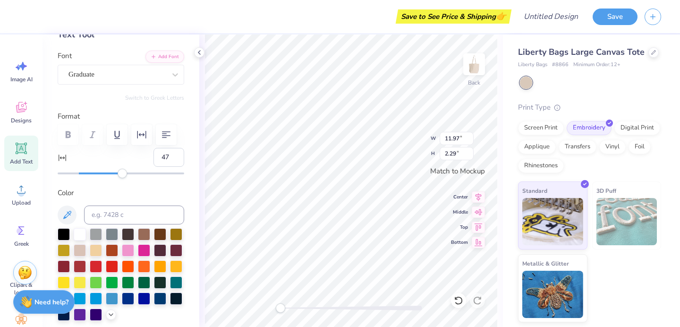
type input "48"
drag, startPoint x: 77, startPoint y: 174, endPoint x: 125, endPoint y: 176, distance: 47.7
click at [125, 176] on div "Accessibility label" at bounding box center [122, 173] width 9 height 9
type input "25"
drag, startPoint x: 124, startPoint y: 173, endPoint x: 102, endPoint y: 173, distance: 21.3
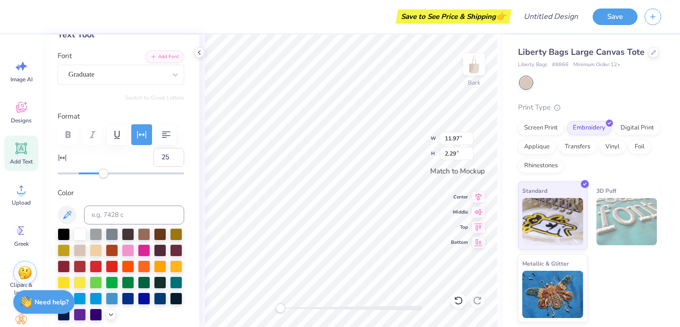
click at [102, 173] on div "Accessibility label" at bounding box center [103, 173] width 9 height 9
click at [153, 187] on div "Personalized Names Personalized Numbers Text Tool Add Font Font Graduate Switch…" at bounding box center [121, 180] width 157 height 292
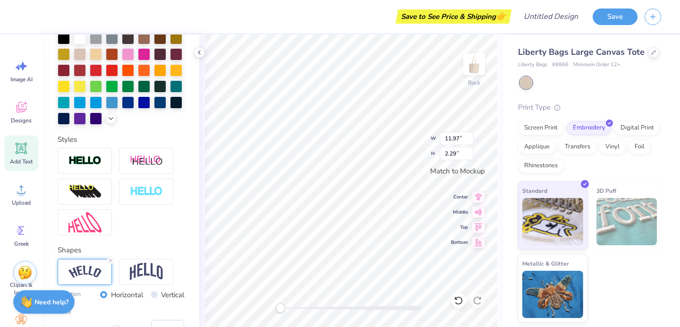
scroll to position [256, 0]
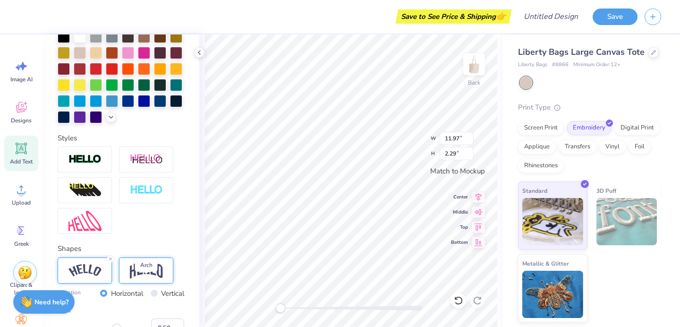
click at [145, 279] on img at bounding box center [146, 270] width 33 height 18
click at [405, 150] on div "Back W 11.97 11.97 " H 2.29 2.29 " Match to Mockup Center Middle Top Bottom" at bounding box center [351, 180] width 304 height 292
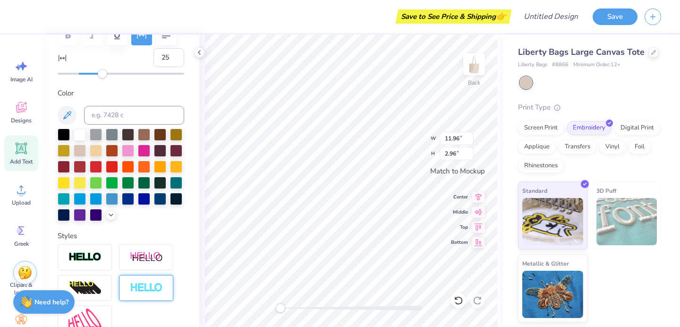
scroll to position [95, 0]
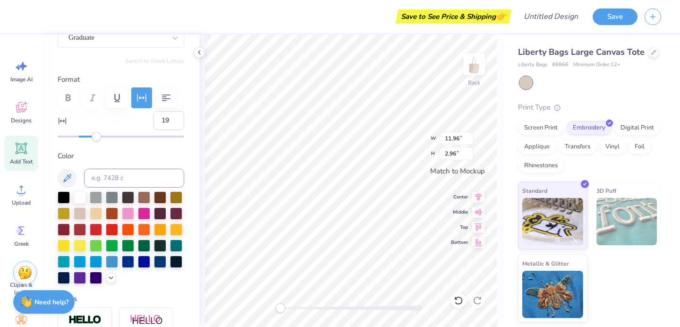
type input "18"
drag, startPoint x: 104, startPoint y: 136, endPoint x: 95, endPoint y: 136, distance: 8.5
click at [95, 136] on div "Accessibility label" at bounding box center [95, 136] width 9 height 9
type input "53"
drag, startPoint x: 95, startPoint y: 136, endPoint x: 130, endPoint y: 141, distance: 35.3
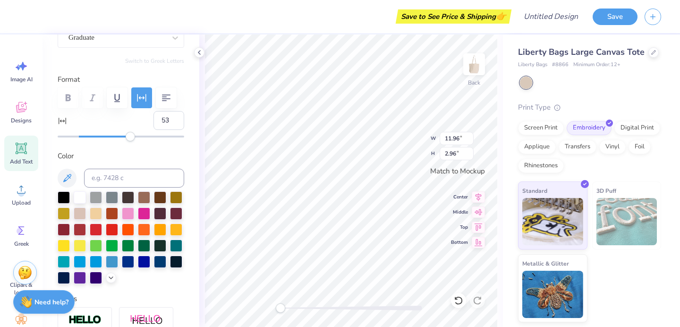
click at [130, 141] on div "Personalized Names Personalized Numbers Text Tool Add Font Font Graduate Switch…" at bounding box center [121, 180] width 157 height 292
type input "0"
drag, startPoint x: 129, startPoint y: 137, endPoint x: 77, endPoint y: 138, distance: 51.5
click at [77, 138] on div "Accessibility label" at bounding box center [77, 136] width 9 height 9
click at [169, 117] on input "1" at bounding box center [168, 120] width 31 height 19
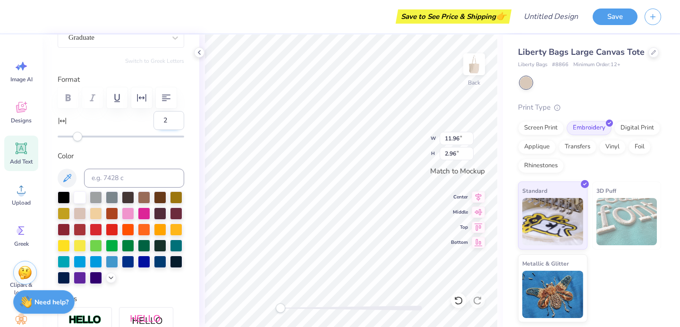
click at [169, 117] on input "2" at bounding box center [168, 120] width 31 height 19
click at [169, 117] on input "3" at bounding box center [168, 120] width 31 height 19
click at [169, 117] on input "4" at bounding box center [168, 120] width 31 height 19
click at [169, 117] on input "5" at bounding box center [168, 120] width 31 height 19
click at [169, 117] on input "6" at bounding box center [168, 120] width 31 height 19
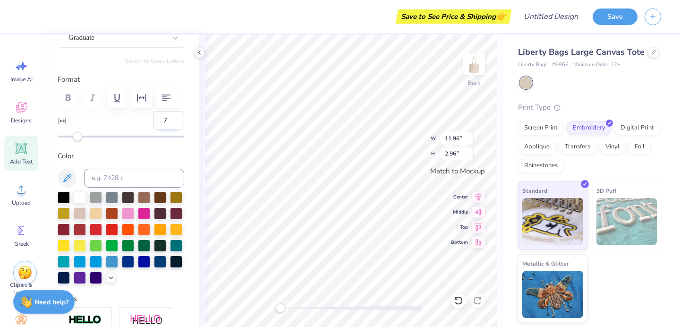
type input "7"
click at [169, 117] on input "7" at bounding box center [168, 120] width 31 height 19
type input "26"
drag, startPoint x: 86, startPoint y: 138, endPoint x: 103, endPoint y: 139, distance: 17.0
click at [103, 139] on div "Accessibility label" at bounding box center [103, 136] width 9 height 9
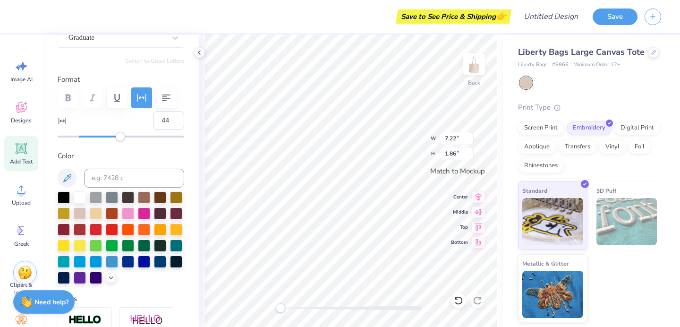
type input "45"
drag, startPoint x: 103, startPoint y: 139, endPoint x: 122, endPoint y: 141, distance: 18.9
click at [122, 141] on div "Accessibility label" at bounding box center [120, 136] width 9 height 9
type input "61"
drag, startPoint x: 122, startPoint y: 141, endPoint x: 138, endPoint y: 141, distance: 16.5
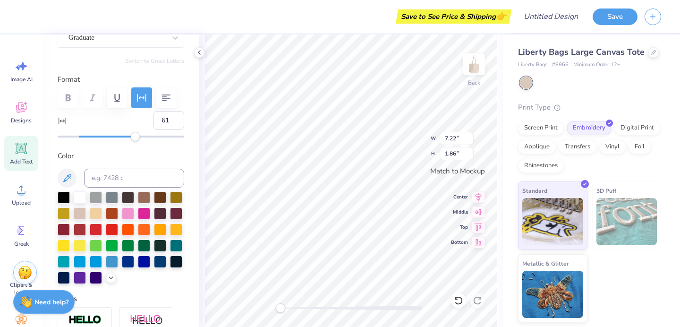
click at [138, 141] on div "Personalized Names Personalized Numbers Text Tool Add Font Font Graduate Switch…" at bounding box center [121, 180] width 157 height 292
type input "11.14"
type input "2.68"
type input "45"
type input "9.18"
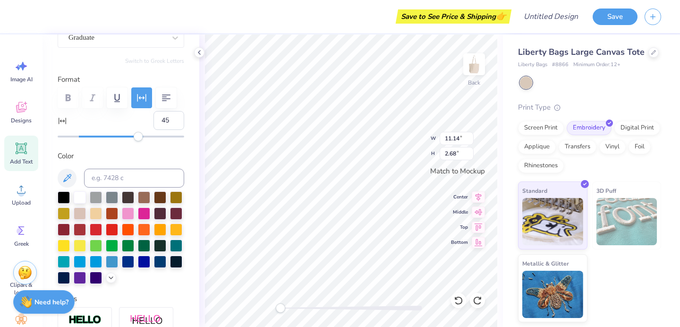
type input "2.27"
type input "26"
type input "11.97"
type input "2.85"
type input "53"
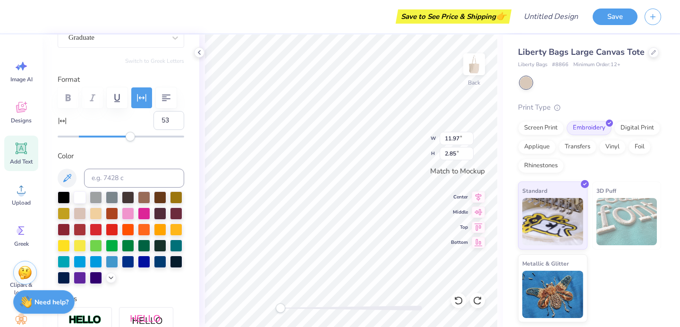
type input "11.01"
type input "2.76"
type input "18"
type input "11.96"
type input "2.96"
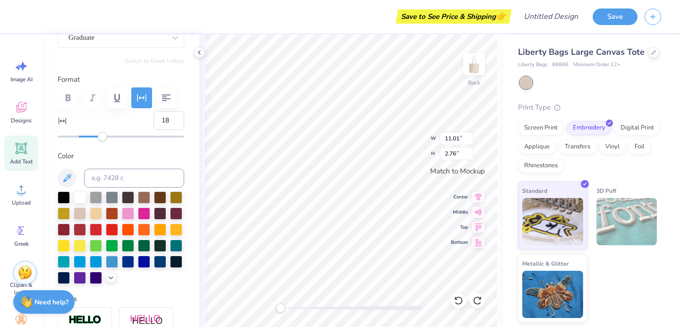
type input "25"
type input "11.97"
type input "2.29"
type input "0"
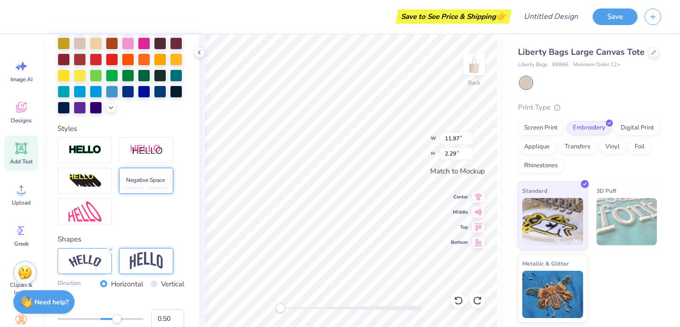
scroll to position [0, 0]
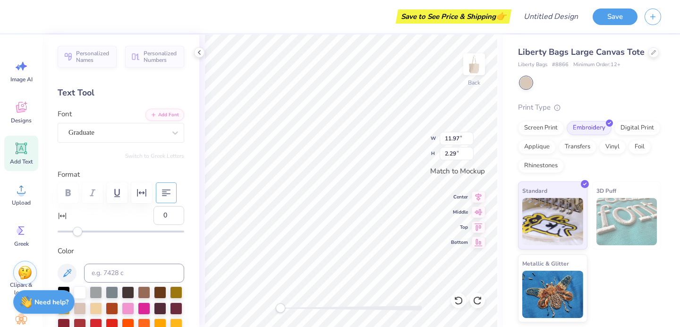
click at [165, 193] on icon "button" at bounding box center [166, 192] width 11 height 11
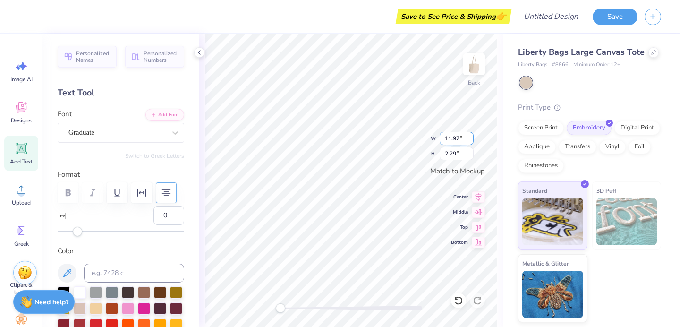
click at [460, 140] on input "11.97" at bounding box center [457, 138] width 34 height 13
click at [469, 150] on input "2.3" at bounding box center [457, 153] width 34 height 13
type input "2.31"
click at [469, 150] on input "2.31" at bounding box center [457, 153] width 34 height 13
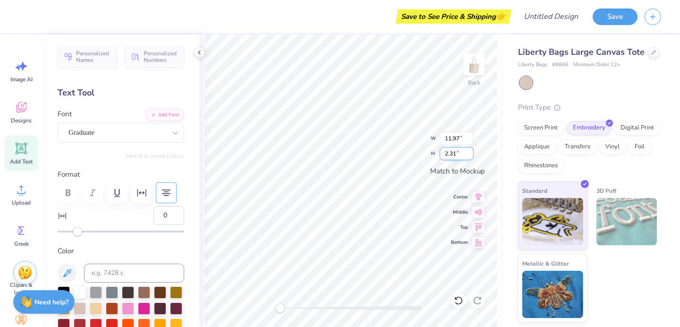
click at [469, 150] on input "2.31" at bounding box center [457, 153] width 34 height 13
click at [469, 150] on body "Save to See Price & Shipping 👉 Design Title Save Image AI Designs Add Text Uplo…" at bounding box center [340, 163] width 680 height 327
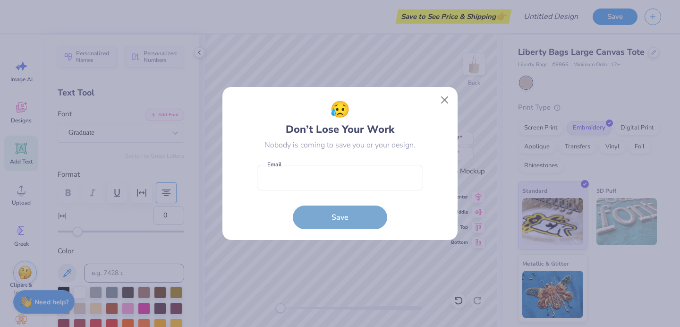
type input "12.00"
click at [444, 103] on button "Close" at bounding box center [445, 100] width 18 height 18
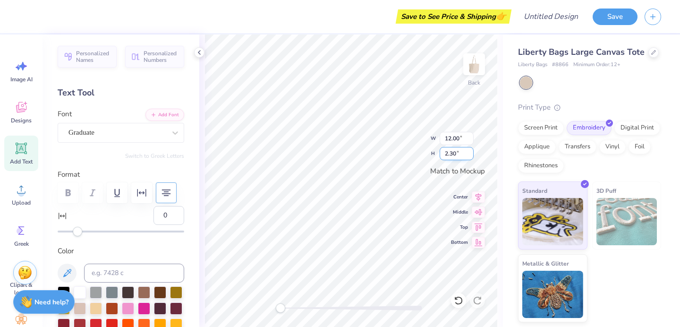
click at [457, 154] on input "2.30" at bounding box center [457, 153] width 34 height 13
type input "2.40"
click at [459, 136] on input "12.00" at bounding box center [457, 138] width 34 height 13
click at [451, 137] on input "12.00" at bounding box center [457, 138] width 34 height 13
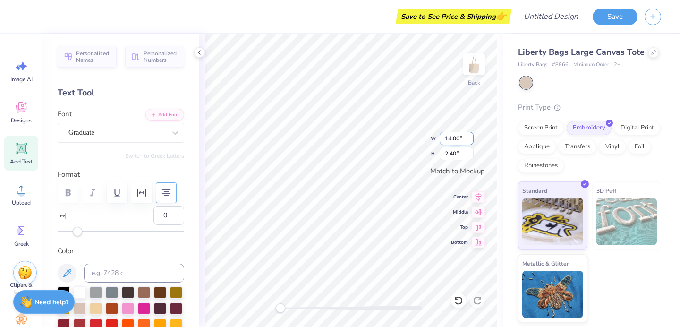
type input "14.00"
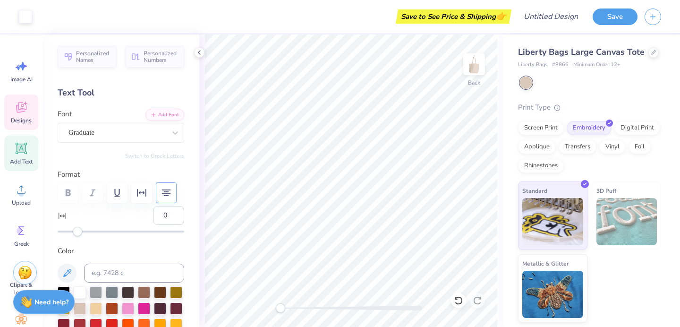
click at [22, 120] on span "Designs" at bounding box center [21, 121] width 21 height 8
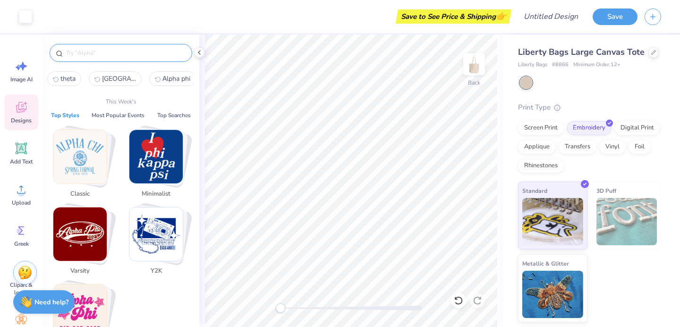
click at [93, 56] on input "text" at bounding box center [125, 52] width 121 height 9
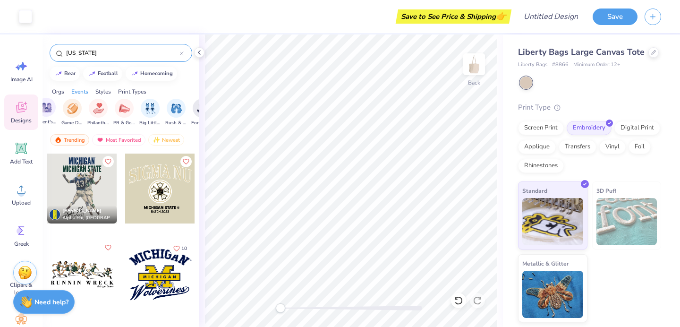
scroll to position [0, 133]
click at [98, 112] on img "filter for Philanthropy" at bounding box center [95, 107] width 11 height 11
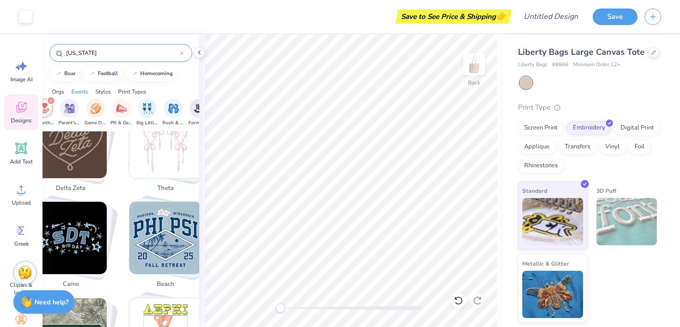
scroll to position [1060, 0]
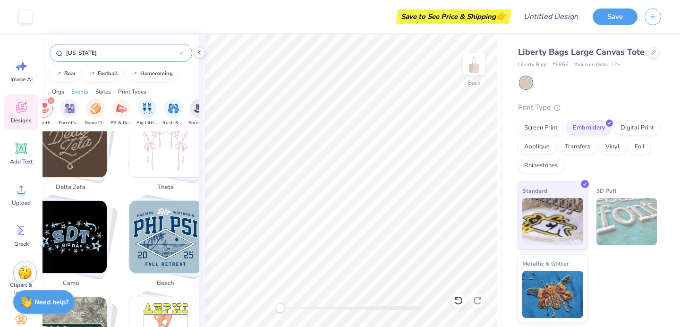
click at [164, 130] on div "Sorority Fraternity Club Sports Philanthropy Parent's Weekend Game Day PR & Gen…" at bounding box center [121, 113] width 157 height 35
click at [163, 148] on img "Stack Card Button theta" at bounding box center [165, 141] width 72 height 72
type input "theta"
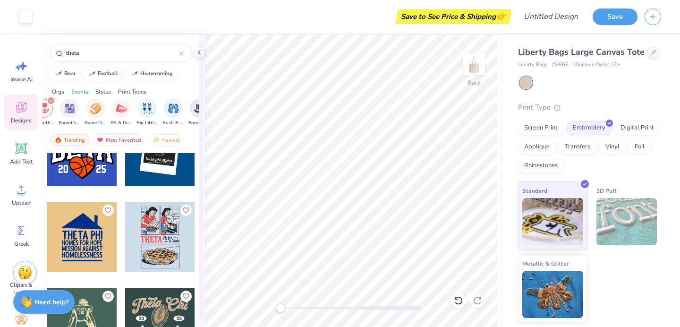
scroll to position [35, 0]
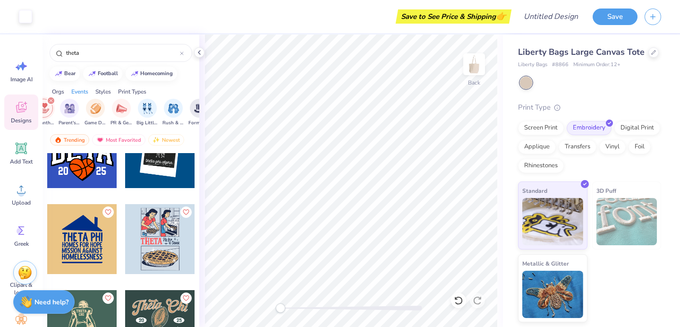
click at [92, 236] on div at bounding box center [82, 239] width 70 height 70
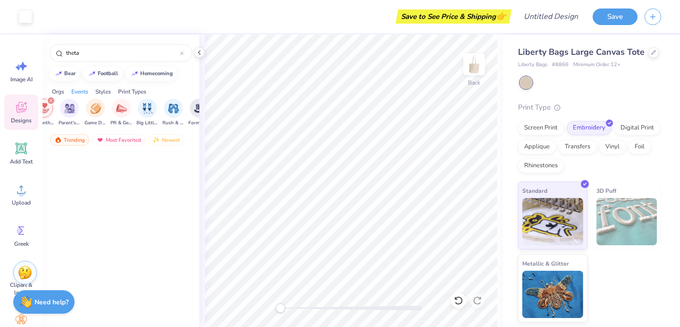
scroll to position [0, 0]
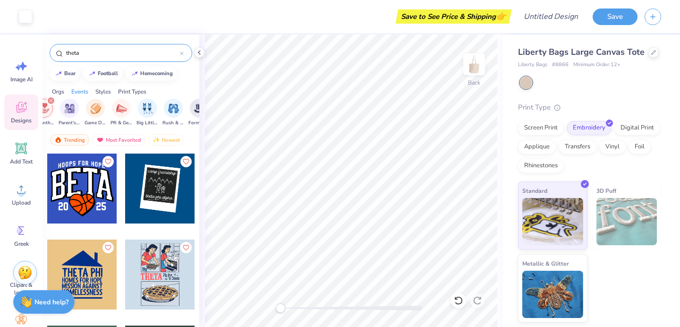
click at [181, 52] on icon at bounding box center [182, 53] width 4 height 4
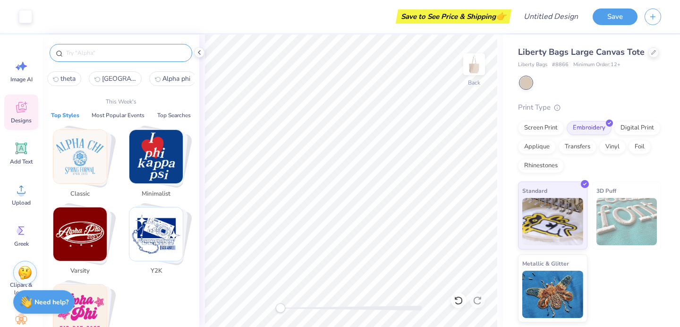
click at [114, 50] on input "text" at bounding box center [125, 52] width 121 height 9
type input "l"
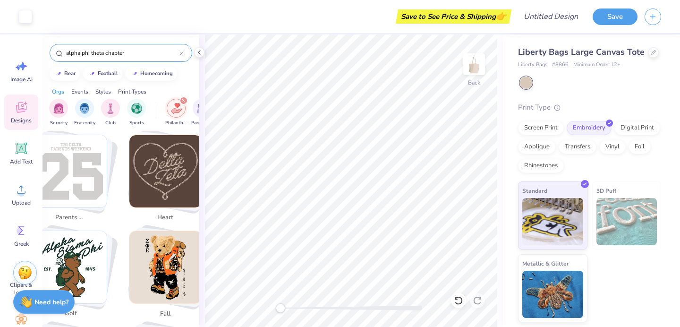
scroll to position [313, 0]
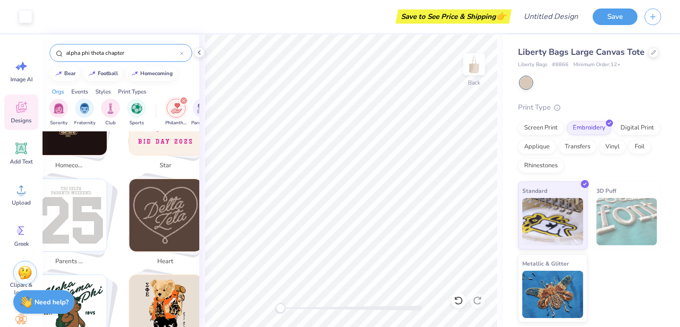
click at [144, 216] on img "Stack Card Button heart" at bounding box center [165, 215] width 72 height 72
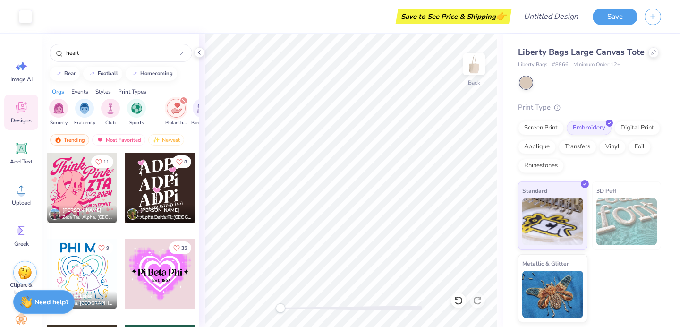
scroll to position [1372, 0]
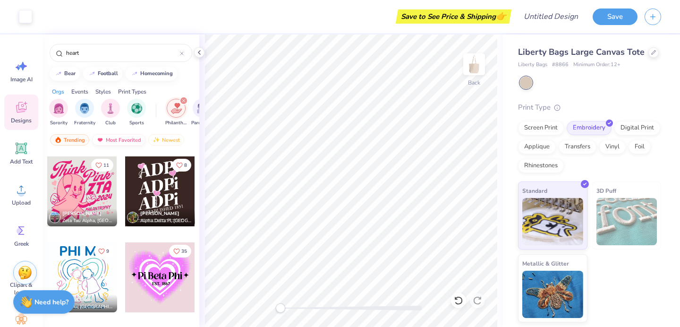
click at [128, 140] on div "Most Favorited" at bounding box center [118, 139] width 53 height 11
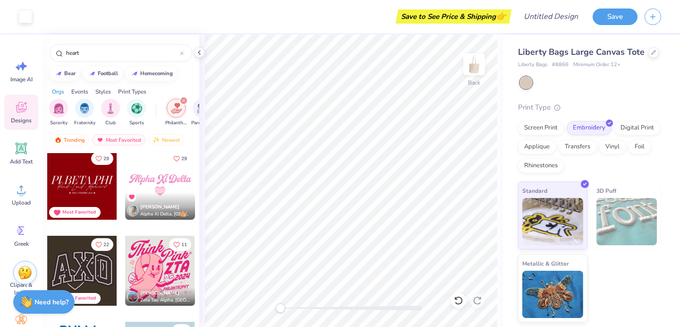
scroll to position [93, 0]
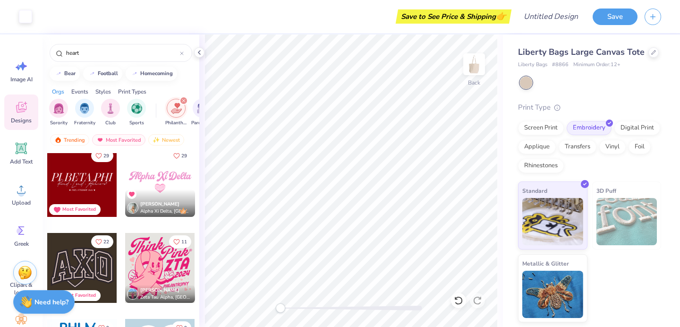
click at [184, 100] on icon "filter for Philanthropy" at bounding box center [184, 101] width 4 height 4
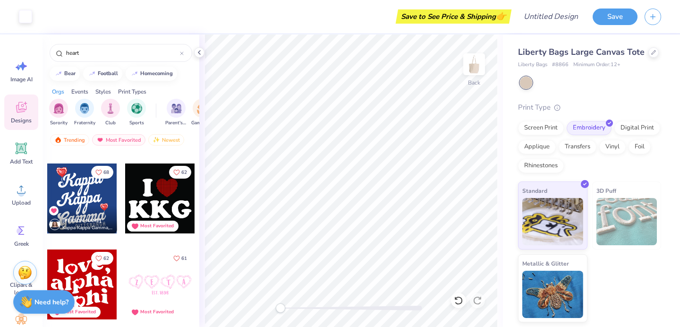
scroll to position [603, 0]
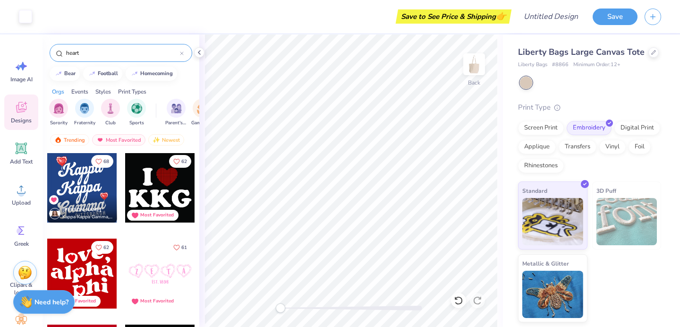
drag, startPoint x: 109, startPoint y: 53, endPoint x: 0, endPoint y: 51, distance: 108.6
click at [0, 51] on div "Art colors Save to See Price & Shipping 👉 Design Title Save Image AI Designs Ad…" at bounding box center [340, 163] width 680 height 327
type input "alpha phi"
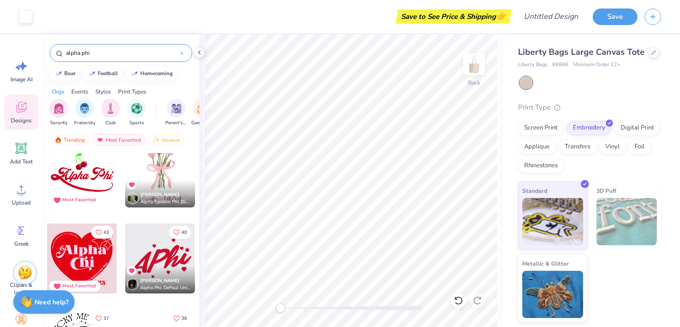
scroll to position [96, 0]
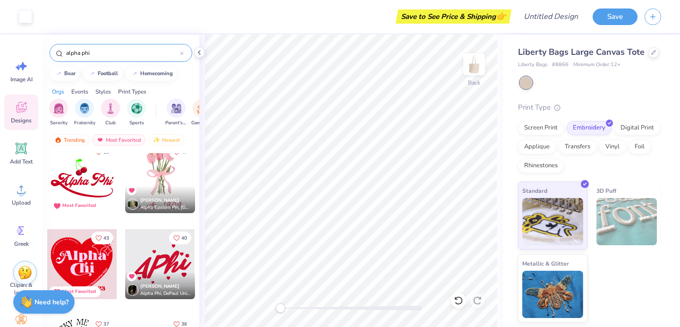
click at [76, 175] on div at bounding box center [82, 178] width 70 height 70
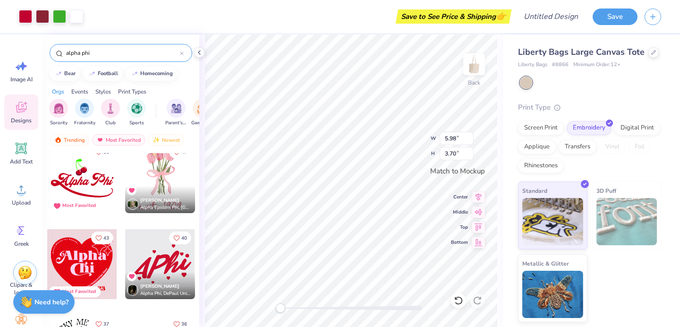
type input "5.98"
type input "3.70"
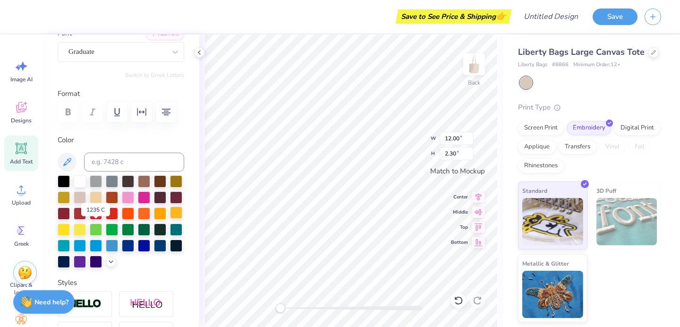
scroll to position [82, 0]
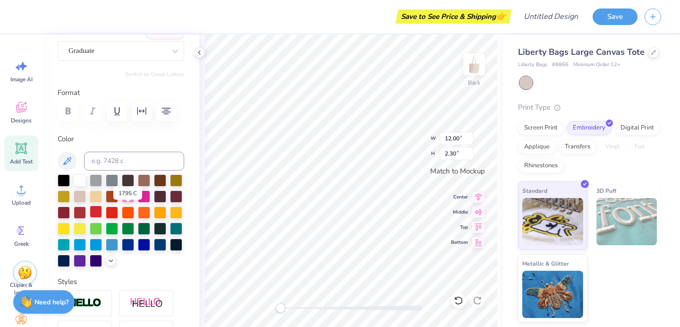
click at [102, 214] on div at bounding box center [96, 211] width 12 height 12
click at [86, 214] on div at bounding box center [80, 211] width 12 height 12
click at [102, 212] on div at bounding box center [96, 211] width 12 height 12
click at [118, 213] on div at bounding box center [112, 211] width 12 height 12
click at [102, 213] on div at bounding box center [96, 211] width 12 height 12
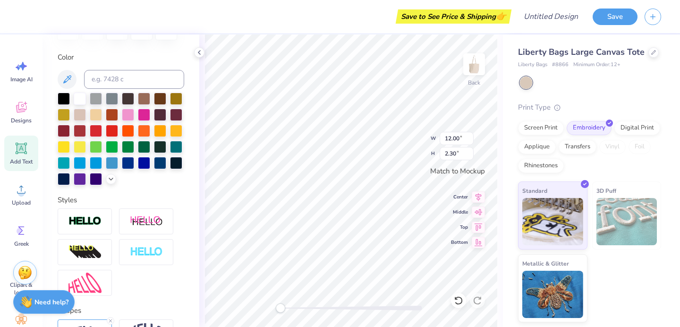
scroll to position [171, 0]
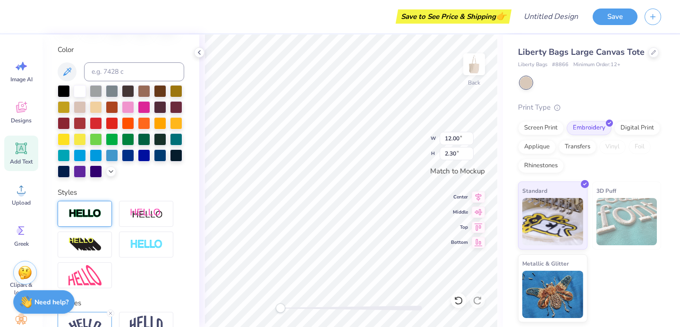
click at [86, 219] on img at bounding box center [84, 213] width 33 height 11
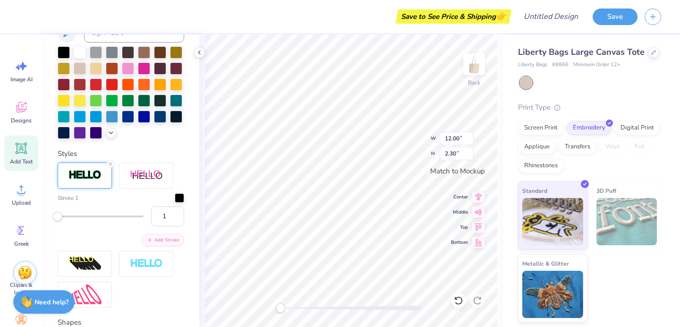
scroll to position [243, 0]
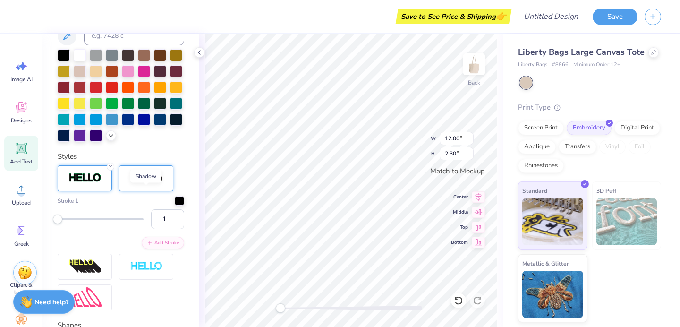
click at [141, 184] on img at bounding box center [146, 178] width 33 height 12
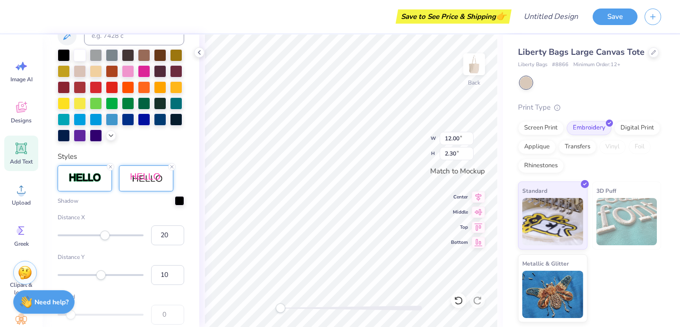
click at [103, 191] on div at bounding box center [85, 178] width 54 height 26
click at [172, 170] on icon at bounding box center [172, 167] width 6 height 6
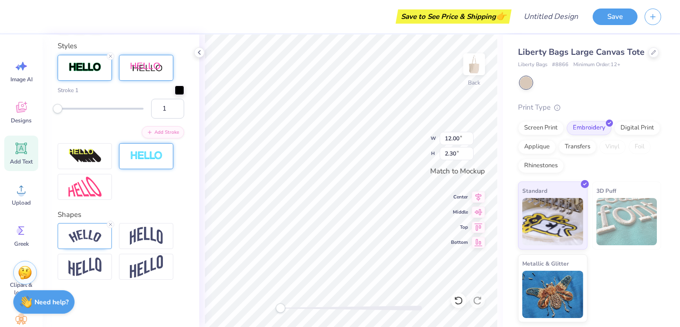
scroll to position [370, 0]
type input "5.98"
type input "3.70"
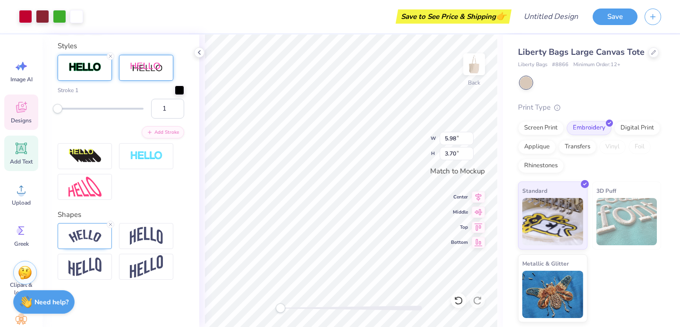
type input "4.87"
type input "3.01"
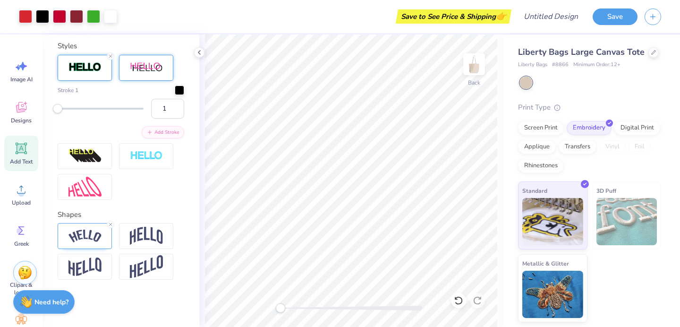
click at [259, 309] on div "Back" at bounding box center [351, 180] width 304 height 292
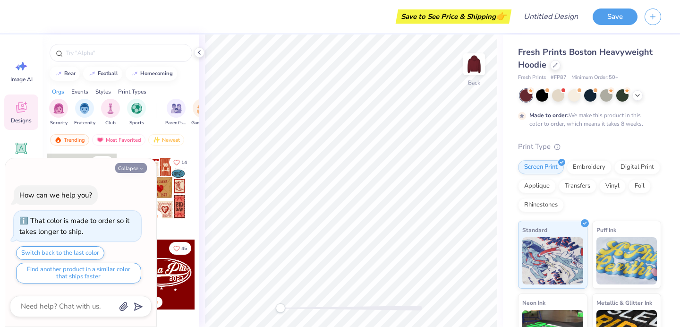
click at [139, 166] on icon "button" at bounding box center [141, 169] width 6 height 6
type textarea "x"
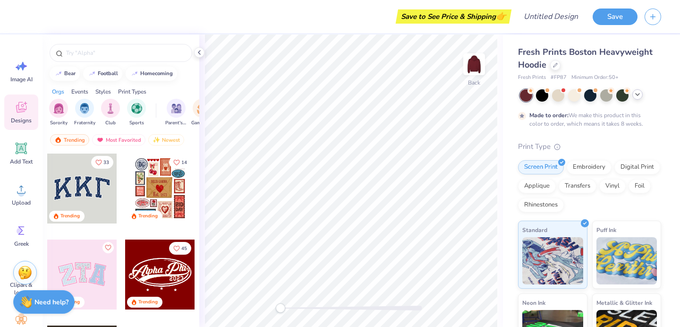
click at [636, 96] on icon at bounding box center [638, 95] width 8 height 8
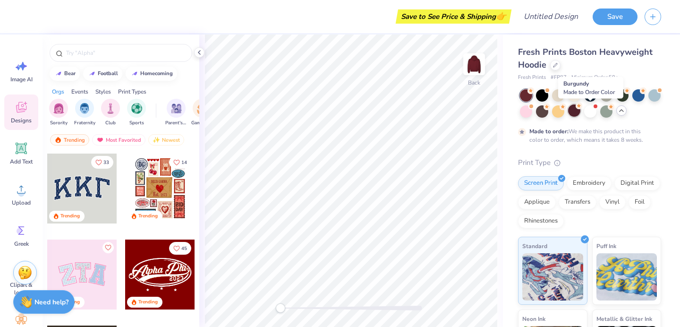
click at [580, 110] on div at bounding box center [574, 110] width 12 height 12
click at [548, 111] on div at bounding box center [542, 110] width 12 height 12
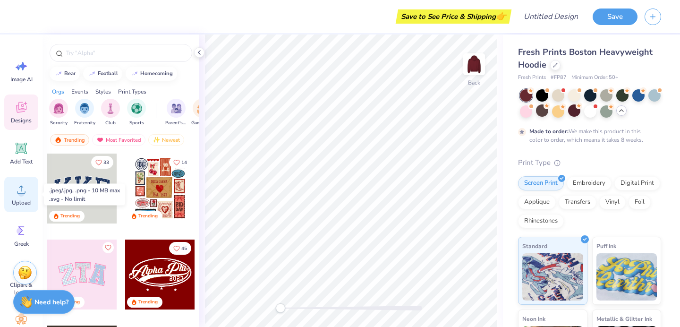
click at [23, 199] on span "Upload" at bounding box center [21, 203] width 19 height 8
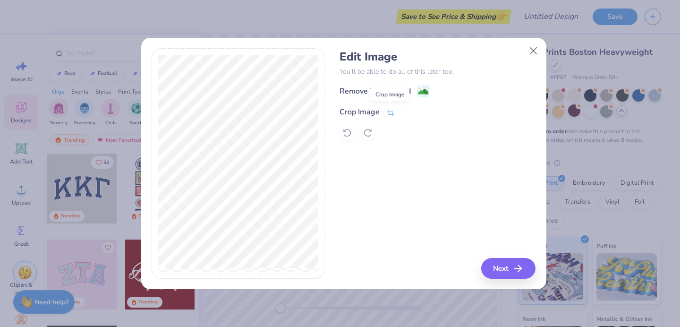
click at [390, 109] on icon at bounding box center [390, 113] width 9 height 9
click at [497, 274] on div "Edit Image You’ll be able to do all of this later too. Remove Background Crop I…" at bounding box center [438, 163] width 196 height 230
click at [515, 273] on div "Edit Image You’ll be able to do all of this later too. Remove Background Crop I…" at bounding box center [438, 163] width 196 height 230
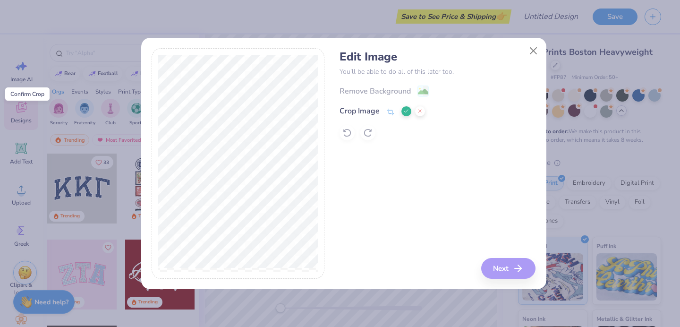
click at [406, 111] on polyline at bounding box center [406, 111] width 4 height 3
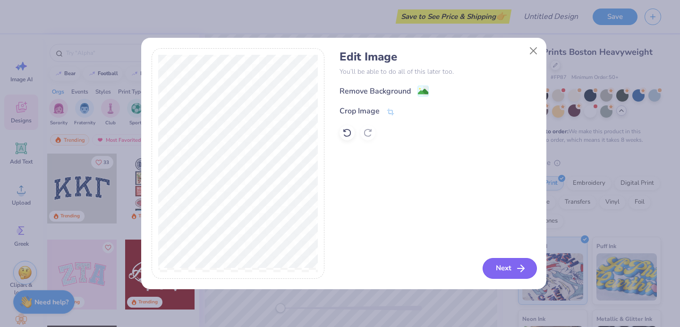
click at [509, 268] on button "Next" at bounding box center [510, 268] width 54 height 21
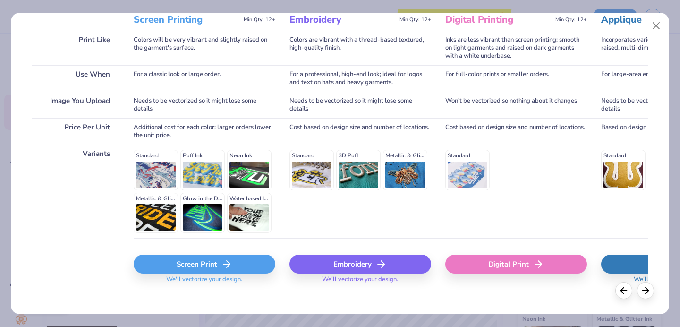
scroll to position [139, 0]
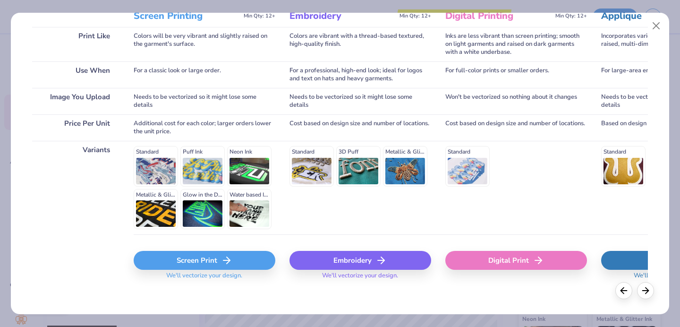
click at [346, 265] on div "Embroidery" at bounding box center [361, 260] width 142 height 19
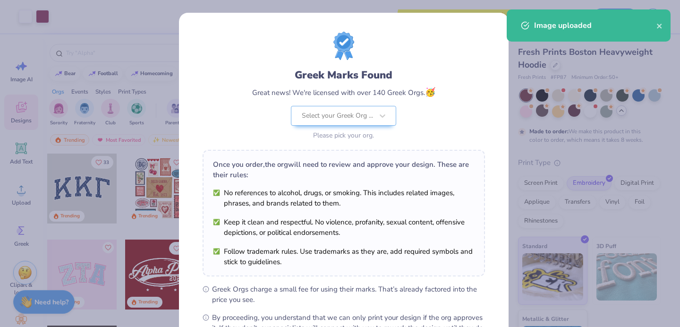
scroll to position [115, 0]
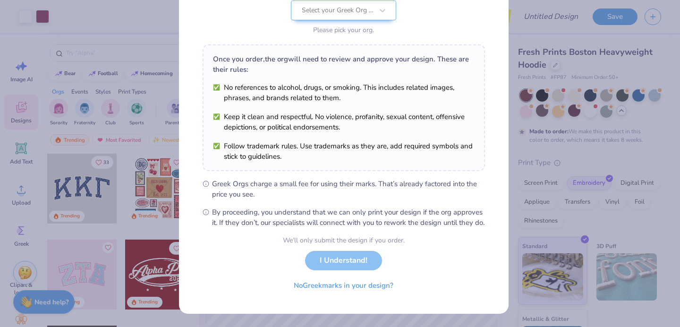
click at [345, 264] on div "We’ll only submit the design if you order. I Understand! No Greek marks in your…" at bounding box center [344, 265] width 122 height 60
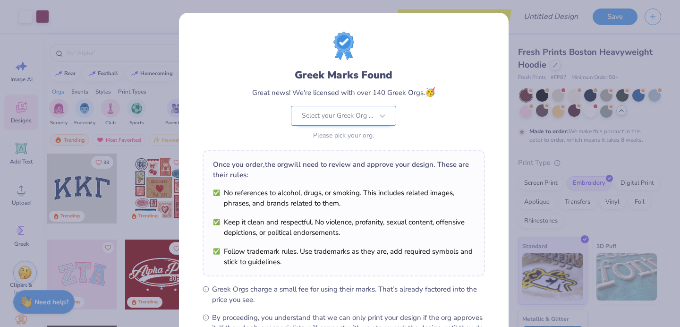
click at [358, 111] on div at bounding box center [337, 116] width 71 height 12
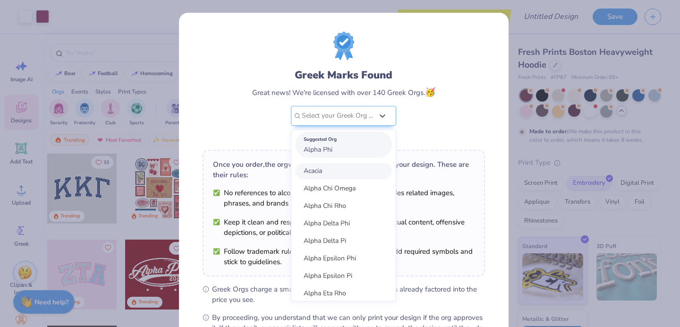
click at [331, 150] on div "Suggested Org Alpha Phi" at bounding box center [343, 144] width 97 height 26
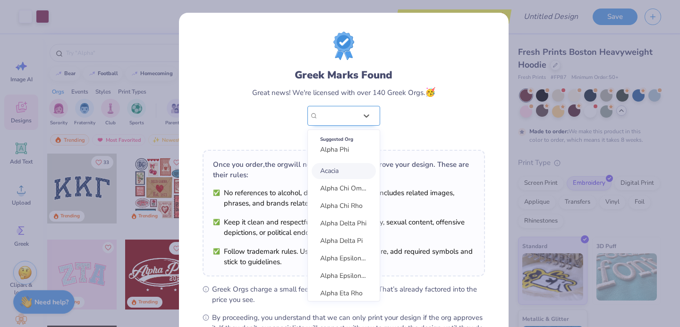
click at [342, 113] on div "Alpha Phi" at bounding box center [337, 115] width 41 height 19
click at [338, 144] on div "Suggested Org" at bounding box center [343, 139] width 47 height 10
type input "alpha phi"
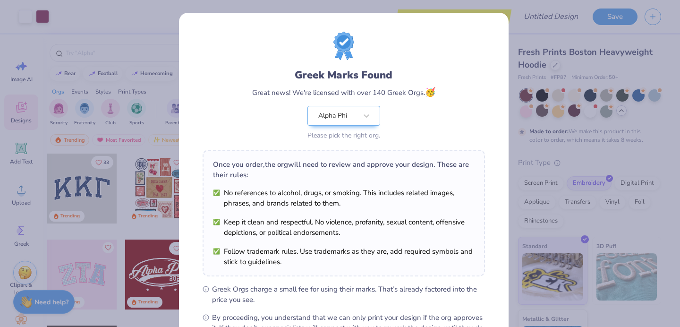
scroll to position [115, 0]
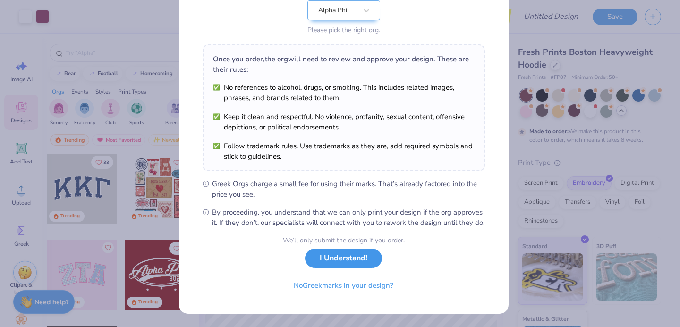
click at [338, 261] on button "I Understand!" at bounding box center [343, 257] width 77 height 19
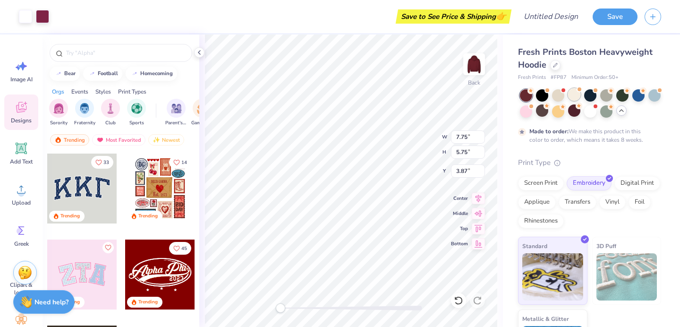
click at [577, 98] on div at bounding box center [574, 94] width 12 height 12
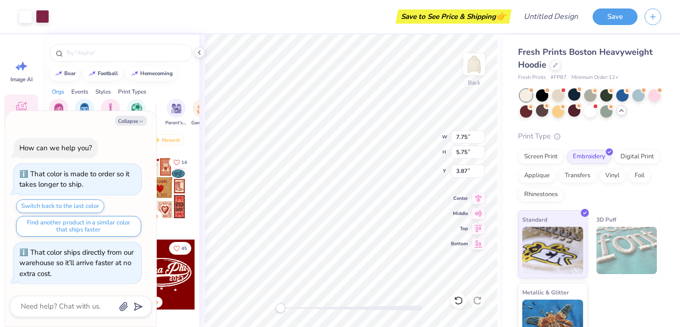
scroll to position [178, 0]
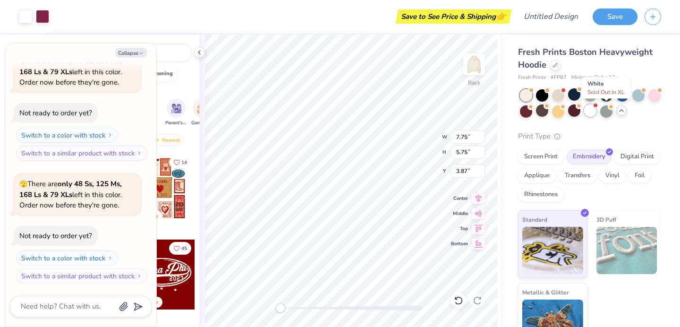
click at [596, 113] on div at bounding box center [590, 110] width 12 height 12
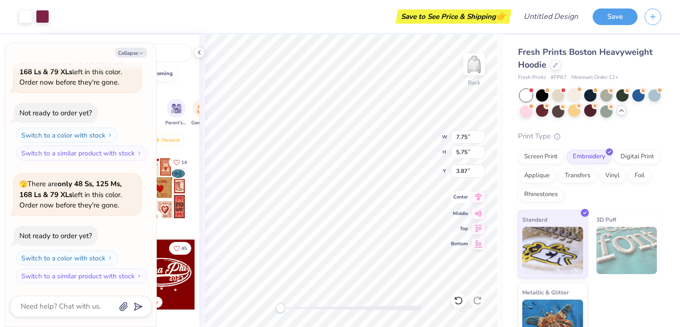
scroll to position [322, 0]
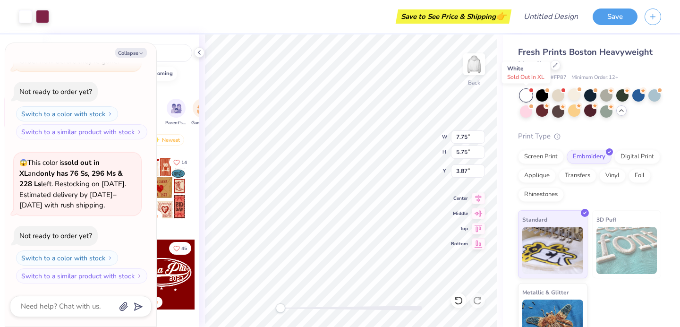
click at [526, 96] on div at bounding box center [526, 95] width 12 height 12
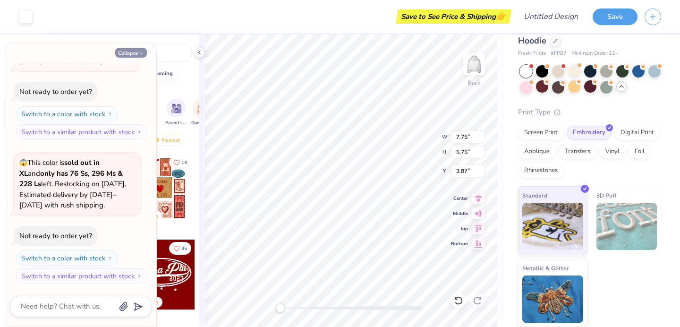
click at [133, 52] on button "Collapse" at bounding box center [131, 53] width 32 height 10
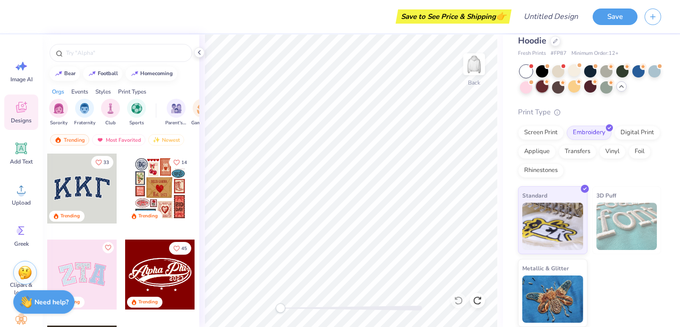
click at [548, 91] on div at bounding box center [542, 86] width 12 height 12
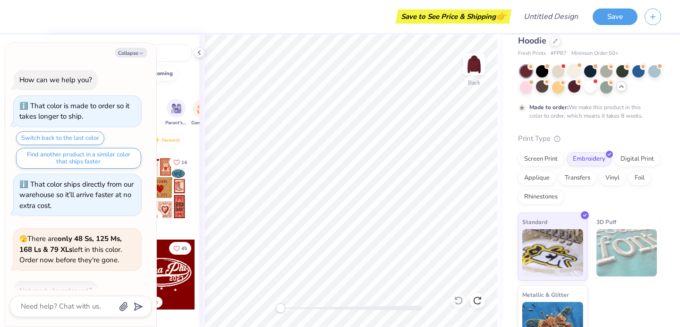
scroll to position [544, 0]
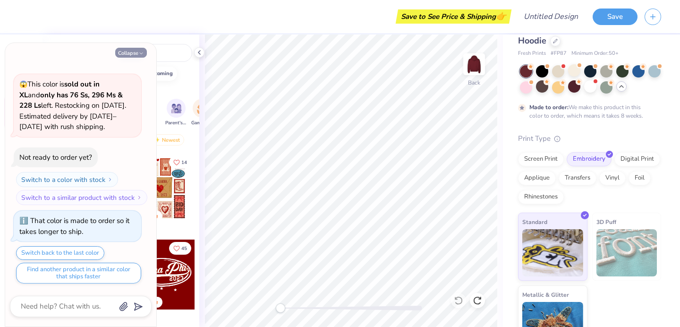
click at [135, 52] on button "Collapse" at bounding box center [131, 53] width 32 height 10
type textarea "x"
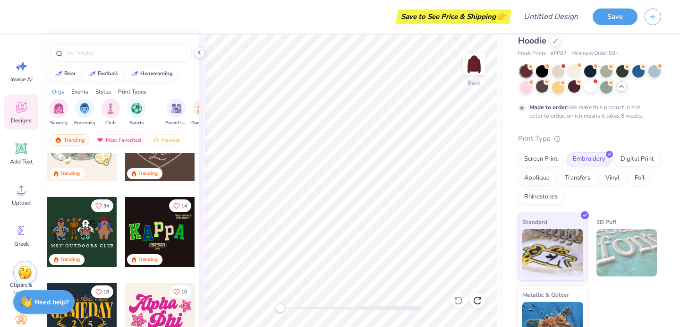
scroll to position [302, 0]
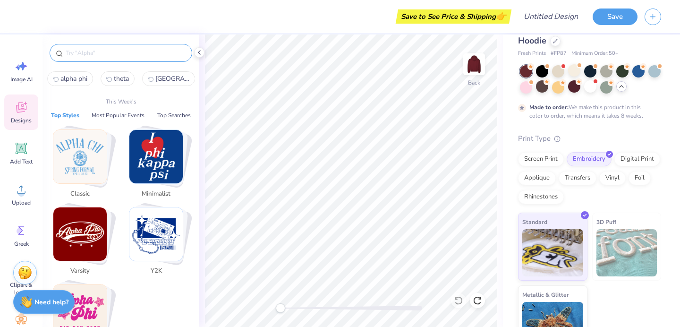
click at [111, 52] on input "text" at bounding box center [125, 52] width 121 height 9
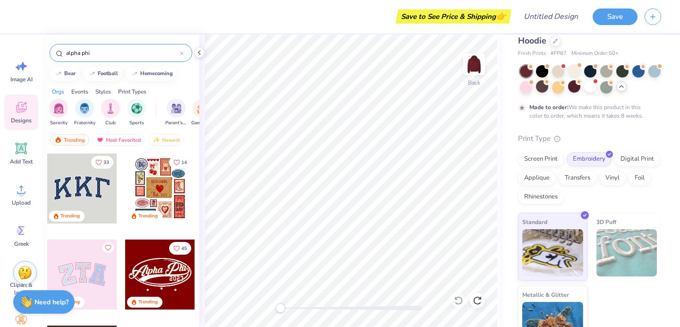
type input "alpha phi"
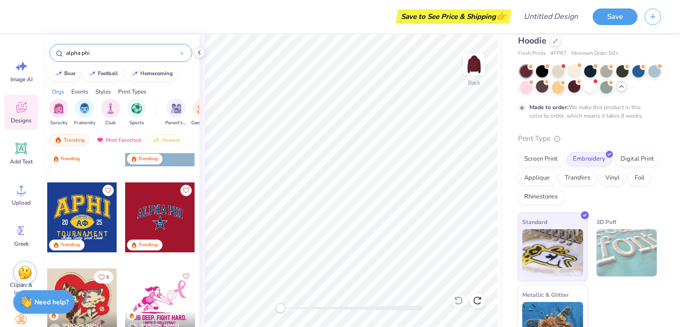
scroll to position [145, 0]
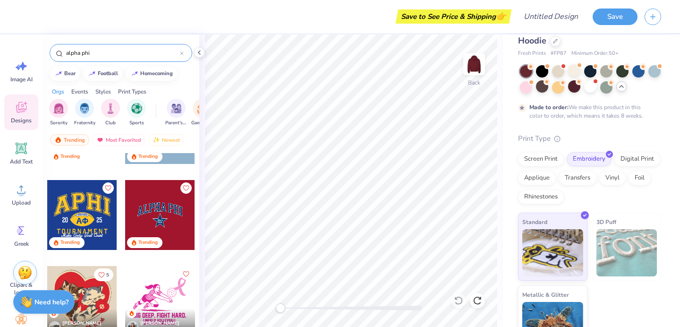
click at [147, 216] on div at bounding box center [160, 215] width 70 height 70
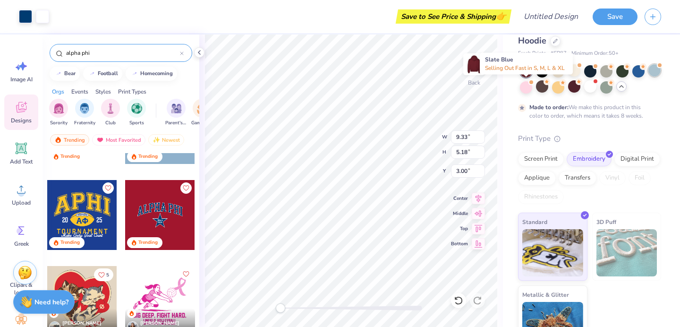
click at [648, 77] on div at bounding box center [654, 70] width 12 height 12
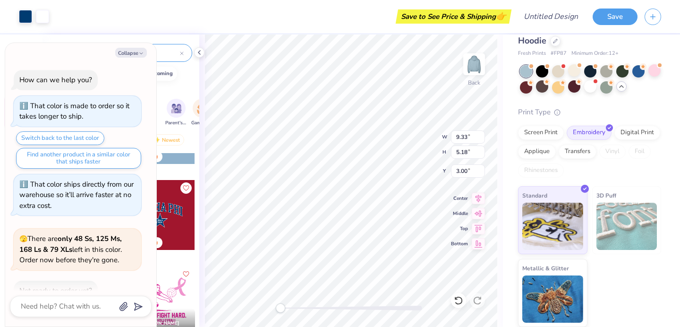
scroll to position [714, 0]
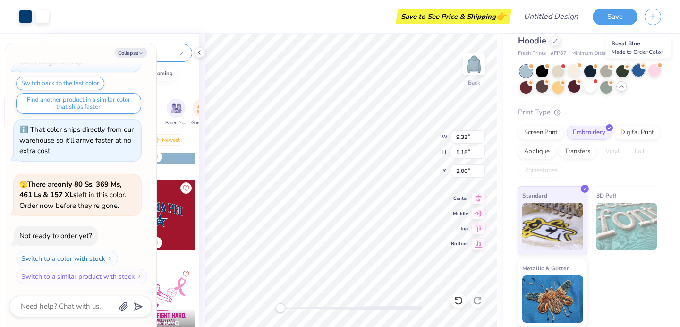
click at [638, 67] on div at bounding box center [638, 70] width 12 height 12
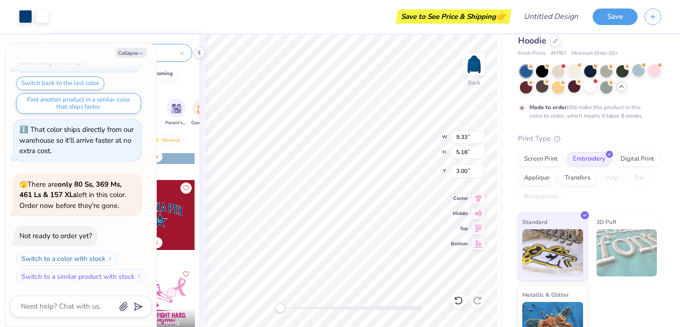
scroll to position [792, 0]
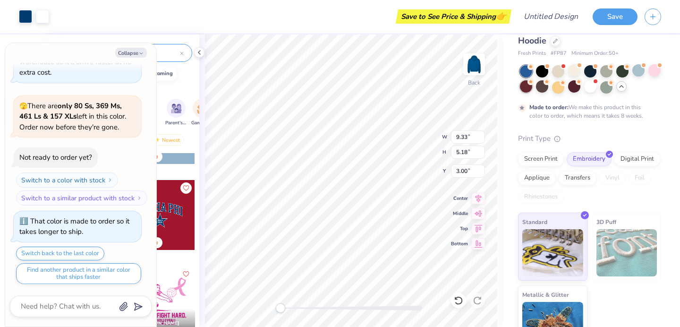
click at [532, 90] on div at bounding box center [526, 86] width 12 height 12
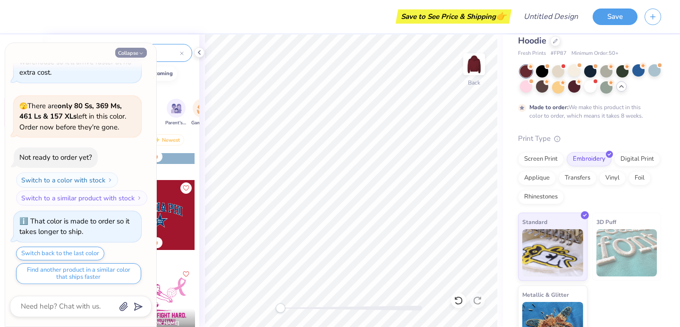
click at [130, 55] on button "Collapse" at bounding box center [131, 53] width 32 height 10
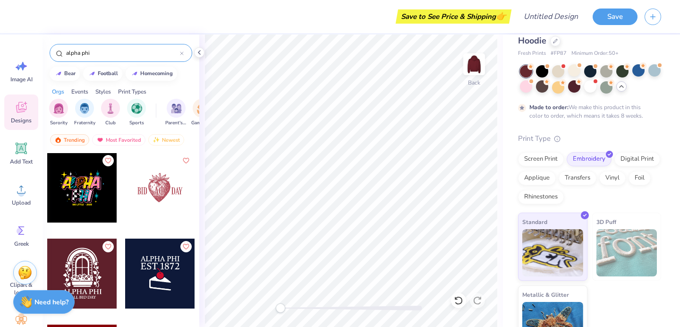
scroll to position [1965, 0]
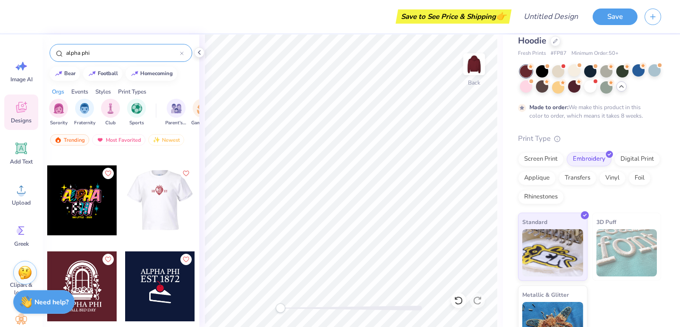
click at [125, 213] on div at bounding box center [90, 200] width 70 height 70
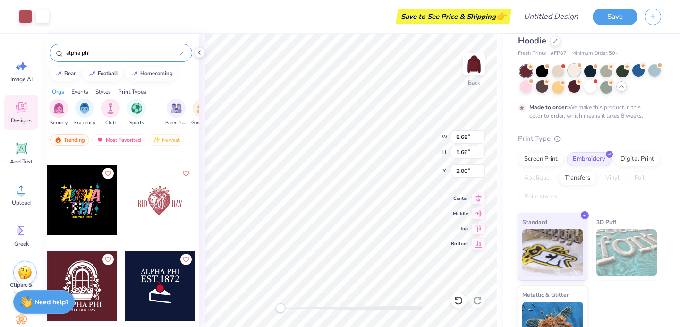
click at [579, 70] on div at bounding box center [574, 70] width 12 height 12
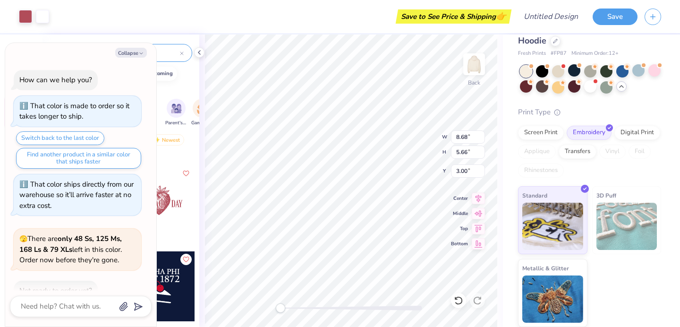
scroll to position [962, 0]
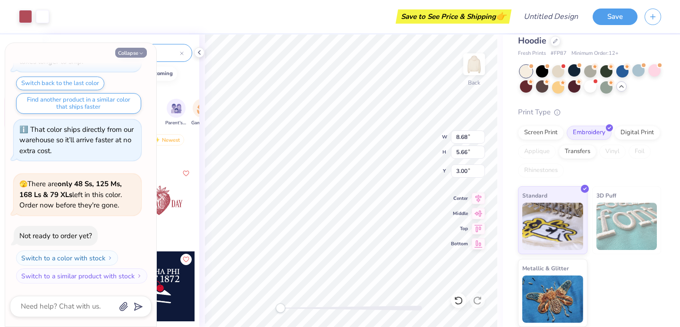
click at [133, 51] on button "Collapse" at bounding box center [131, 53] width 32 height 10
type textarea "x"
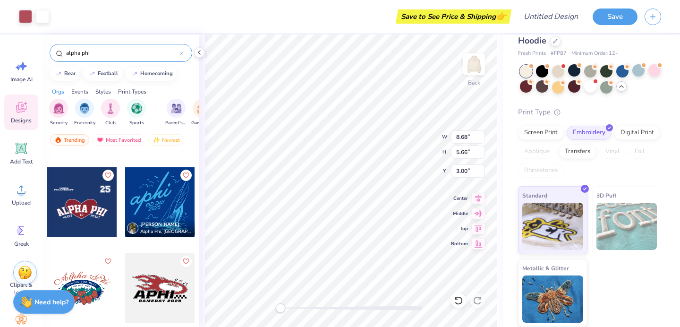
scroll to position [2653, 0]
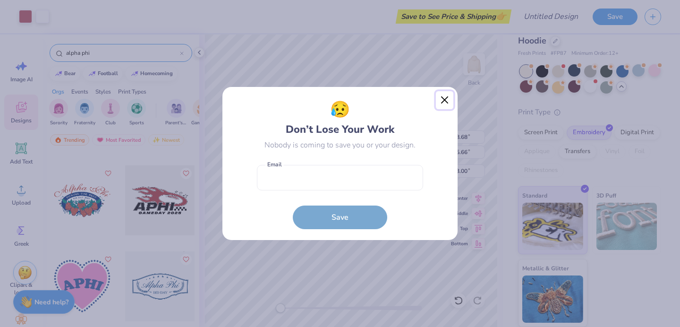
click at [450, 99] on button "Close" at bounding box center [445, 100] width 18 height 18
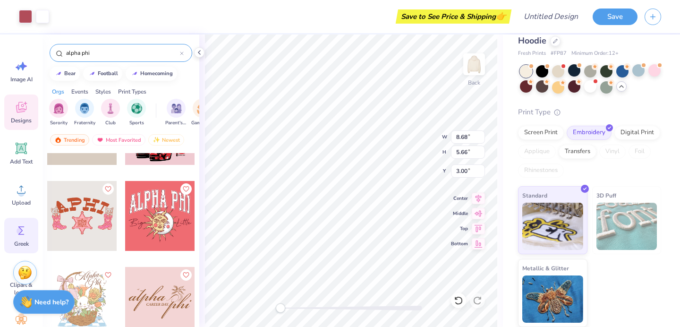
scroll to position [87, 0]
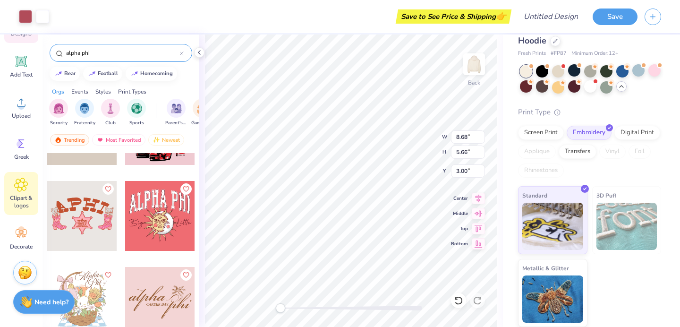
click at [26, 187] on icon at bounding box center [21, 184] width 13 height 13
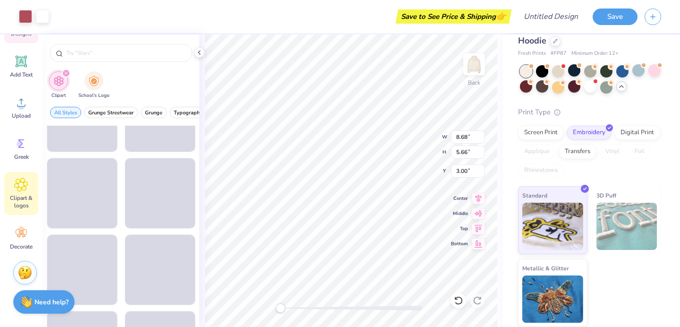
scroll to position [1039, 0]
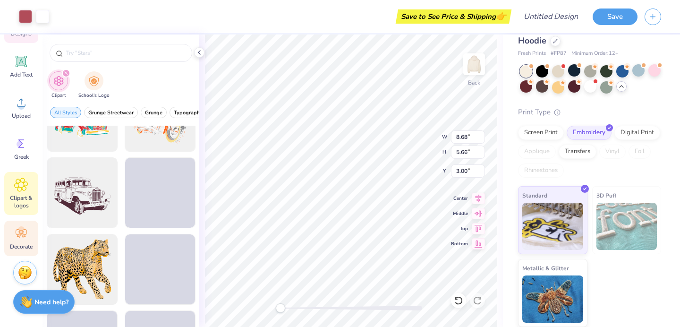
click at [25, 224] on div "Decorate" at bounding box center [21, 238] width 34 height 35
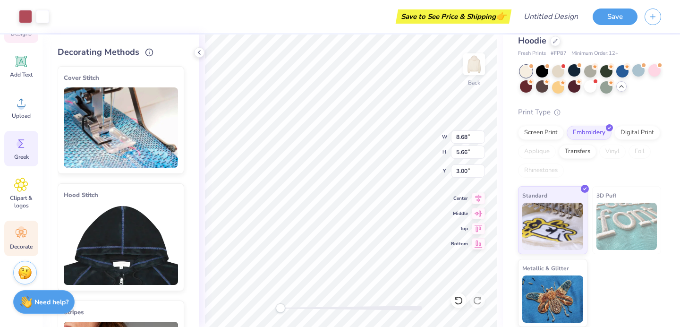
click at [25, 150] on icon at bounding box center [21, 143] width 14 height 14
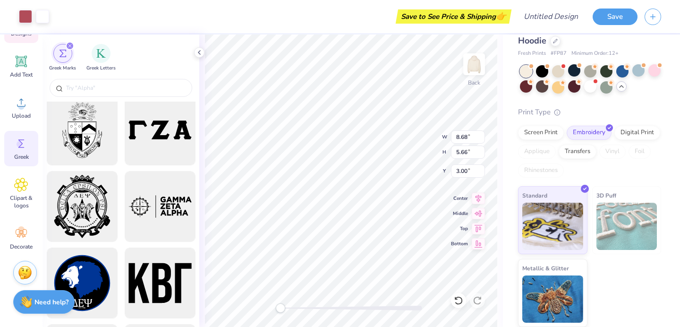
scroll to position [1246, 0]
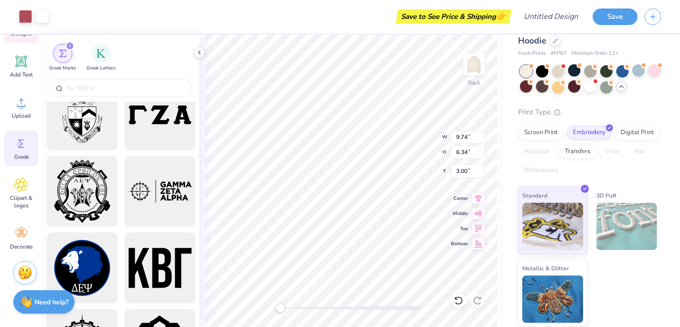
type input "9.74"
type input "6.34"
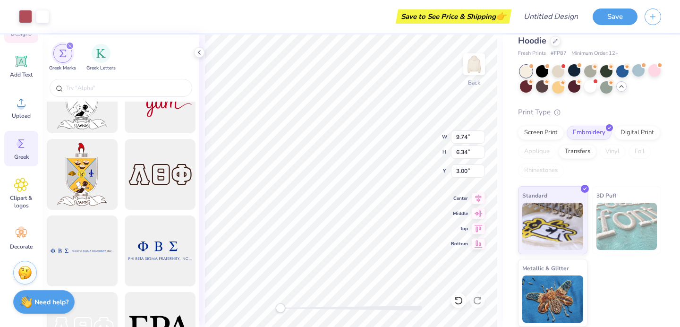
scroll to position [2515, 0]
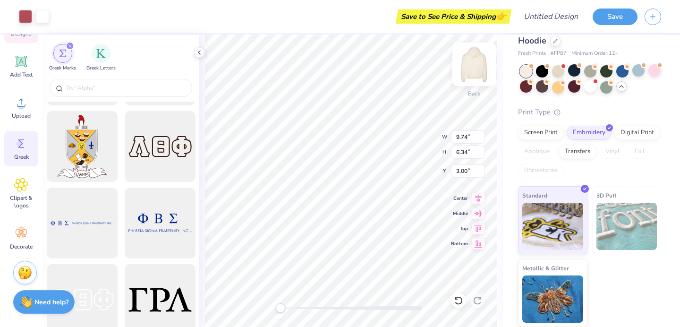
click at [473, 60] on img at bounding box center [474, 64] width 38 height 38
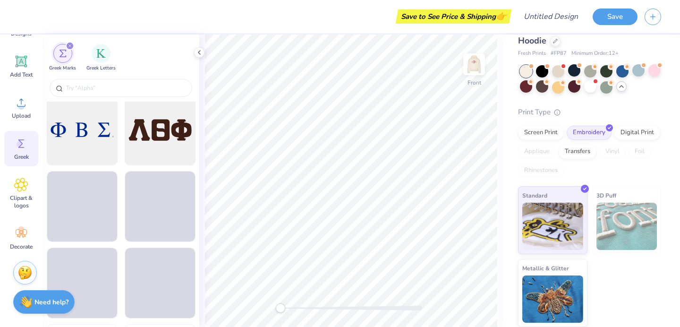
scroll to position [3221, 0]
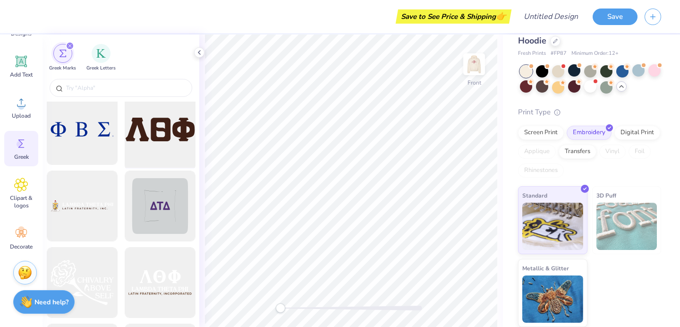
click at [147, 149] on div at bounding box center [160, 130] width 78 height 78
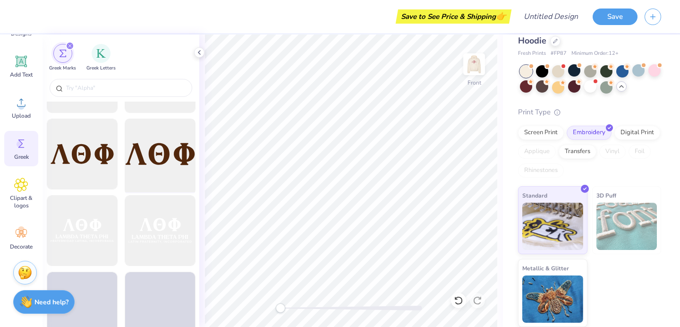
scroll to position [3424, 0]
click at [171, 180] on div at bounding box center [160, 156] width 78 height 78
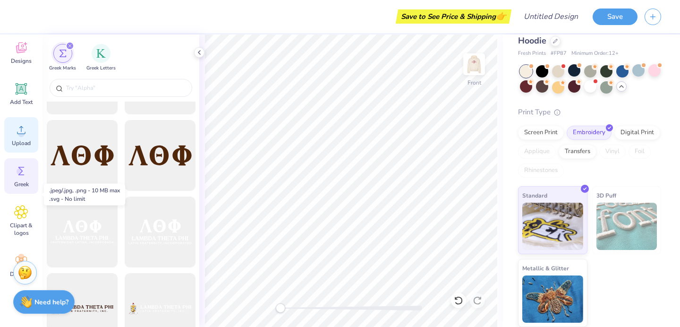
scroll to position [0, 0]
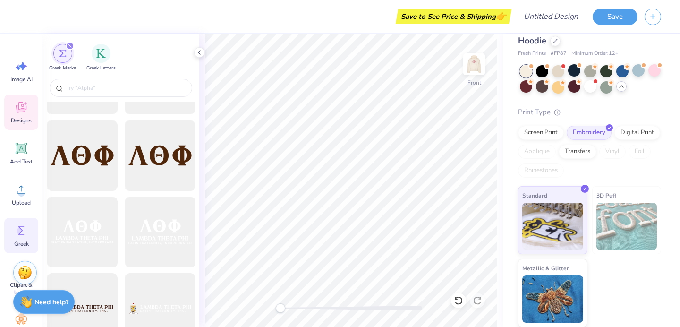
click at [19, 111] on icon at bounding box center [21, 109] width 9 height 8
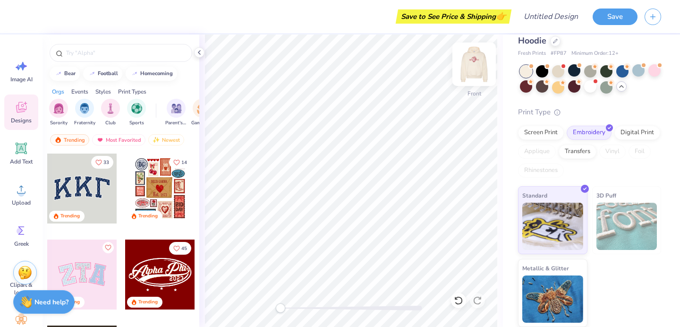
click at [481, 68] on img at bounding box center [474, 64] width 38 height 38
click at [25, 235] on icon at bounding box center [21, 230] width 14 height 14
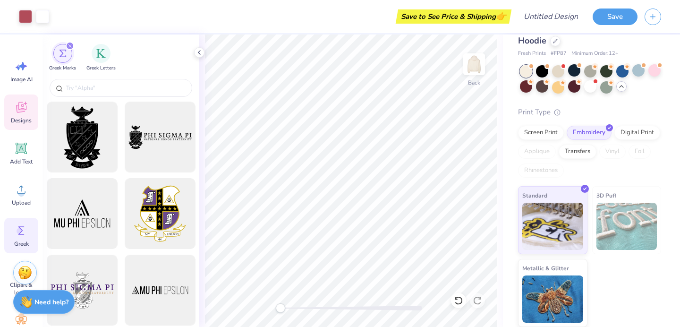
click at [27, 117] on span "Designs" at bounding box center [21, 121] width 21 height 8
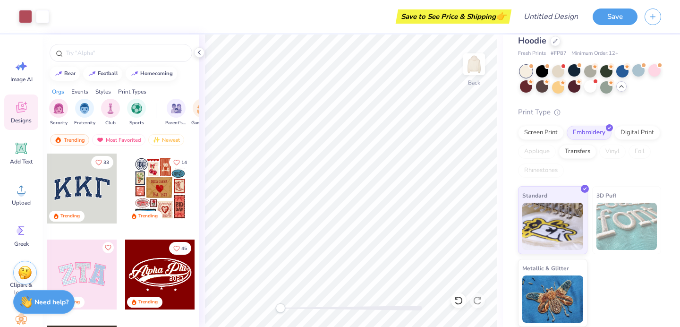
scroll to position [87, 0]
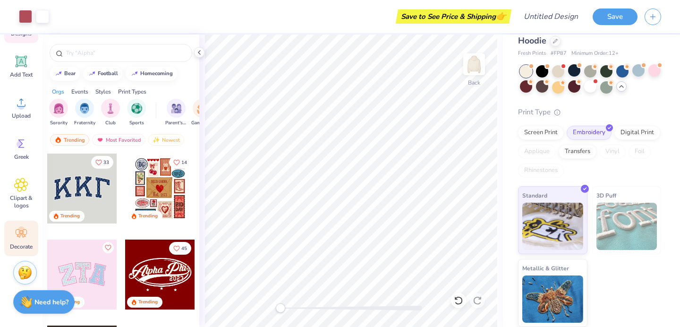
click at [14, 237] on icon at bounding box center [21, 233] width 14 height 14
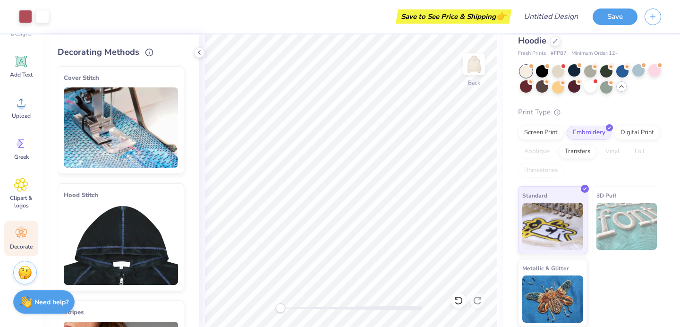
click at [128, 239] on img at bounding box center [121, 244] width 114 height 80
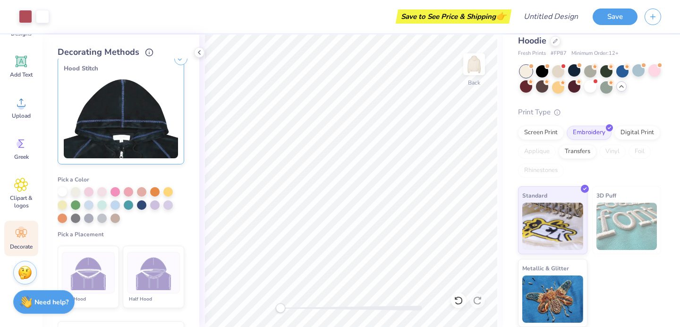
scroll to position [129, 0]
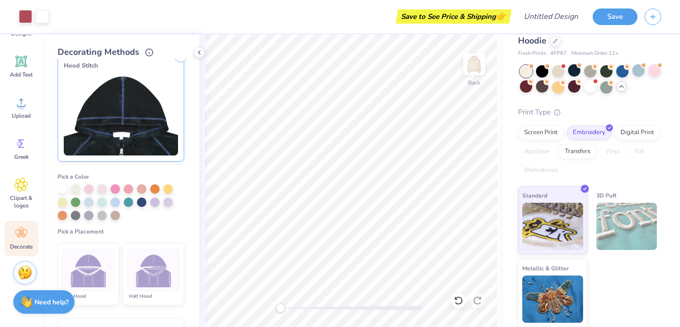
click at [151, 117] on img at bounding box center [121, 115] width 114 height 80
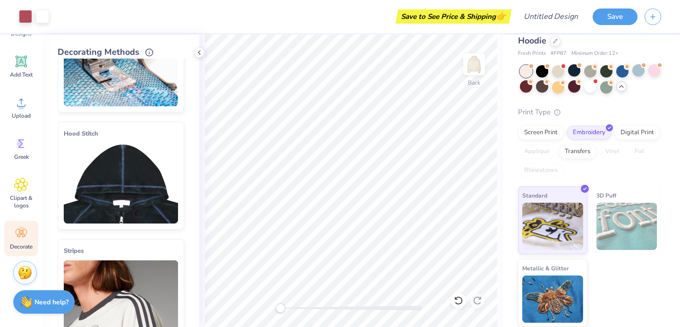
scroll to position [52, 0]
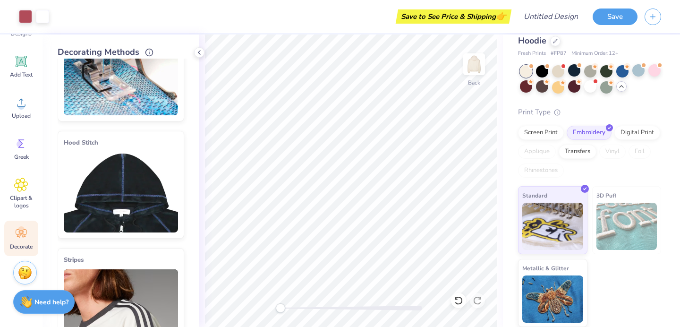
click at [177, 128] on icon at bounding box center [180, 134] width 13 height 13
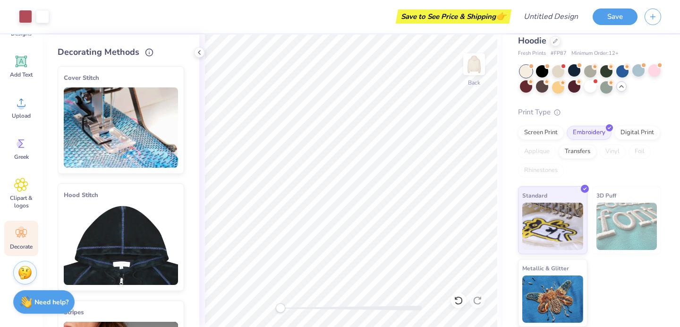
click at [137, 108] on img at bounding box center [121, 127] width 114 height 80
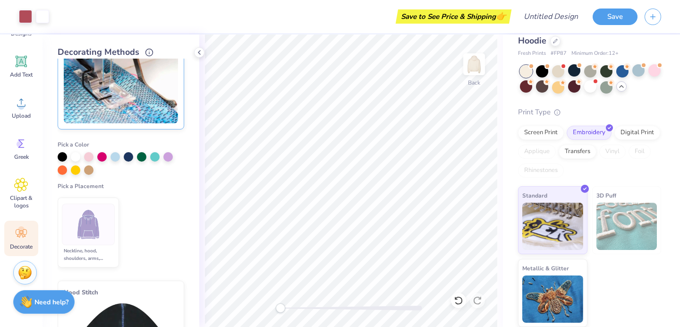
scroll to position [68, 0]
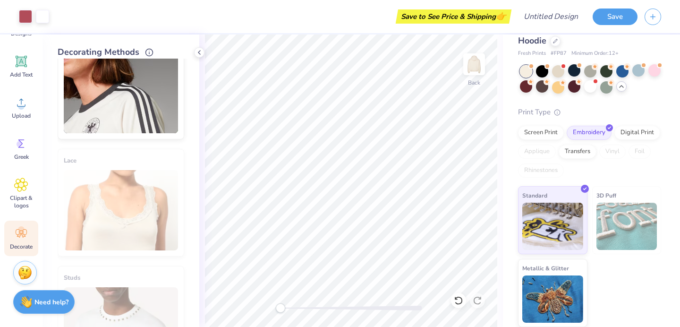
click at [137, 108] on img at bounding box center [121, 93] width 114 height 80
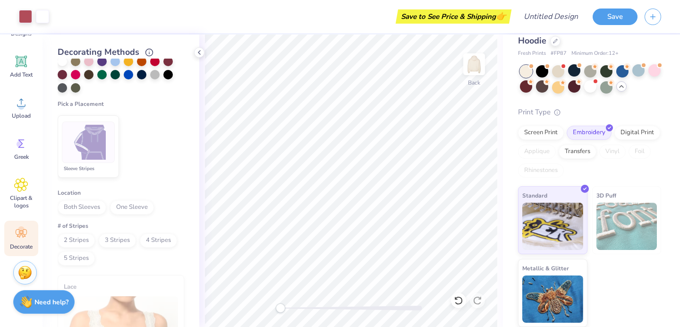
scroll to position [370, 0]
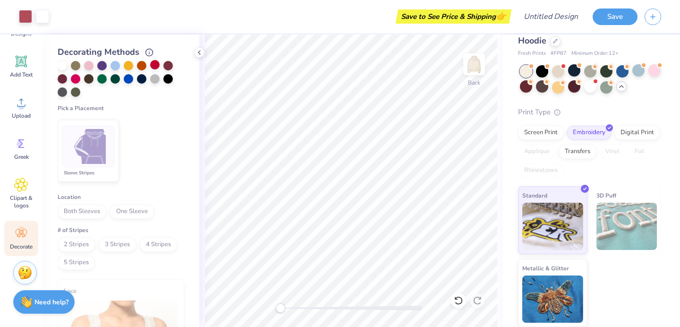
click at [155, 68] on div at bounding box center [154, 64] width 9 height 9
click at [92, 153] on img at bounding box center [88, 146] width 35 height 35
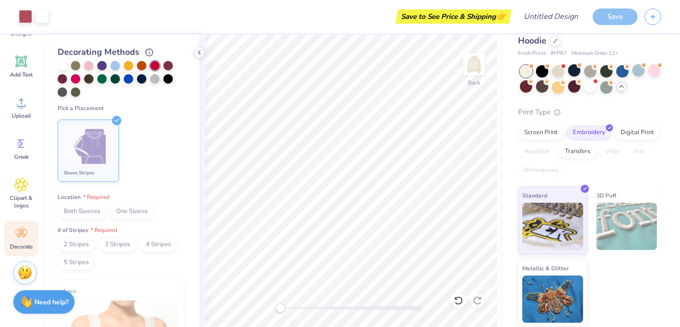
click at [92, 211] on span "Both Sleeves" at bounding box center [82, 211] width 49 height 14
click at [111, 250] on span "3 Stripes" at bounding box center [117, 245] width 37 height 14
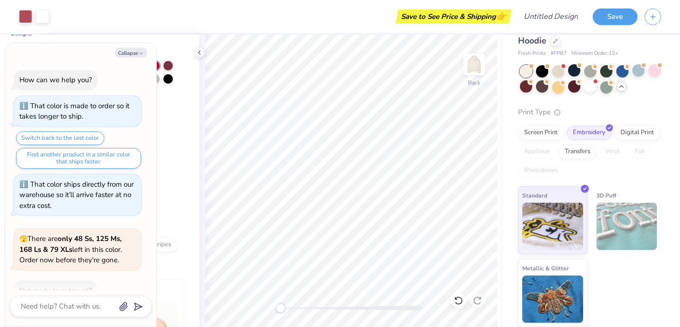
scroll to position [1030, 0]
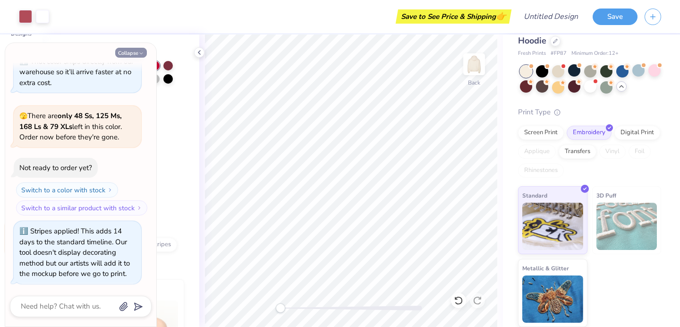
click at [139, 51] on icon "button" at bounding box center [141, 54] width 6 height 6
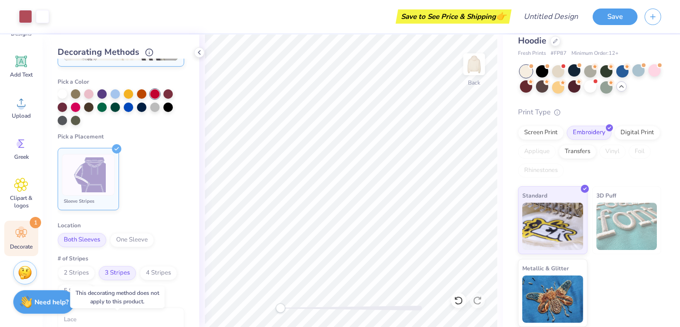
scroll to position [335, 0]
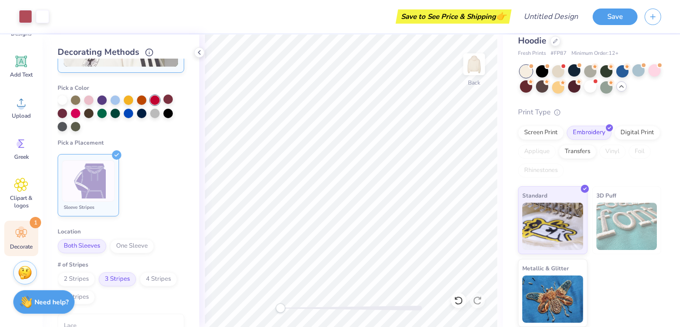
click at [167, 101] on div at bounding box center [167, 98] width 9 height 9
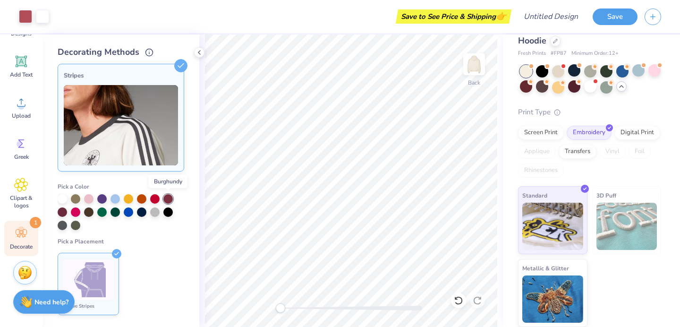
scroll to position [237, 0]
click at [170, 197] on div at bounding box center [167, 198] width 9 height 9
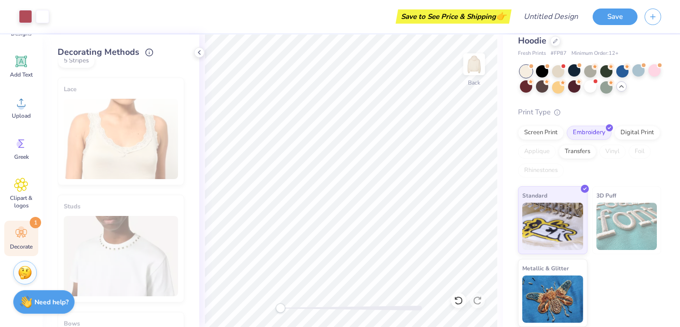
scroll to position [791, 0]
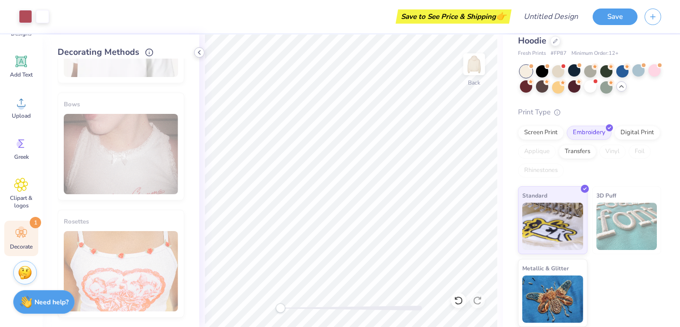
click at [200, 51] on icon at bounding box center [200, 53] width 8 height 8
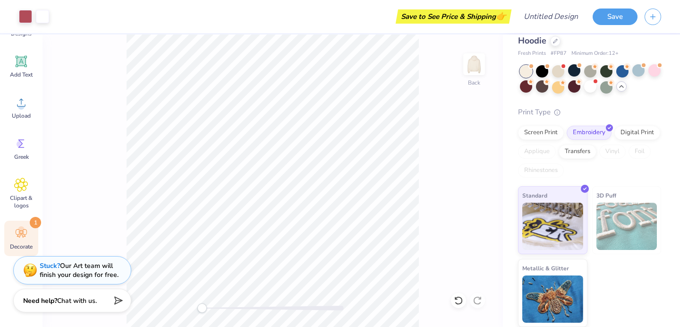
drag, startPoint x: 201, startPoint y: 307, endPoint x: 119, endPoint y: 302, distance: 82.8
click at [119, 302] on div "Art colors Save to See Price & Shipping 👉 Design Title Save Image AI Designs Ad…" at bounding box center [340, 163] width 680 height 327
click at [13, 195] on span "Clipart & logos" at bounding box center [21, 201] width 31 height 15
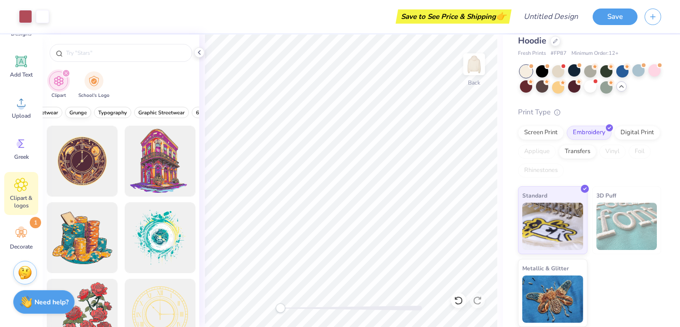
scroll to position [0, 78]
click at [113, 111] on span "Typography" at bounding box center [110, 112] width 29 height 7
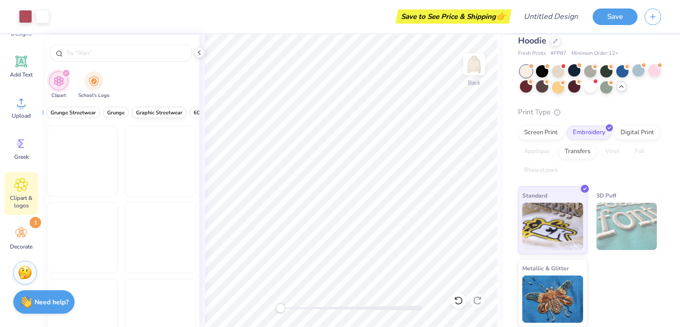
click at [160, 115] on span "Graphic Streetwear" at bounding box center [159, 112] width 46 height 7
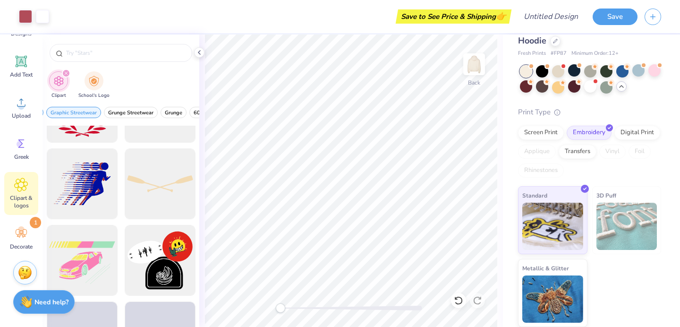
scroll to position [909, 0]
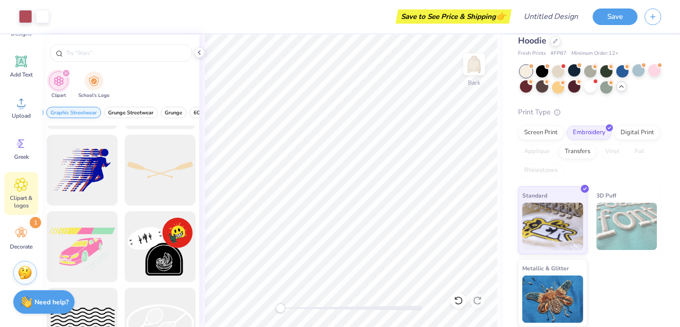
drag, startPoint x: 179, startPoint y: 112, endPoint x: 76, endPoint y: 117, distance: 103.1
click at [76, 117] on div "All Styles Typography Graphic Streetwear Grunge Streetwear Grunge 60s & 70s Ret…" at bounding box center [121, 115] width 157 height 22
click at [103, 111] on span "Classic" at bounding box center [109, 112] width 16 height 7
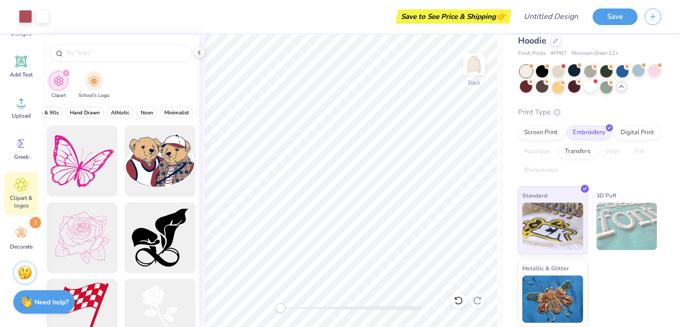
scroll to position [0, 322]
click at [80, 111] on span "Hand Drawn" at bounding box center [88, 112] width 30 height 7
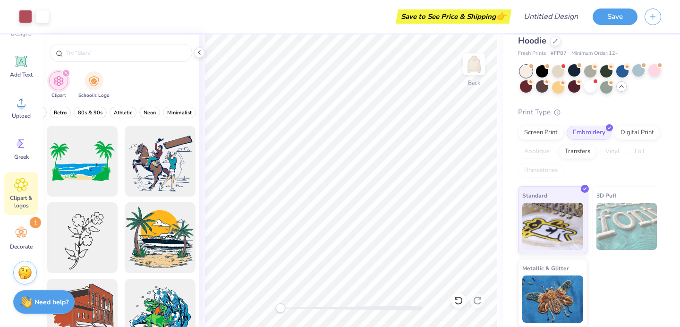
scroll to position [0, 0]
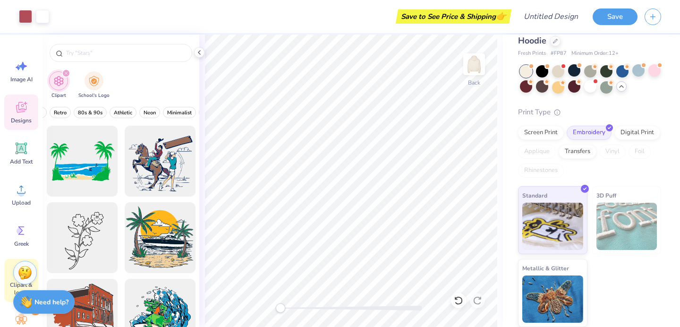
click at [28, 115] on div "Designs" at bounding box center [21, 111] width 34 height 35
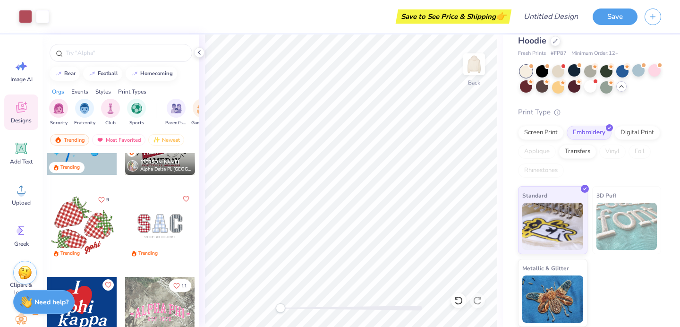
scroll to position [1389, 0]
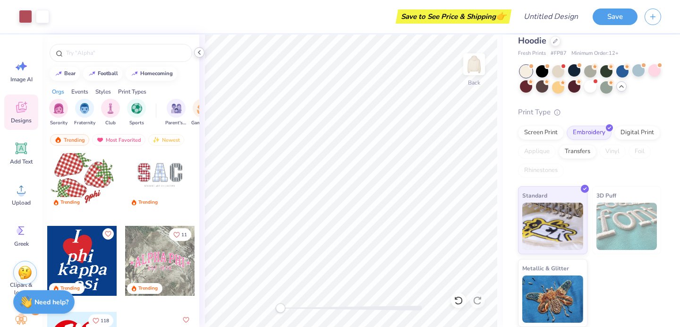
click at [200, 53] on icon at bounding box center [200, 53] width 8 height 8
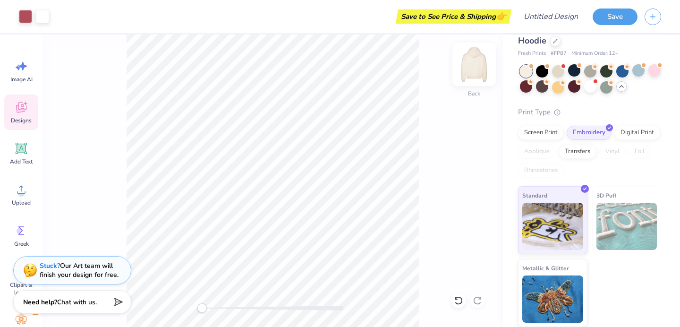
click at [476, 70] on img at bounding box center [474, 64] width 38 height 38
click at [17, 110] on icon at bounding box center [21, 109] width 9 height 8
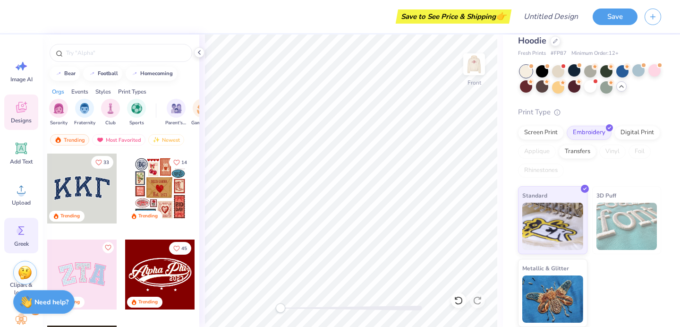
scroll to position [87, 0]
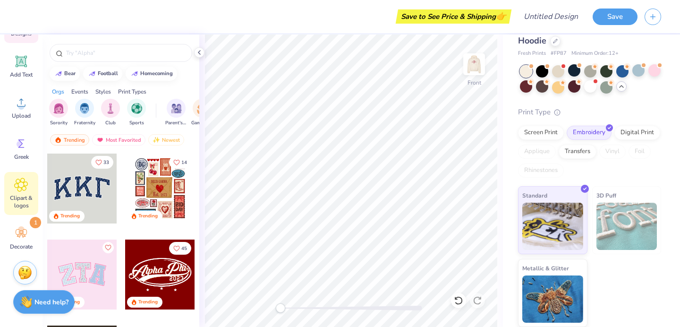
click at [26, 204] on span "Clipart & logos" at bounding box center [21, 201] width 31 height 15
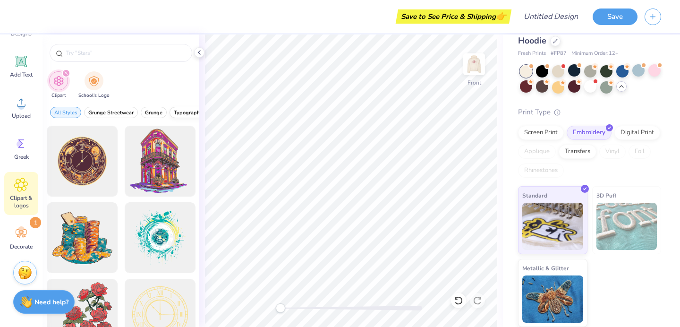
click at [176, 111] on span "Typography" at bounding box center [188, 112] width 29 height 7
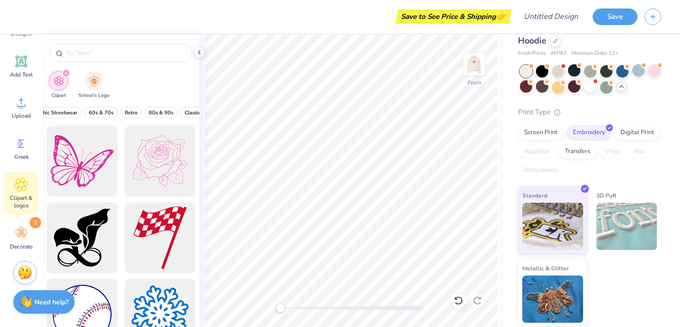
scroll to position [0, 179]
click at [135, 115] on span "Retro" at bounding box center [134, 112] width 13 height 7
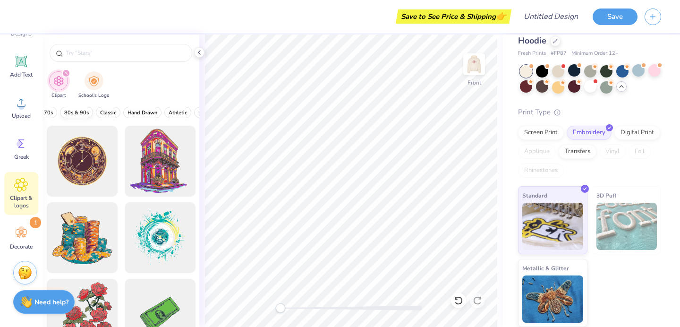
scroll to position [0, 284]
click at [170, 115] on button "Athletic" at bounding box center [160, 112] width 27 height 11
click at [118, 113] on span "Classic" at bounding box center [121, 112] width 16 height 7
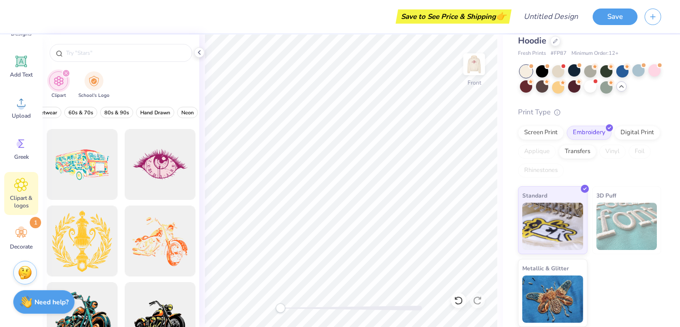
scroll to position [528, 0]
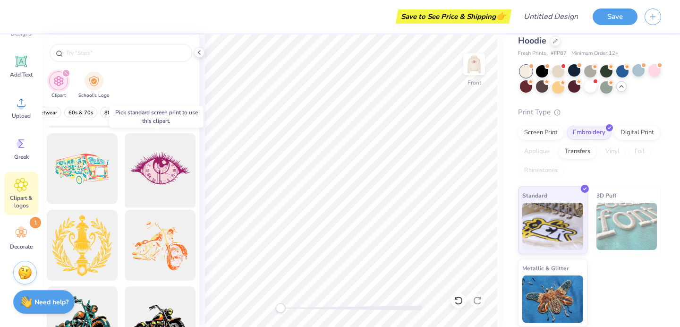
click at [151, 162] on div at bounding box center [160, 169] width 78 height 78
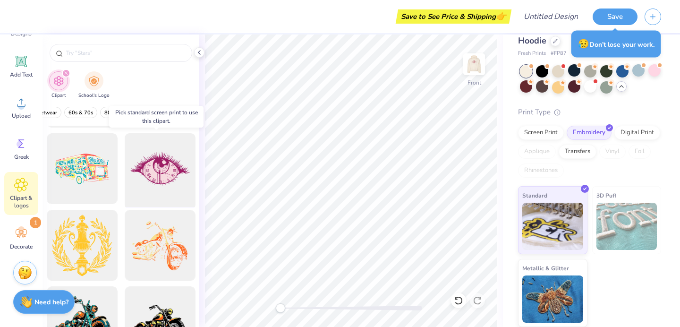
click at [166, 177] on div at bounding box center [160, 169] width 78 height 78
click at [159, 173] on div at bounding box center [160, 169] width 78 height 78
click at [531, 134] on div "Screen Print" at bounding box center [541, 131] width 46 height 14
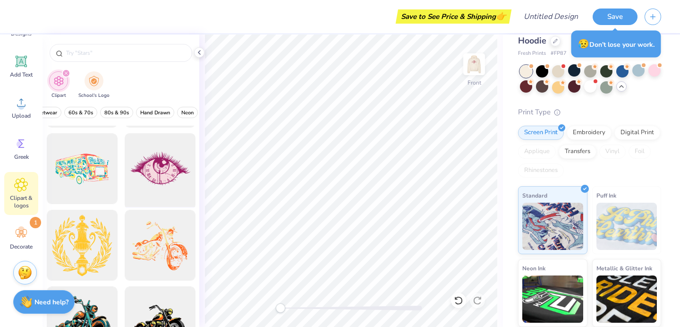
click at [186, 180] on div at bounding box center [160, 169] width 78 height 78
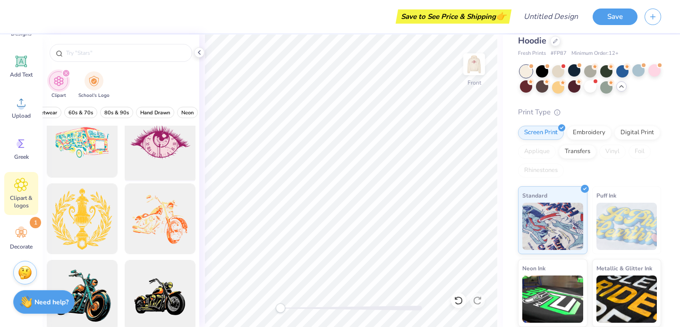
scroll to position [566, 0]
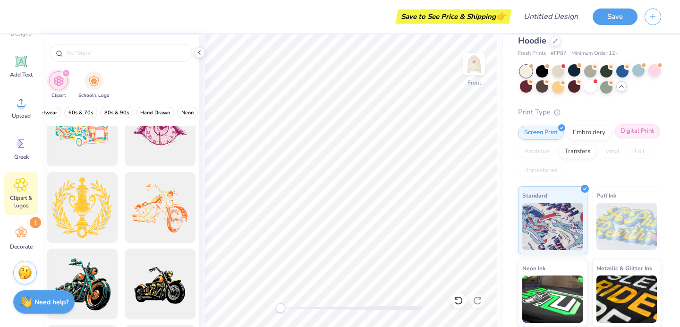
click at [614, 138] on div "Digital Print" at bounding box center [637, 131] width 46 height 14
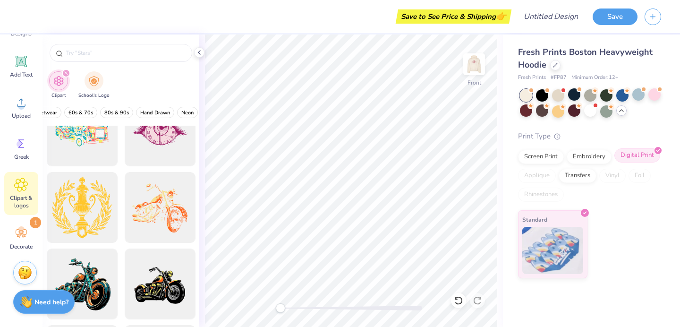
scroll to position [0, 0]
click at [593, 157] on div "Embroidery" at bounding box center [589, 155] width 45 height 14
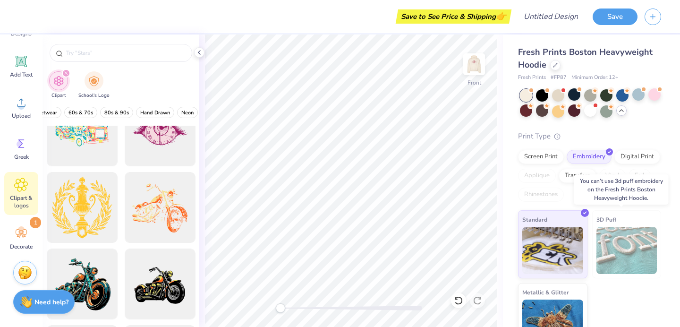
click at [610, 248] on img at bounding box center [626, 250] width 61 height 47
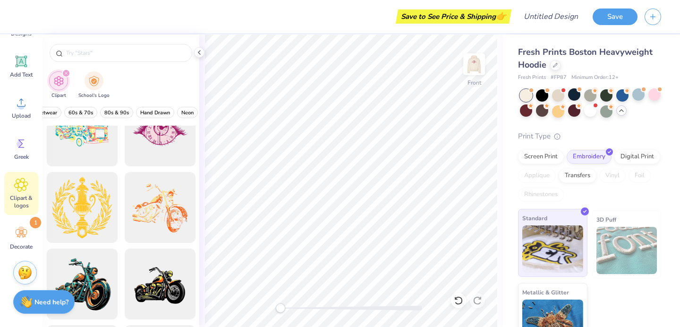
scroll to position [24, 0]
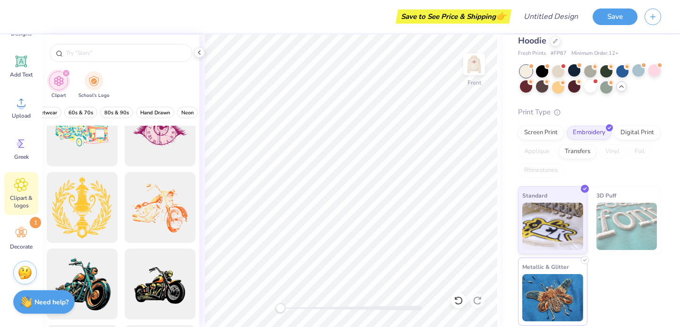
click at [550, 297] on img at bounding box center [552, 297] width 61 height 47
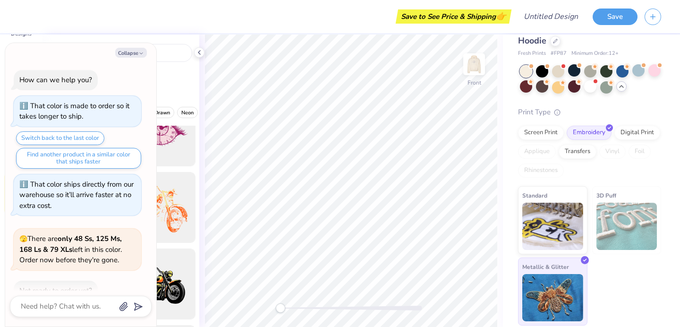
scroll to position [1088, 0]
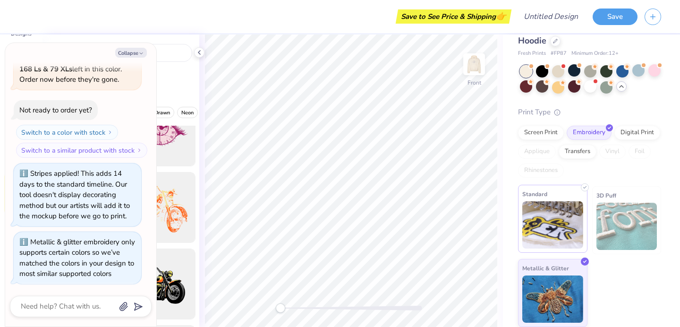
click at [560, 231] on img at bounding box center [552, 224] width 61 height 47
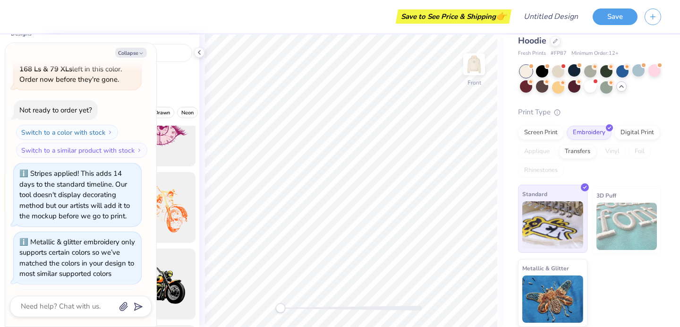
scroll to position [1145, 0]
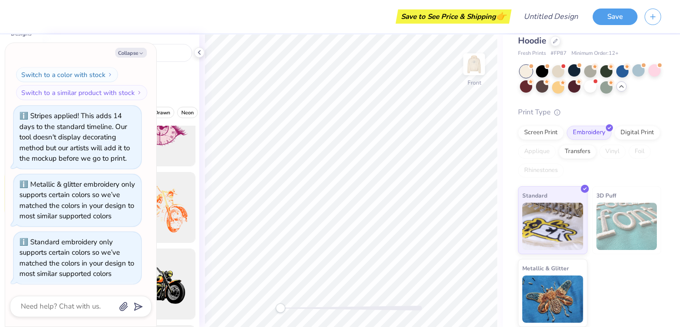
click at [620, 230] on img at bounding box center [626, 226] width 61 height 47
click at [536, 323] on div "Metallic & Glitter" at bounding box center [552, 291] width 69 height 68
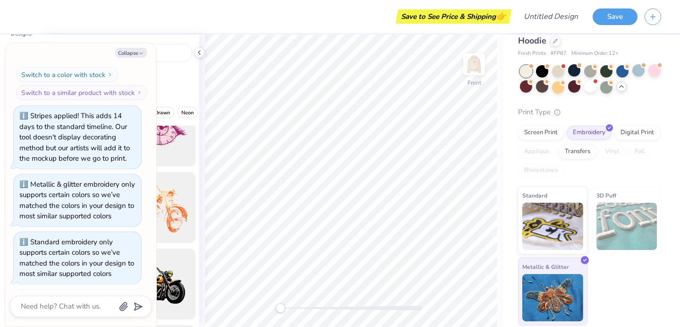
scroll to position [1203, 0]
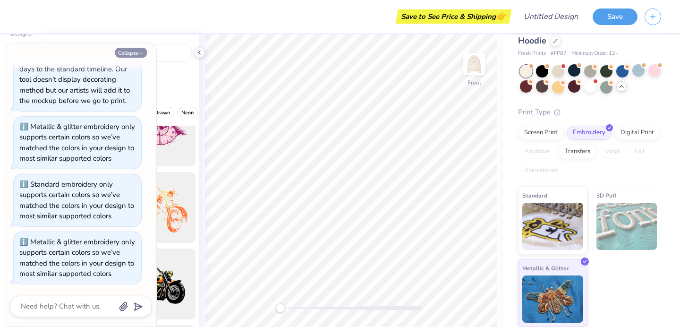
click at [139, 51] on icon "button" at bounding box center [141, 54] width 6 height 6
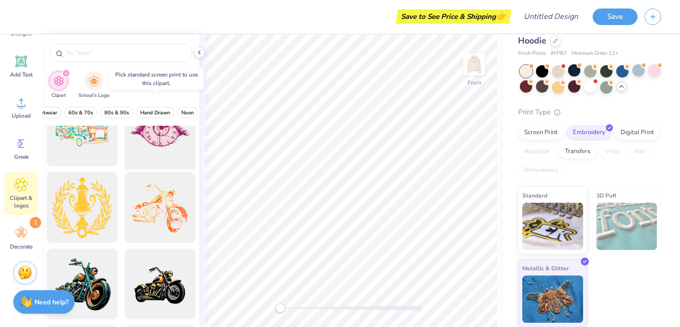
click at [161, 137] on div at bounding box center [160, 131] width 78 height 78
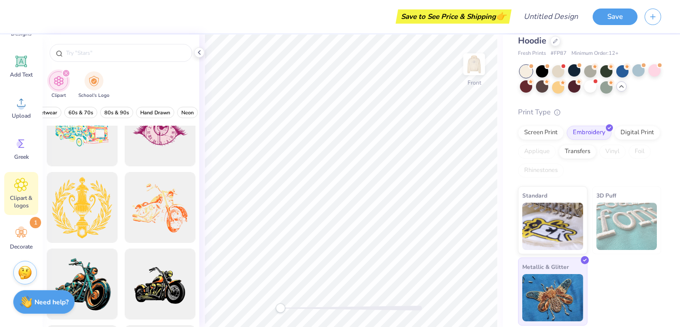
click at [544, 277] on img at bounding box center [552, 297] width 61 height 47
click at [479, 63] on img at bounding box center [474, 64] width 38 height 38
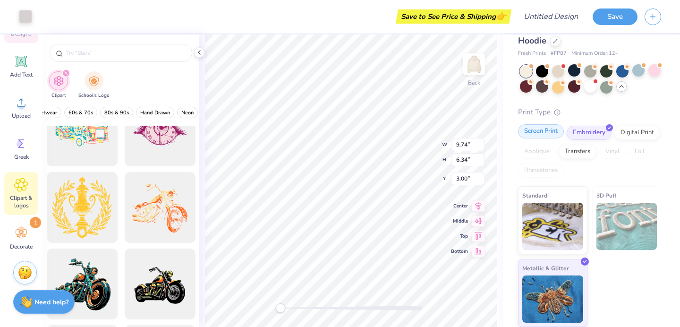
click at [540, 133] on div "Screen Print" at bounding box center [541, 131] width 46 height 14
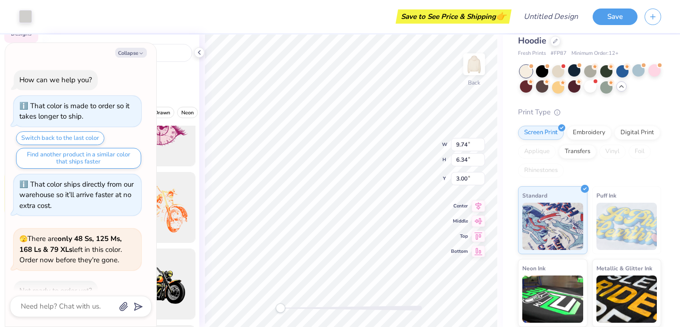
scroll to position [1261, 0]
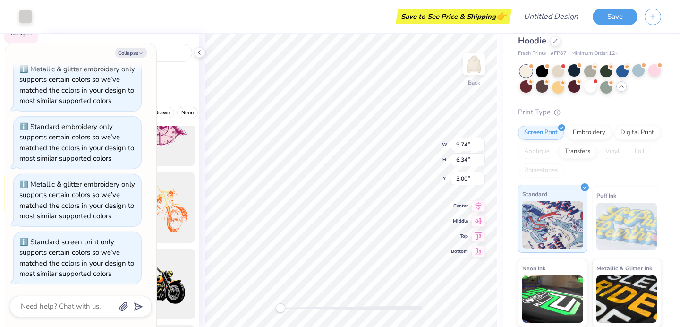
click at [566, 231] on img at bounding box center [552, 224] width 61 height 47
click at [125, 54] on button "Collapse" at bounding box center [131, 53] width 32 height 10
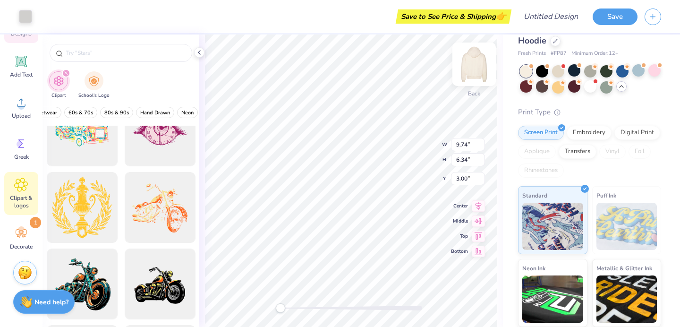
click at [479, 64] on img at bounding box center [474, 64] width 38 height 38
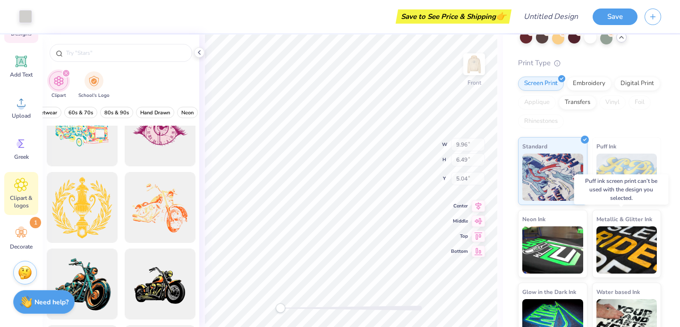
scroll to position [0, 0]
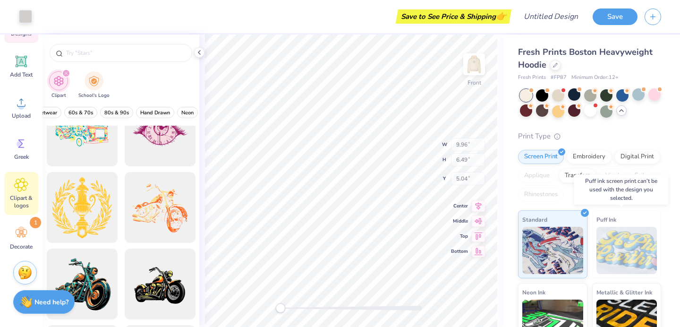
click at [607, 250] on img at bounding box center [626, 250] width 61 height 47
click at [552, 157] on div "Screen Print" at bounding box center [541, 155] width 46 height 14
click at [194, 50] on div at bounding box center [121, 50] width 157 height 32
click at [196, 50] on icon at bounding box center [200, 53] width 8 height 8
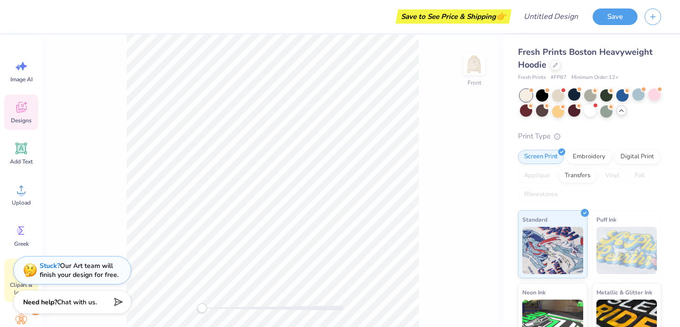
click at [23, 101] on icon at bounding box center [21, 107] width 14 height 14
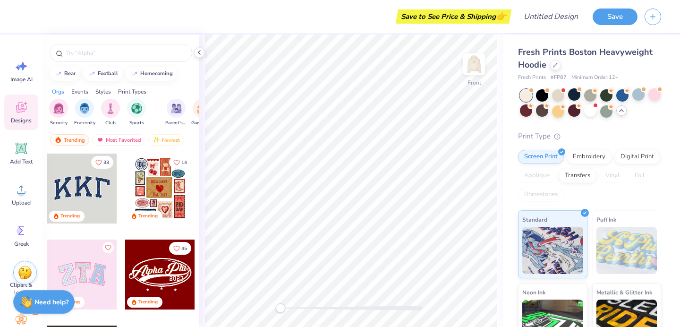
click at [73, 201] on div at bounding box center [82, 188] width 70 height 70
click at [584, 154] on div "Embroidery" at bounding box center [589, 155] width 45 height 14
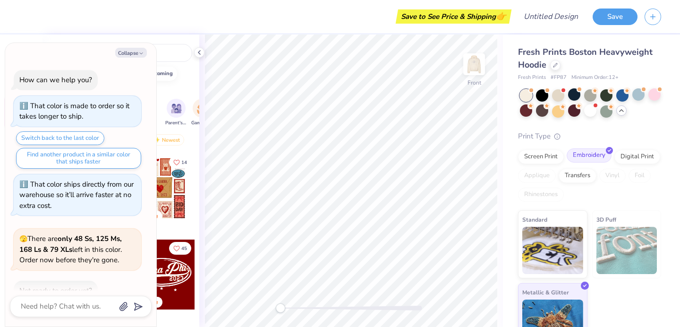
scroll to position [1318, 0]
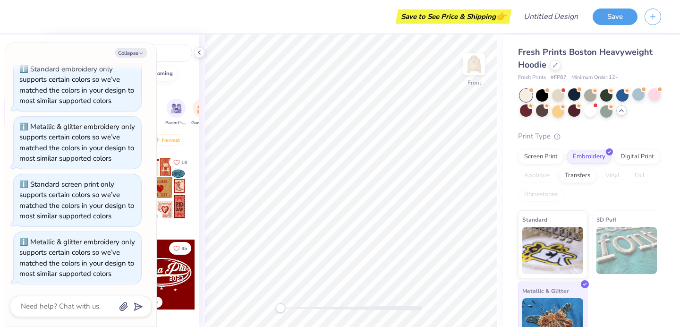
click at [563, 294] on span "Metallic & Glitter" at bounding box center [545, 291] width 47 height 10
click at [130, 51] on button "Collapse" at bounding box center [131, 53] width 32 height 10
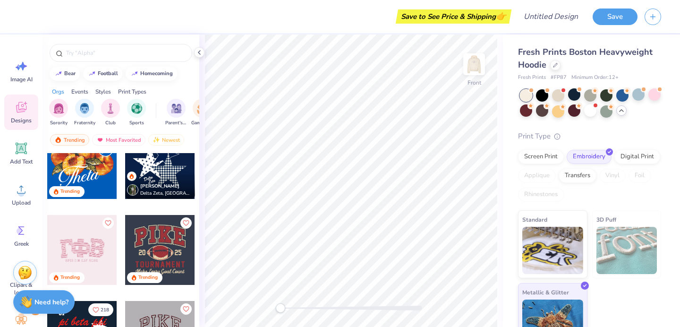
scroll to position [713, 0]
click at [158, 261] on div at bounding box center [160, 249] width 70 height 70
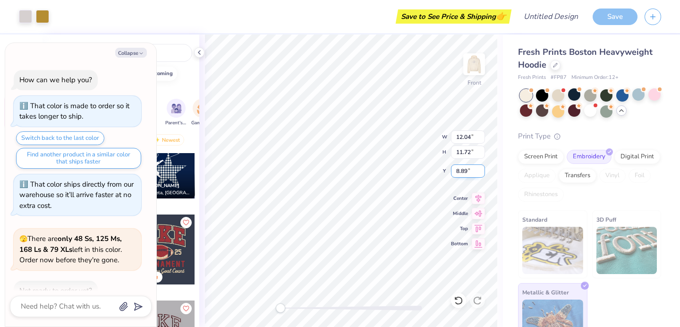
type textarea "x"
type input "12.04"
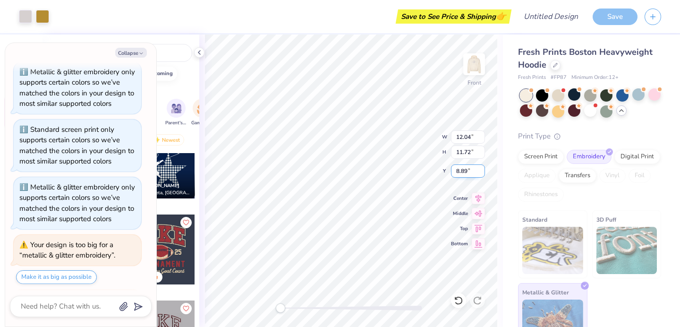
scroll to position [1451, 0]
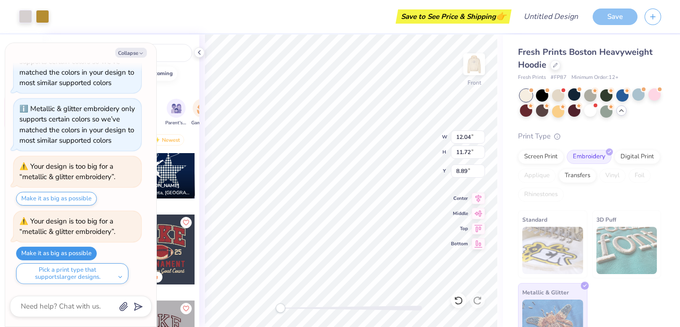
click at [52, 256] on button "Make it as big as possible" at bounding box center [56, 254] width 81 height 14
type textarea "x"
type input "12.00"
type input "11.68"
type input "8.94"
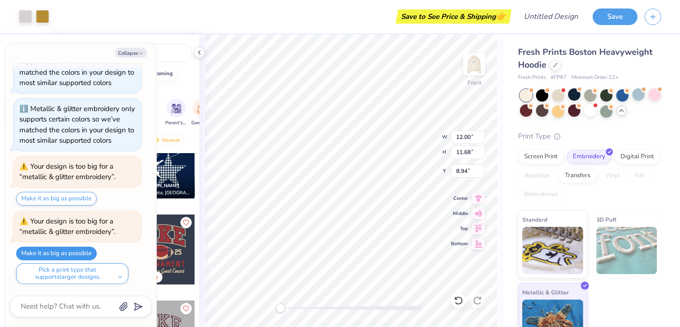
click at [52, 256] on button "Make it as big as possible" at bounding box center [56, 254] width 81 height 14
click at [92, 251] on button "Make it as big as possible" at bounding box center [56, 254] width 81 height 14
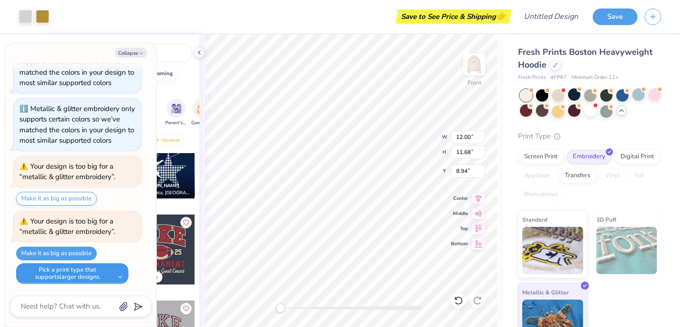
click at [80, 272] on button "Pick a print type that supports larger designs." at bounding box center [72, 273] width 112 height 21
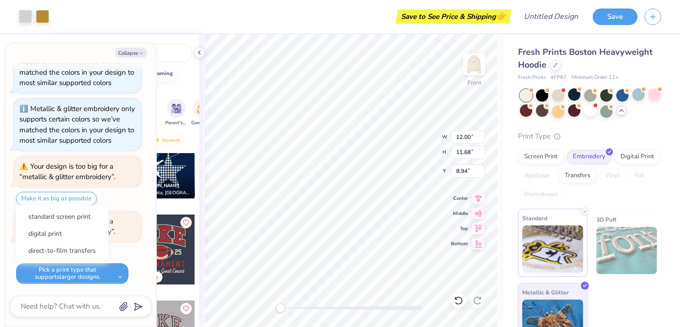
click at [569, 259] on img at bounding box center [552, 248] width 61 height 47
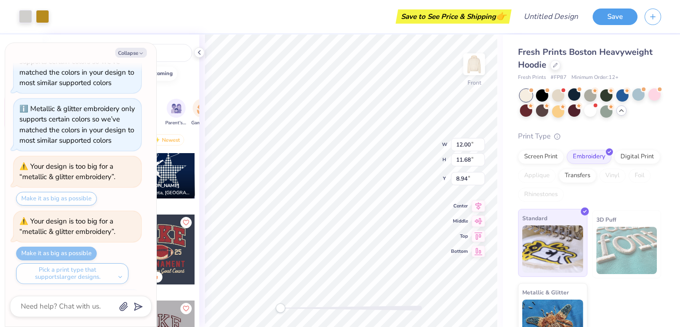
scroll to position [1509, 0]
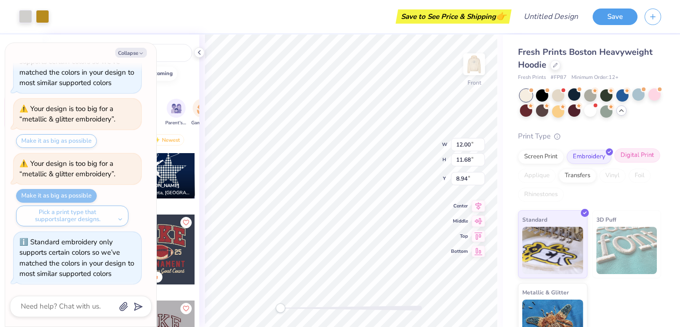
click at [614, 162] on div "Digital Print" at bounding box center [637, 155] width 46 height 14
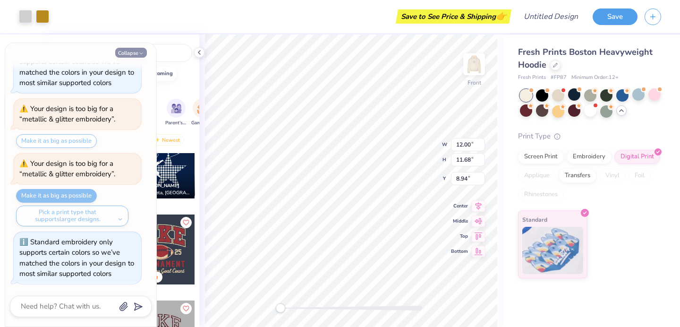
click at [142, 56] on icon "button" at bounding box center [141, 54] width 6 height 6
type textarea "x"
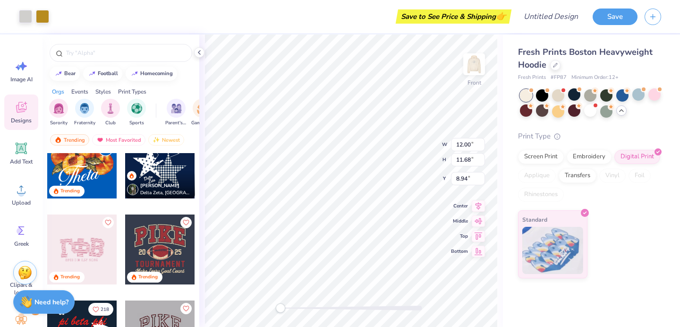
click at [152, 239] on div at bounding box center [160, 249] width 70 height 70
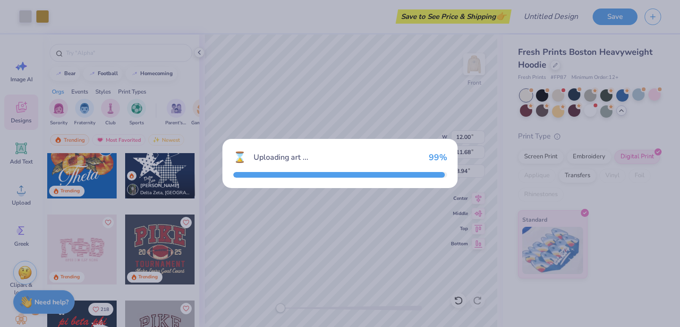
type input "14.19"
type input "13.86"
type input "7.82"
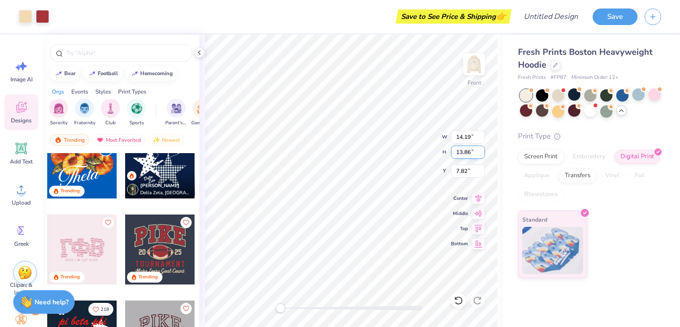
click at [459, 153] on input "13.86" at bounding box center [468, 151] width 34 height 13
click at [459, 73] on img at bounding box center [474, 64] width 38 height 38
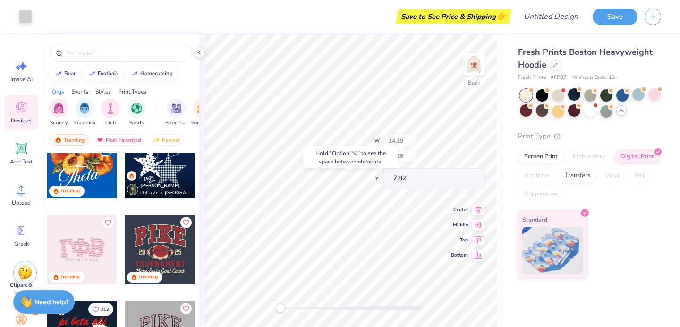
type input "12.72"
type input "12.42"
type input "0.54"
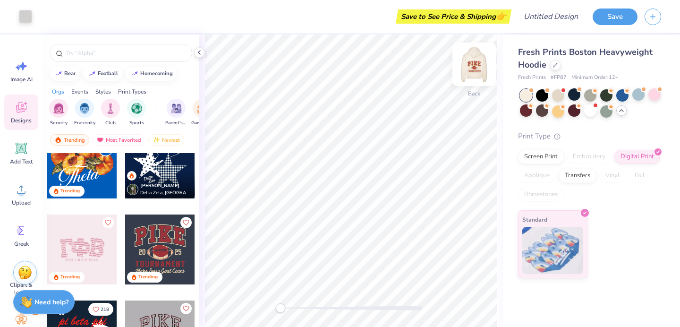
click at [478, 64] on img at bounding box center [474, 64] width 38 height 38
click at [173, 246] on div at bounding box center [160, 249] width 70 height 70
type input "14.75"
type input "14.41"
type input "7.27"
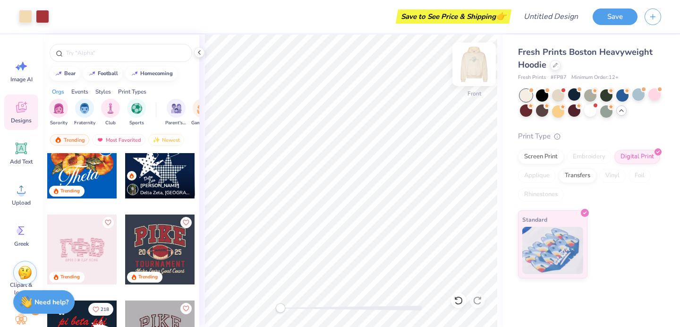
click at [476, 58] on img at bounding box center [474, 64] width 38 height 38
click at [474, 71] on img at bounding box center [474, 64] width 38 height 38
click at [474, 65] on img at bounding box center [474, 64] width 38 height 38
click at [478, 71] on img at bounding box center [474, 64] width 19 height 19
type input "12.72"
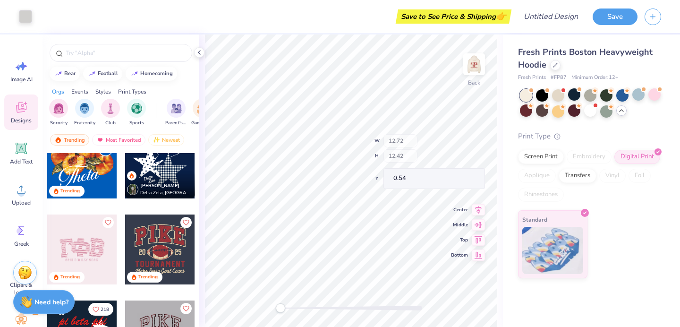
type input "12.42"
type input "0.54"
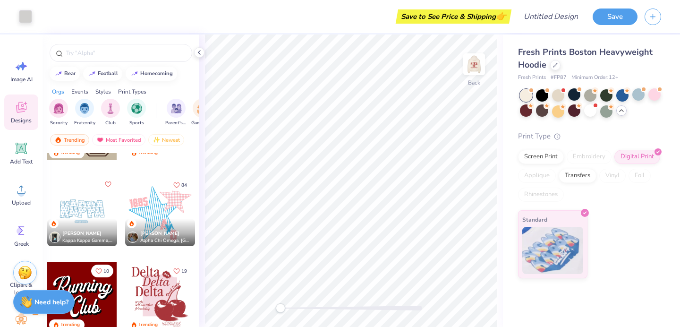
scroll to position [1037, 0]
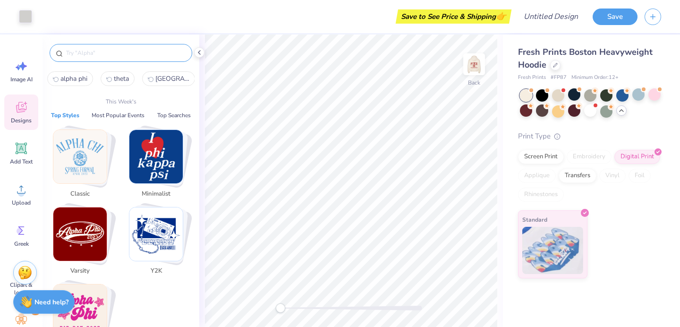
click at [108, 52] on input "text" at bounding box center [125, 52] width 121 height 9
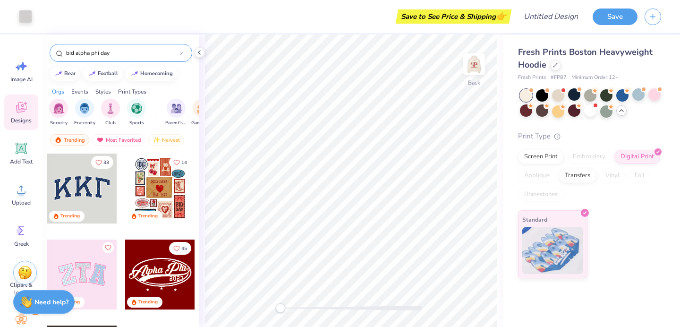
type input "bid alpha phi day"
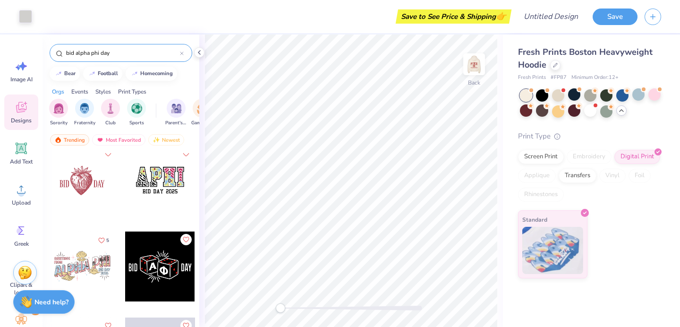
scroll to position [0, 0]
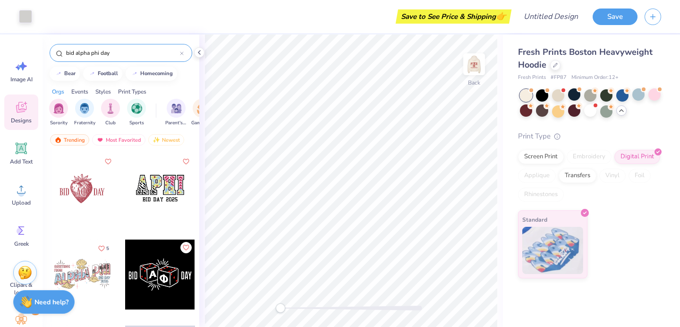
click at [80, 198] on div at bounding box center [82, 188] width 70 height 70
click at [83, 199] on div at bounding box center [82, 188] width 70 height 70
type input "11.29"
type input "7.36"
type input "9.31"
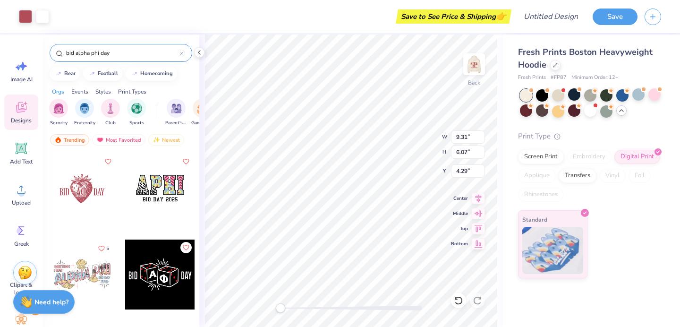
type input "6.07"
type input "4.29"
click at [185, 54] on div "bid alpha phi day" at bounding box center [121, 53] width 143 height 18
click at [182, 53] on icon at bounding box center [182, 53] width 4 height 4
click at [132, 53] on input "text" at bounding box center [125, 52] width 121 height 9
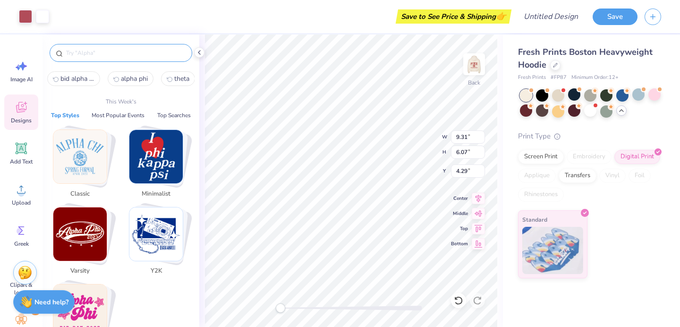
type input "y"
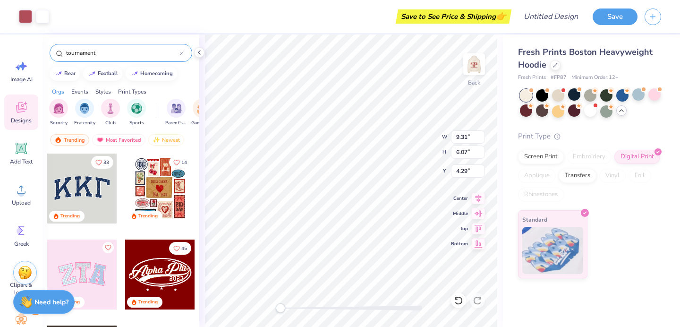
type input "tournament"
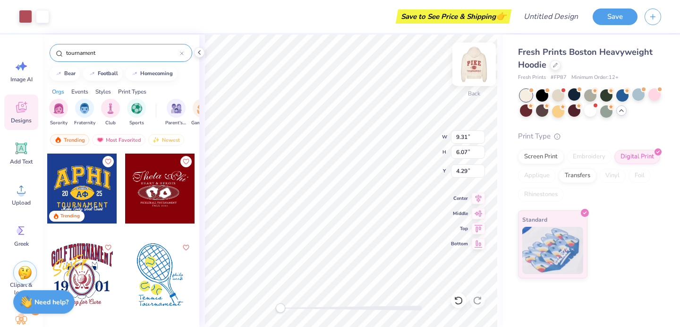
click at [479, 64] on img at bounding box center [474, 64] width 38 height 38
type input "9.53"
type input "6.21"
type input "5.04"
click at [475, 65] on img at bounding box center [474, 64] width 38 height 38
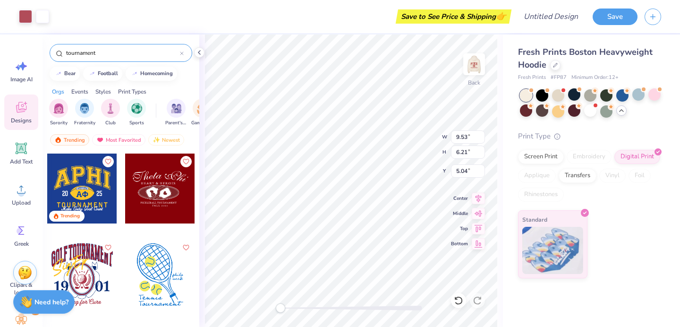
type input "9.31"
type input "6.07"
type input "4.29"
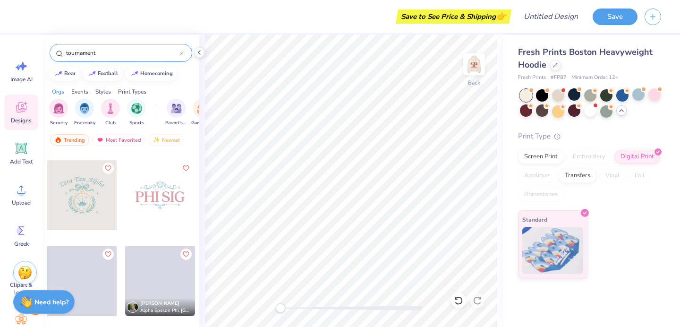
scroll to position [307, 0]
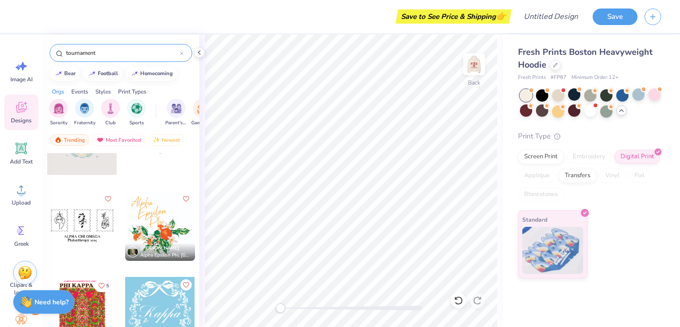
drag, startPoint x: 123, startPoint y: 51, endPoint x: 18, endPoint y: 51, distance: 105.3
click at [18, 51] on div "Save to See Price & Shipping 👉 Design Title Save Image AI Designs Add Text Uplo…" at bounding box center [340, 163] width 680 height 327
type input "rugby"
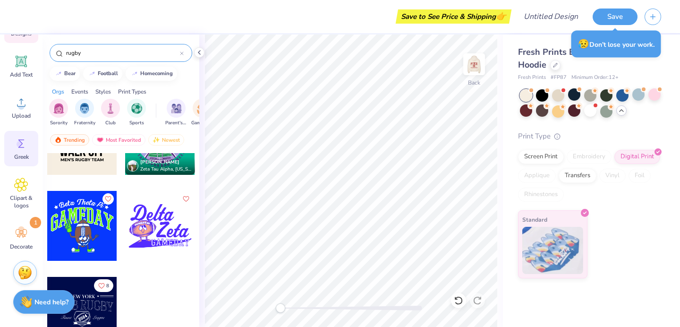
scroll to position [86, 0]
click at [24, 202] on span "Clipart & logos" at bounding box center [21, 202] width 31 height 15
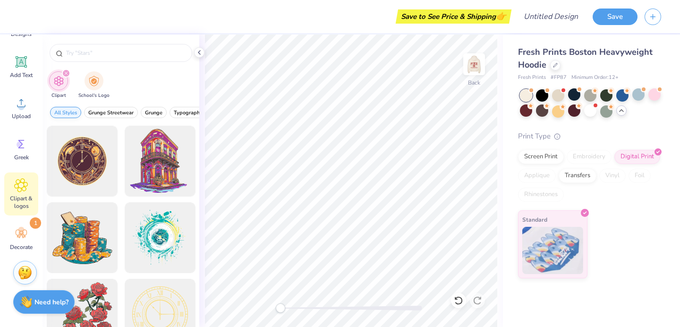
click at [76, 112] on span "All Styles" at bounding box center [65, 112] width 23 height 7
click at [139, 52] on input "text" at bounding box center [125, 52] width 121 height 9
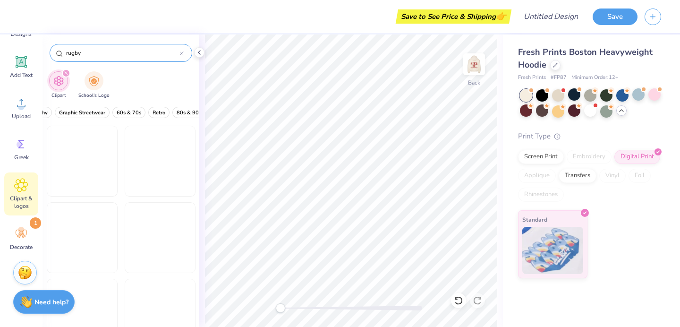
type input "rugby"
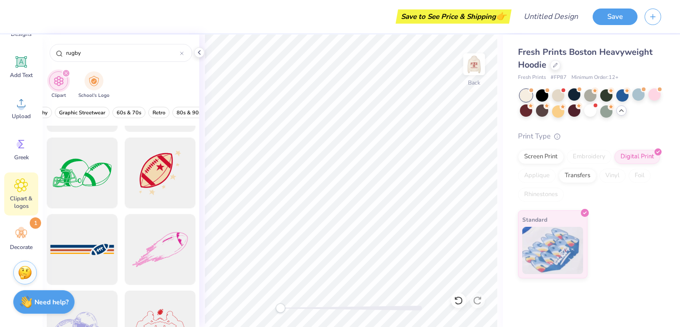
scroll to position [330, 0]
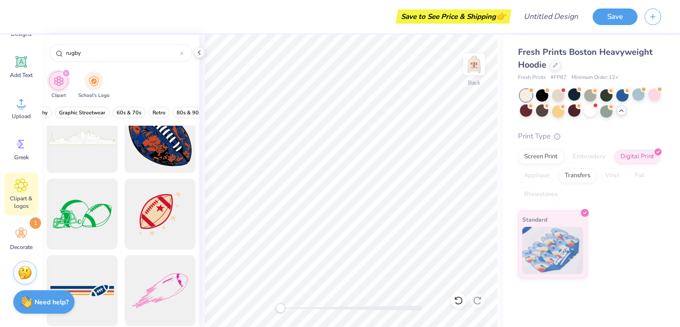
click at [151, 218] on div at bounding box center [160, 214] width 71 height 71
type input "3.83"
type input "4.01"
type input "8.95"
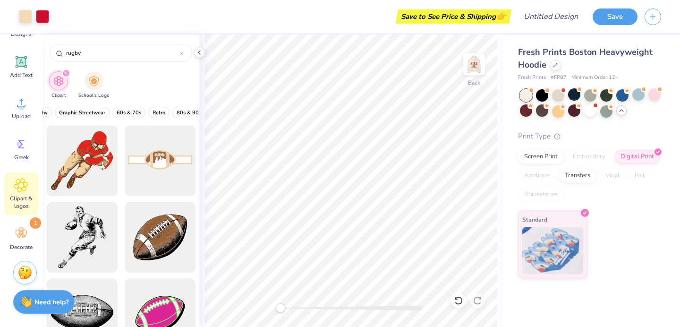
scroll to position [0, 0]
click at [182, 152] on div at bounding box center [160, 161] width 78 height 78
type input "5.94"
type input "6.22"
type input "1.58"
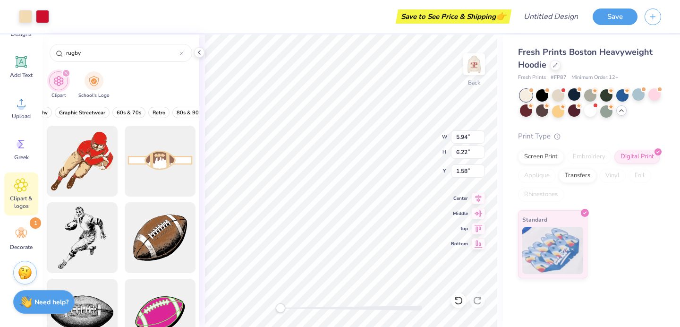
type input "6.79"
type input "7.11"
click at [477, 244] on icon at bounding box center [479, 242] width 8 height 7
type input "5.89"
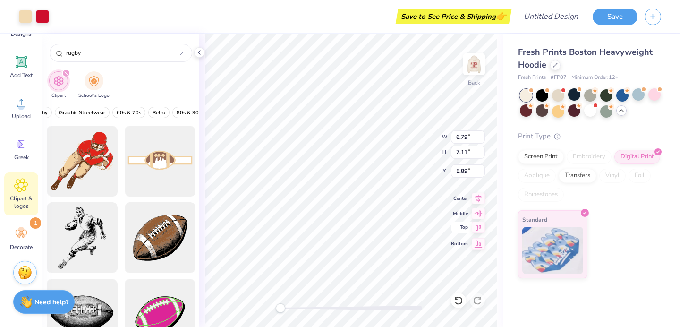
type input "3.10"
type input "3.25"
type input "9.75"
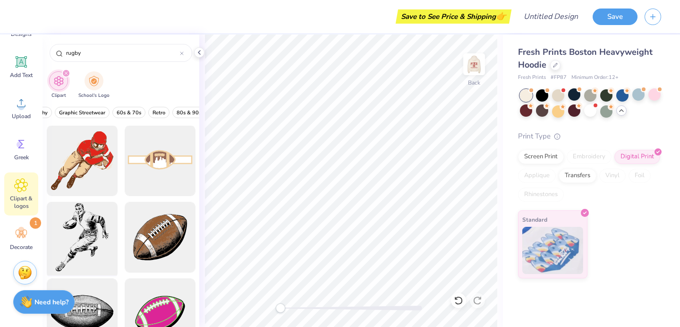
click at [71, 226] on div at bounding box center [82, 237] width 78 height 78
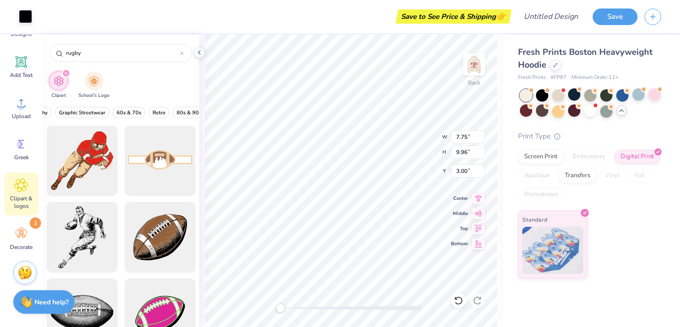
type input "6.55"
type input "8.42"
type input "4.54"
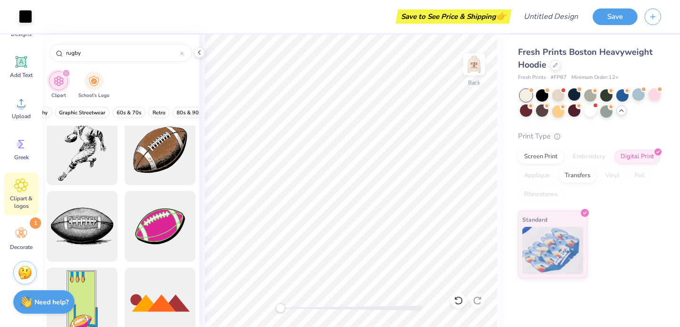
scroll to position [87, 0]
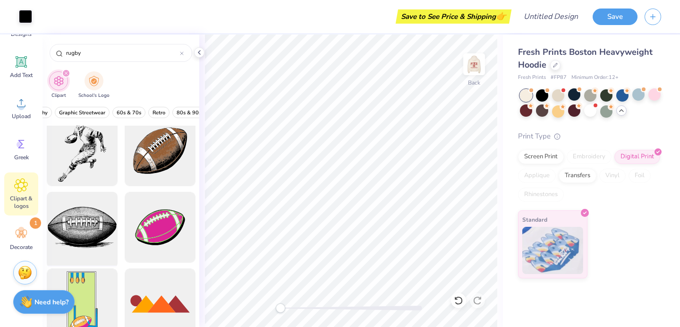
click at [88, 230] on div at bounding box center [82, 227] width 78 height 78
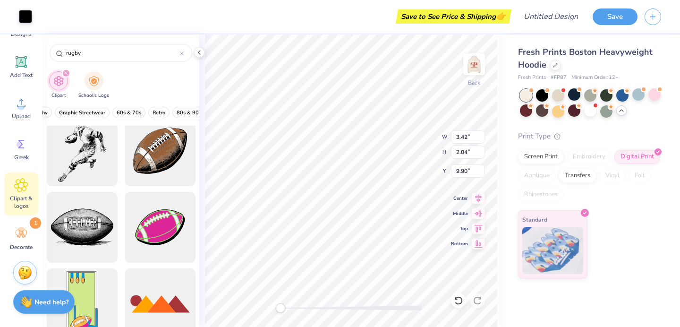
type input "3.42"
type input "2.04"
type input "9.90"
type input "6.55"
type input "8.42"
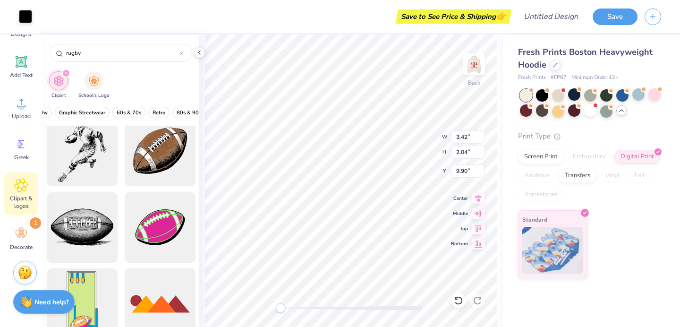
type input "3.46"
type input "3.42"
type input "2.04"
type input "9.90"
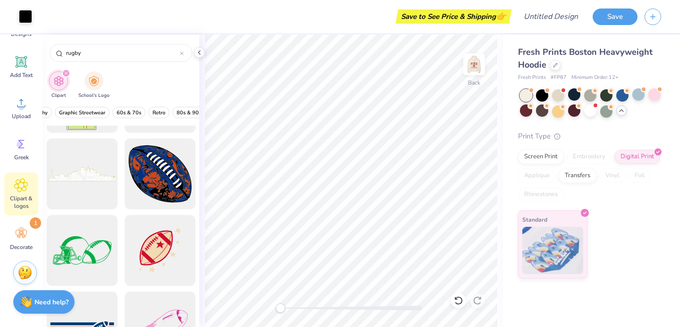
scroll to position [291, 0]
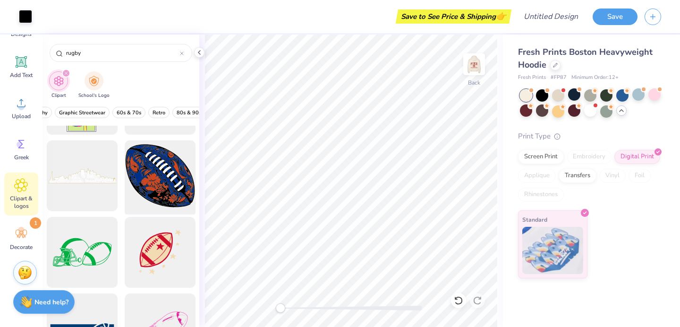
click at [170, 171] on div at bounding box center [160, 176] width 78 height 78
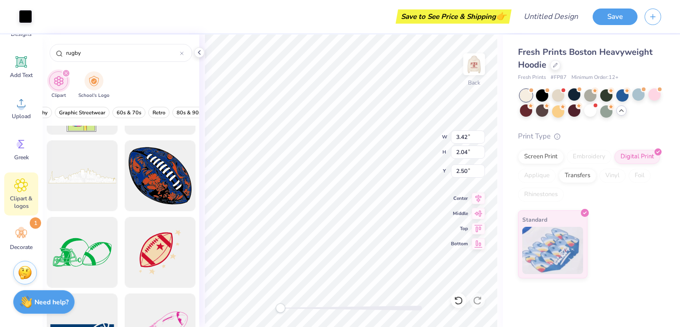
type input "3.42"
type input "2.04"
type input "2.50"
type input "4.47"
type input "4.06"
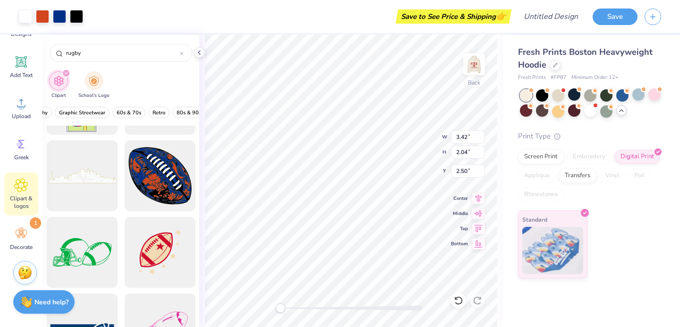
type input "8.90"
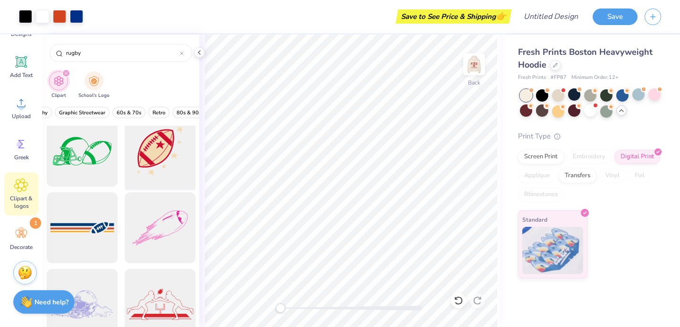
scroll to position [414, 0]
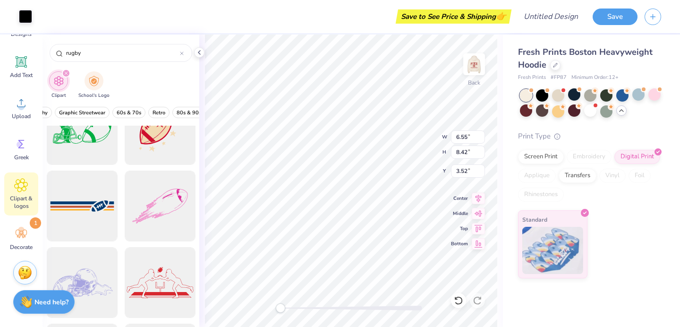
type input "6.08"
type input "7.81"
type input "1.39"
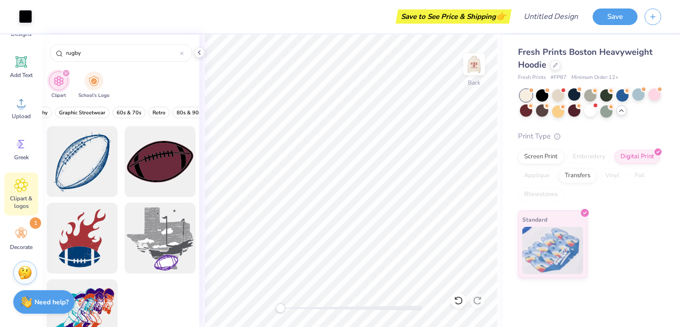
scroll to position [716, 0]
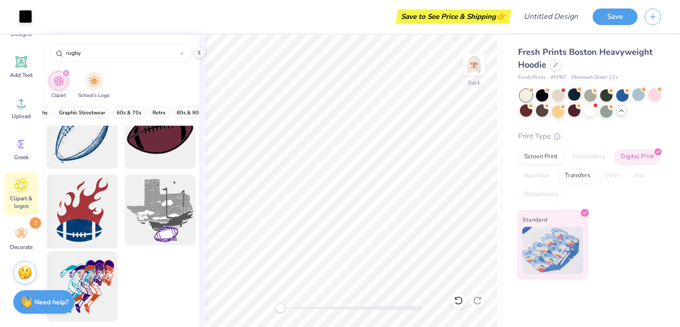
click at [65, 226] on div at bounding box center [82, 210] width 78 height 78
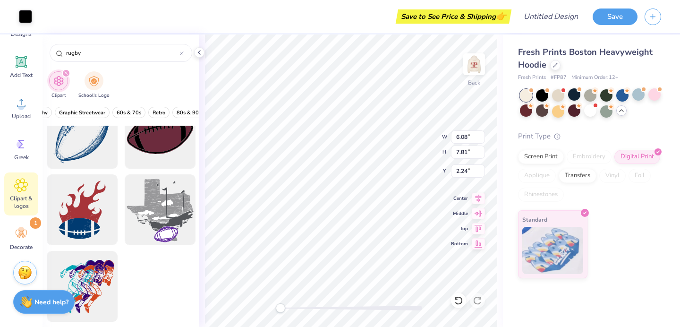
type input "6.08"
type input "7.81"
type input "2.24"
type input "8.02"
type input "9.96"
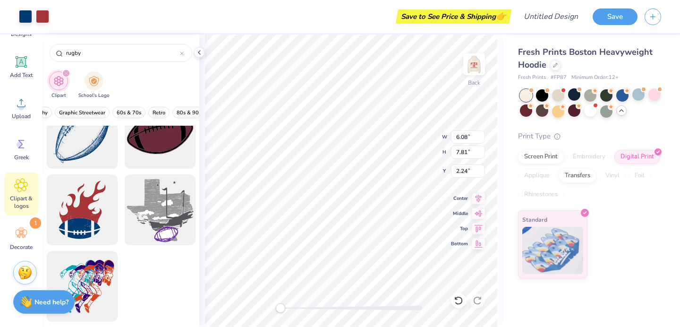
type input "3.00"
type input "6.08"
type input "7.81"
type input "2.24"
type input "3.88"
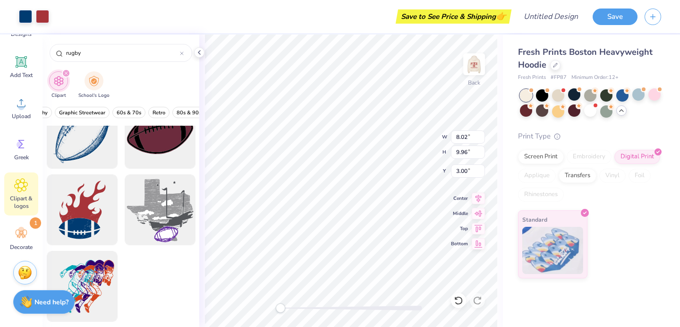
type input "4.82"
type input "8.14"
type input "5.41"
type input "6.00"
type input "7.45"
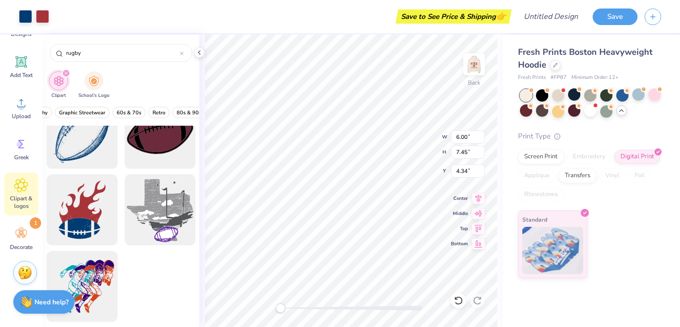
type input "6.85"
type input "8.50"
type input "3.29"
click at [477, 61] on img at bounding box center [474, 64] width 38 height 38
click at [477, 66] on img at bounding box center [474, 64] width 38 height 38
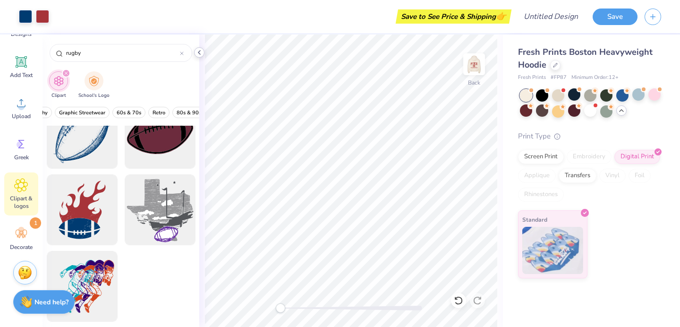
click at [201, 52] on icon at bounding box center [200, 53] width 8 height 8
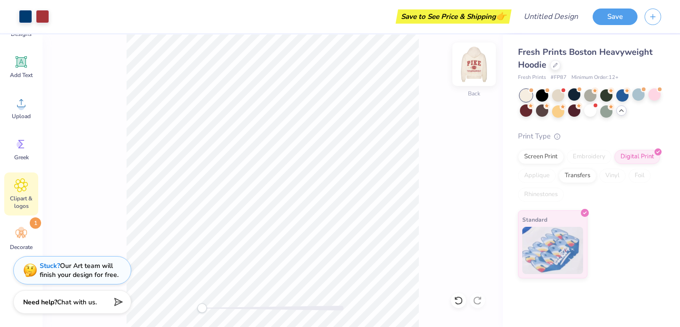
click at [474, 61] on img at bounding box center [474, 64] width 38 height 38
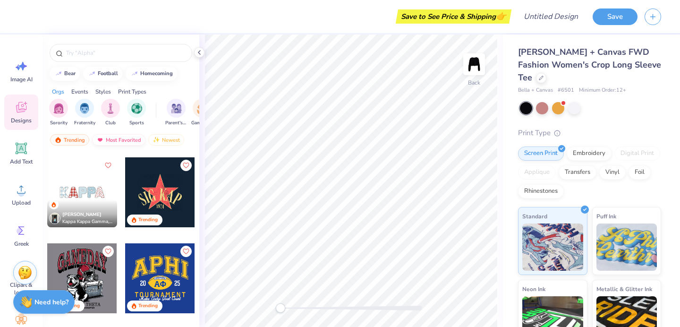
scroll to position [2410, 0]
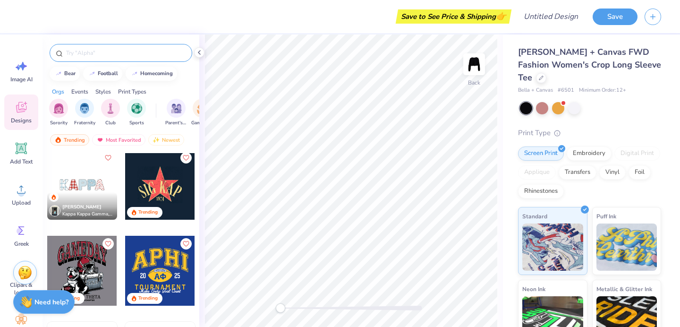
click at [101, 50] on input "text" at bounding box center [125, 52] width 121 height 9
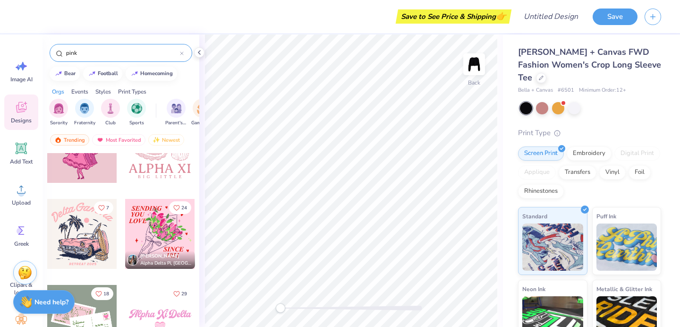
scroll to position [634, 0]
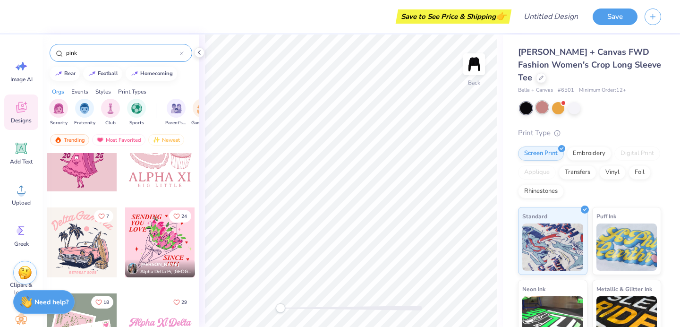
click at [537, 106] on div at bounding box center [542, 107] width 12 height 12
click at [570, 107] on div at bounding box center [574, 107] width 12 height 12
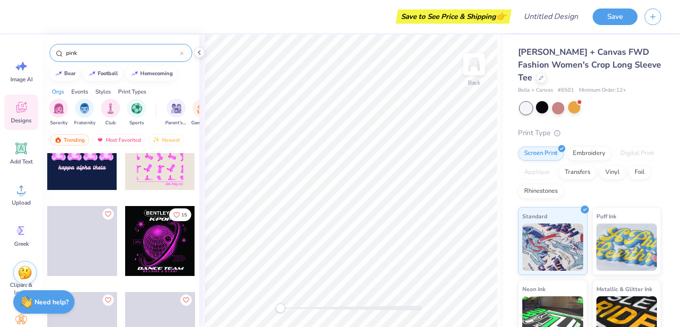
scroll to position [2714, 0]
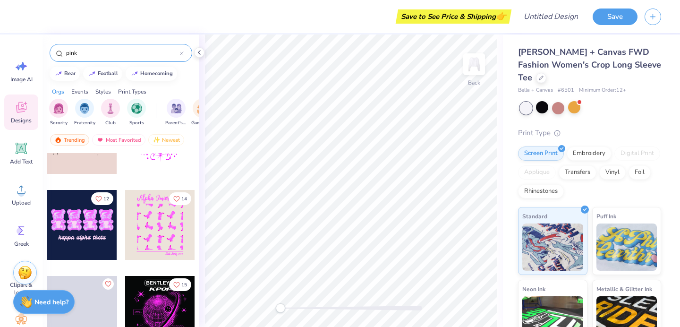
click at [107, 52] on input "pink" at bounding box center [122, 52] width 115 height 9
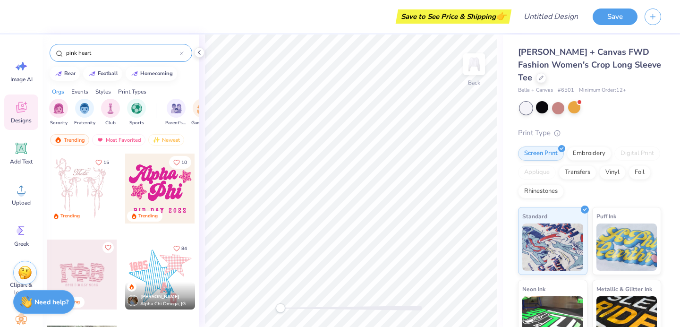
type input "pink heart"
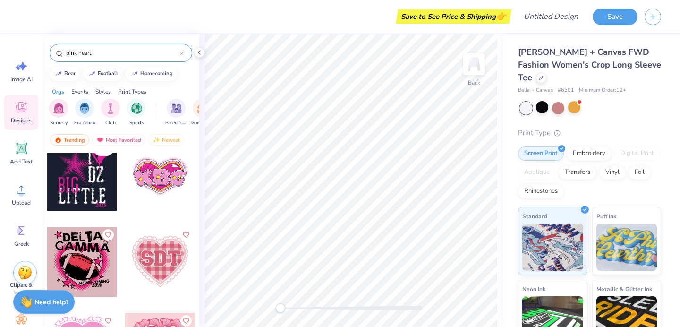
scroll to position [552, 0]
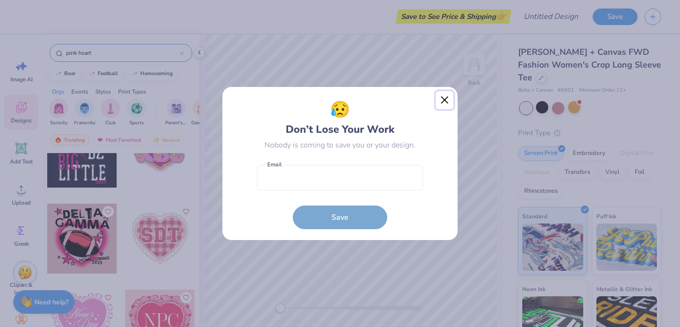
click at [445, 98] on button "Close" at bounding box center [445, 100] width 18 height 18
